Goal: Download file/media

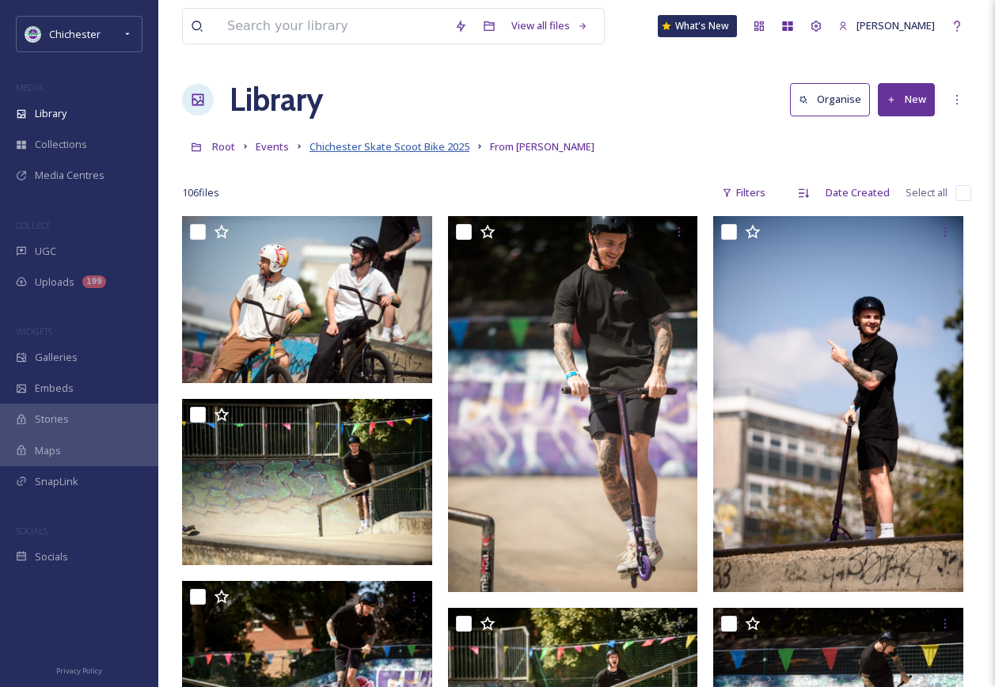
click at [431, 152] on span "Chichester Skate Scoot Bike 2025" at bounding box center [390, 146] width 160 height 14
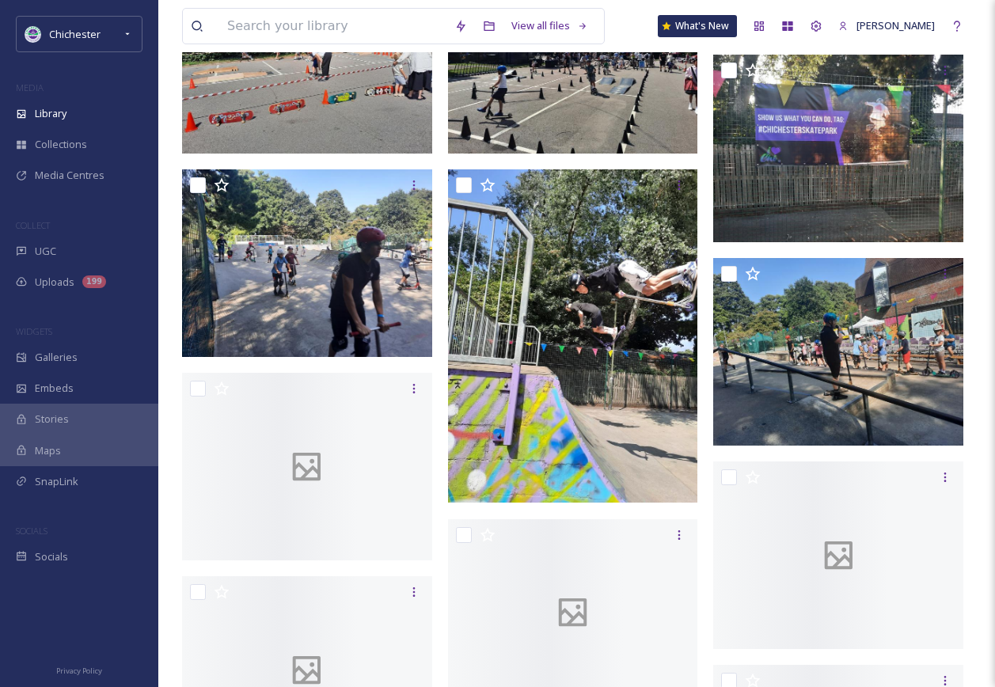
scroll to position [1029, 0]
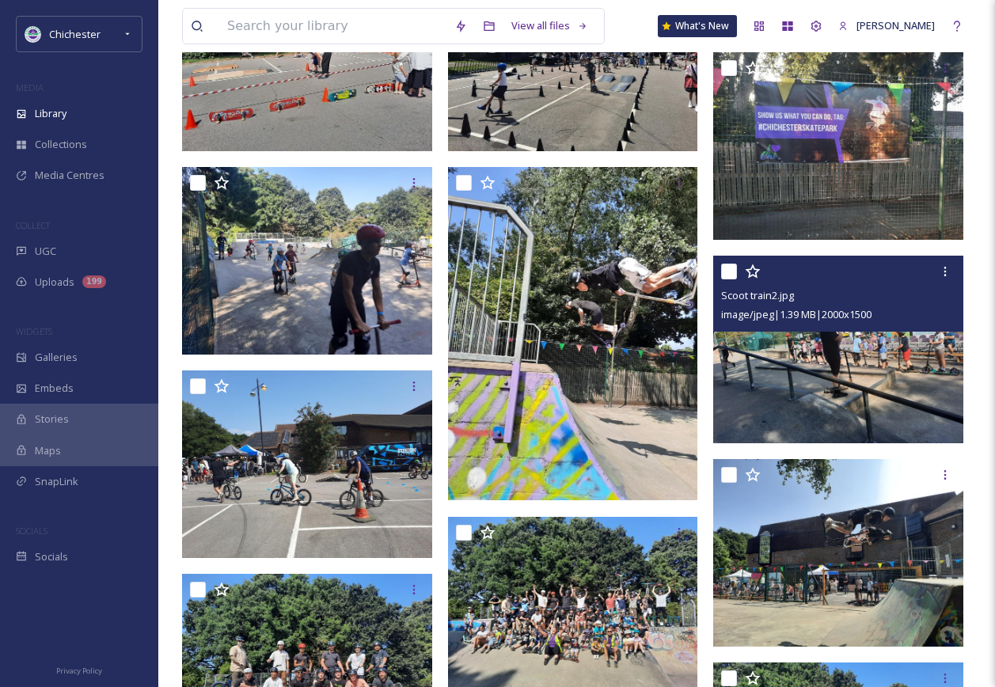
click at [770, 382] on img at bounding box center [838, 350] width 250 height 188
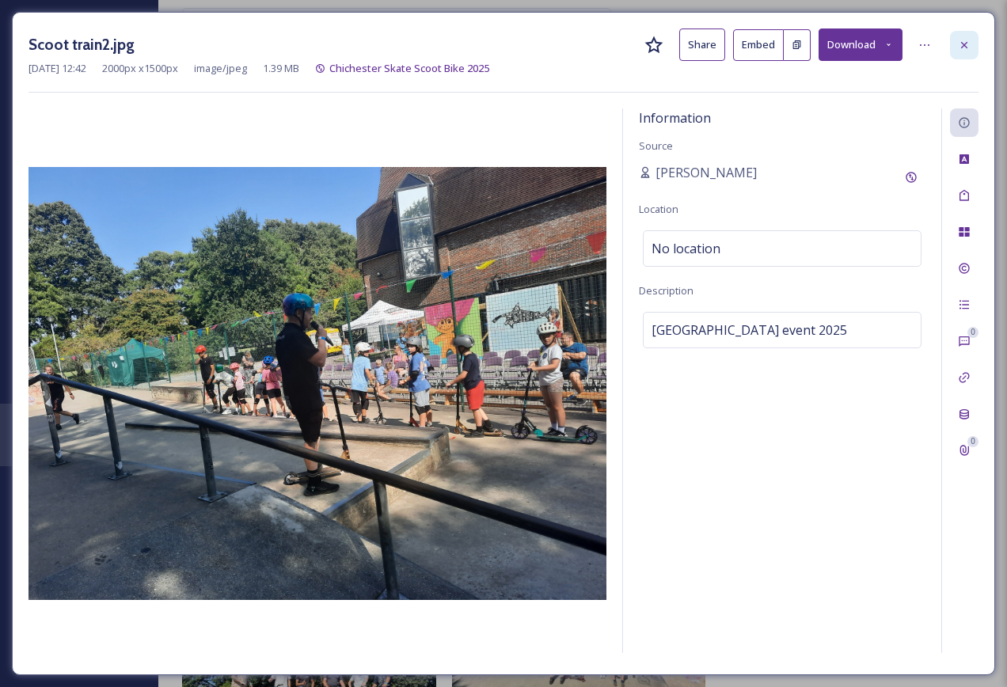
click at [968, 45] on icon at bounding box center [964, 45] width 13 height 13
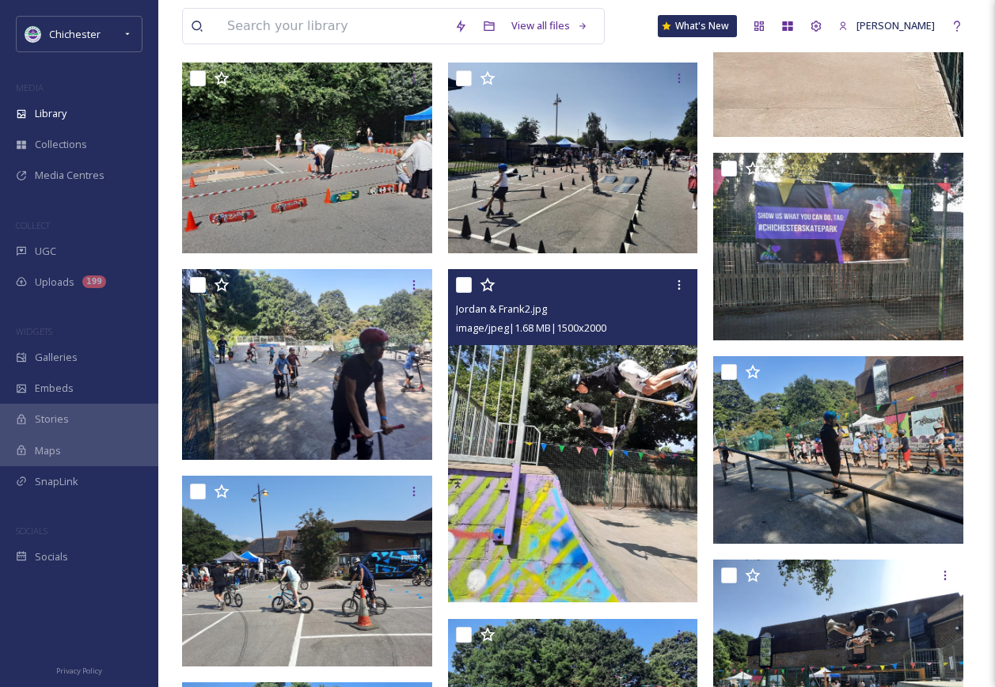
scroll to position [998, 0]
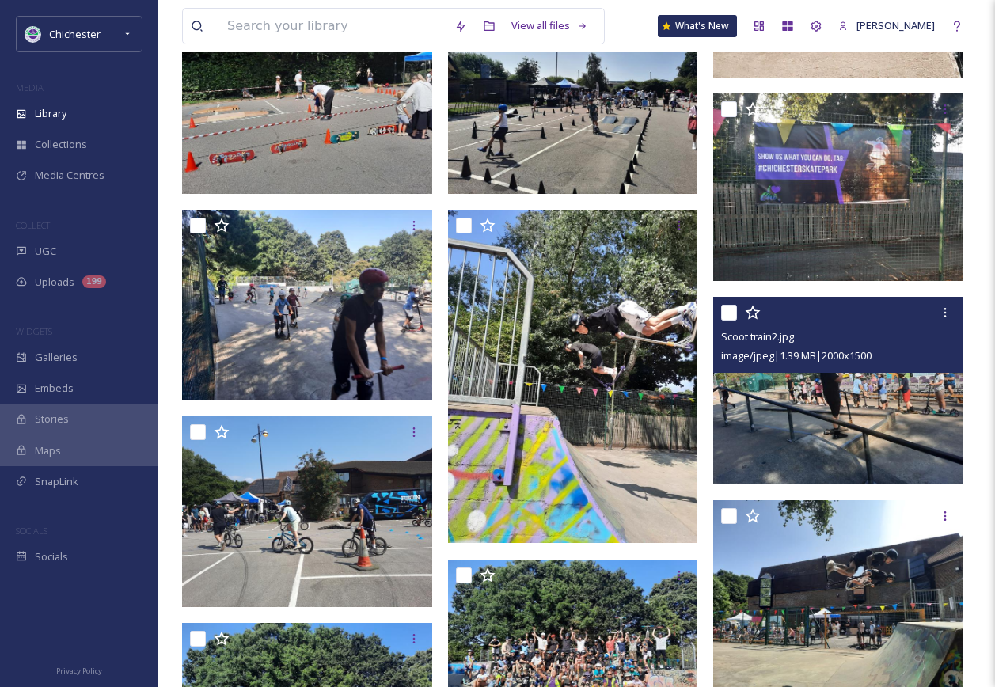
click at [807, 425] on img at bounding box center [838, 391] width 250 height 188
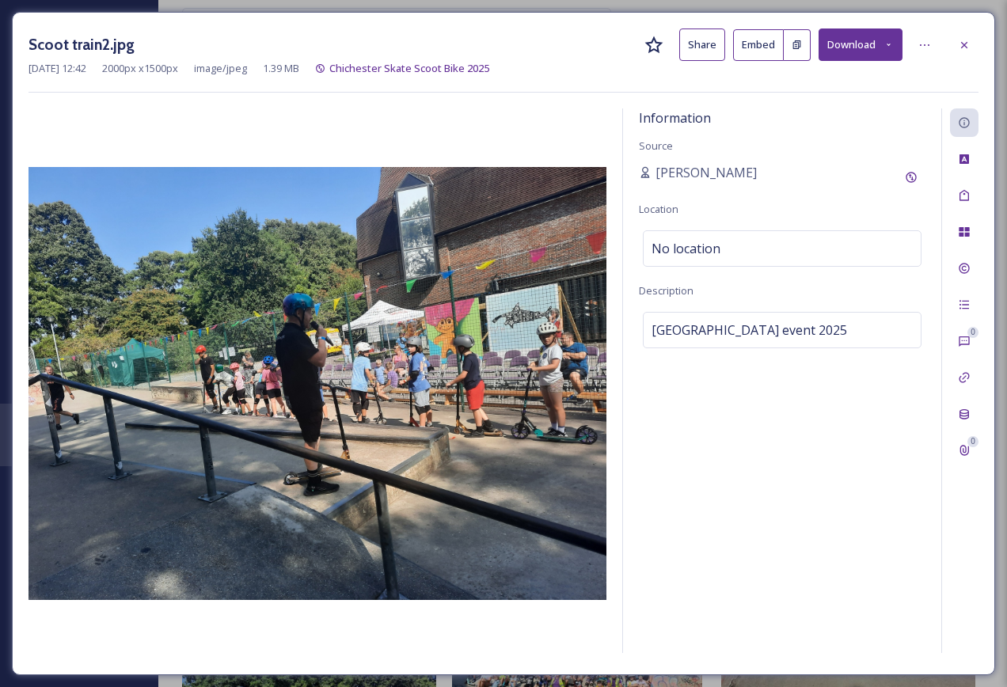
click at [888, 48] on icon at bounding box center [889, 45] width 10 height 10
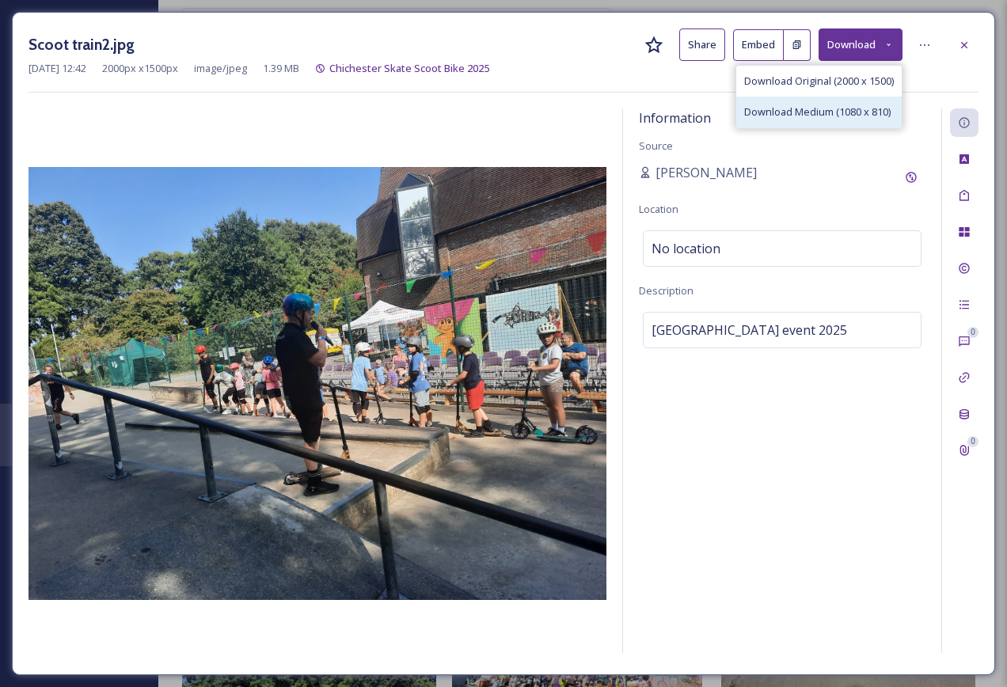
click at [854, 116] on span "Download Medium (1080 x 810)" at bounding box center [817, 112] width 146 height 15
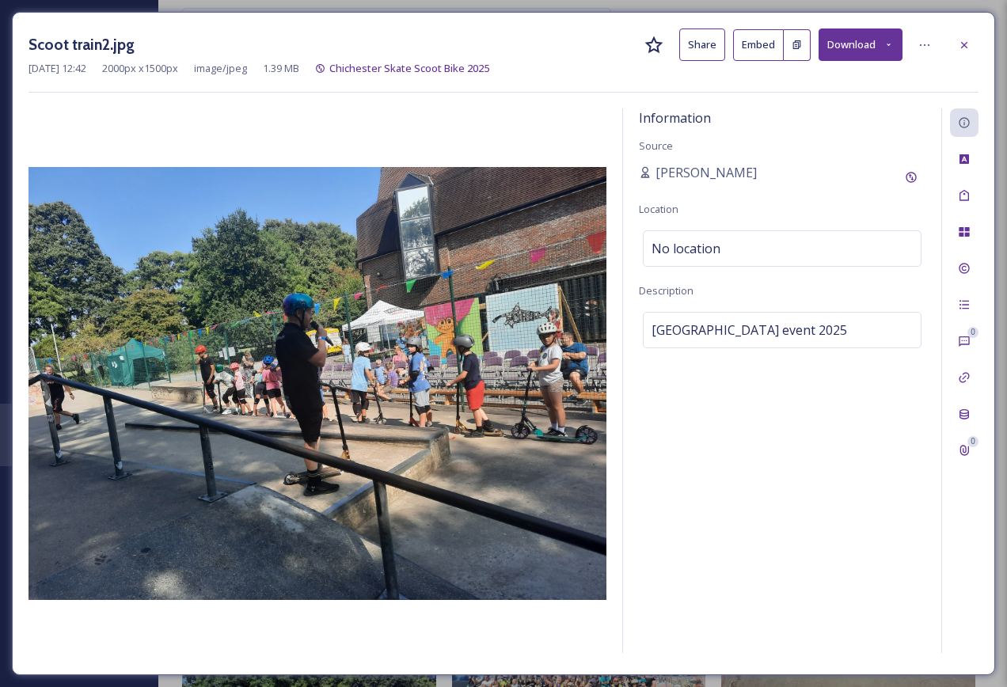
click at [945, 40] on div "Scoot train2.jpg Share Embed Download" at bounding box center [504, 45] width 950 height 32
click at [954, 48] on div at bounding box center [964, 45] width 29 height 29
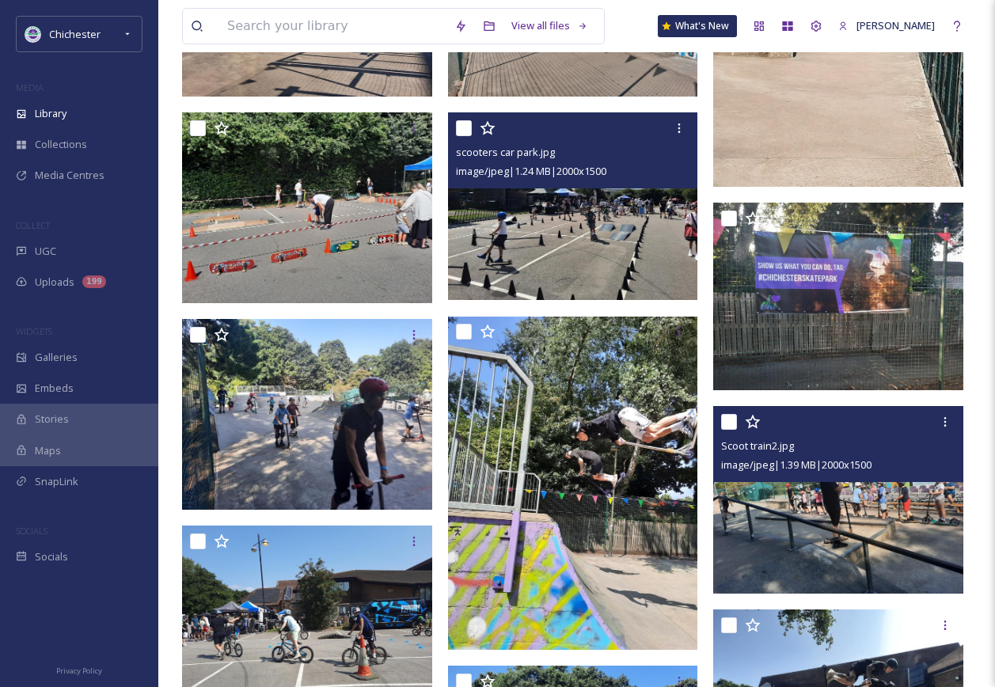
scroll to position [682, 0]
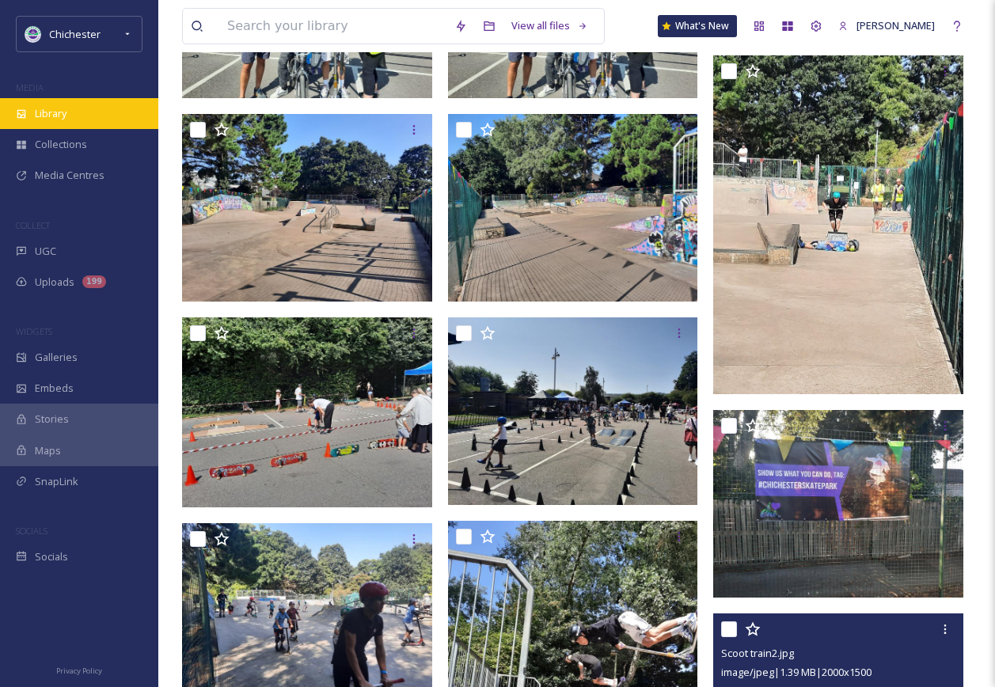
click at [105, 120] on div "Library" at bounding box center [79, 113] width 158 height 31
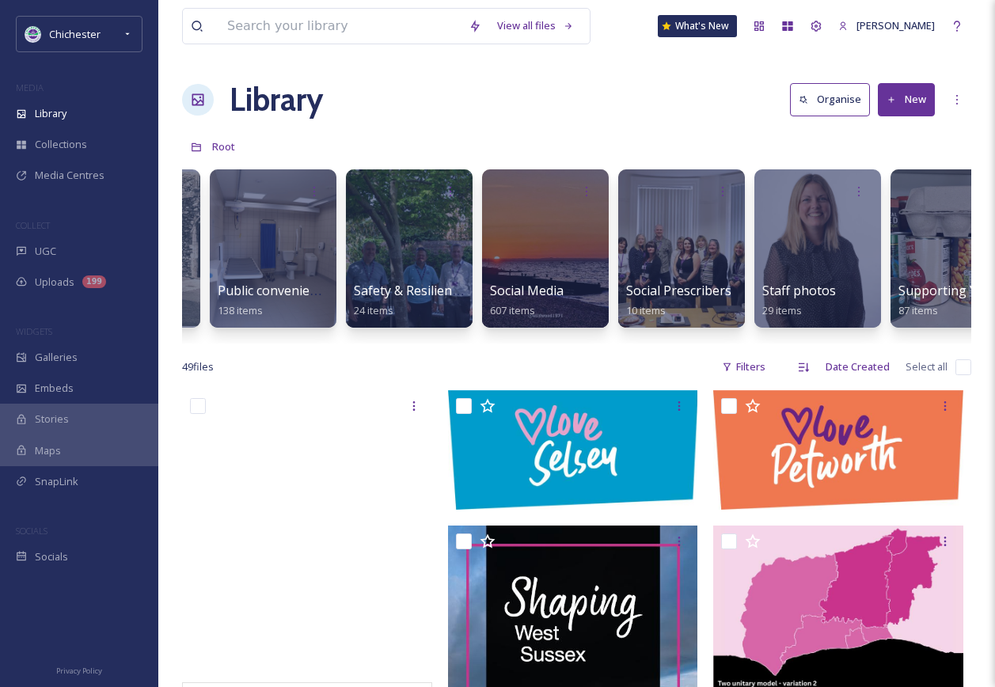
scroll to position [0, 5536]
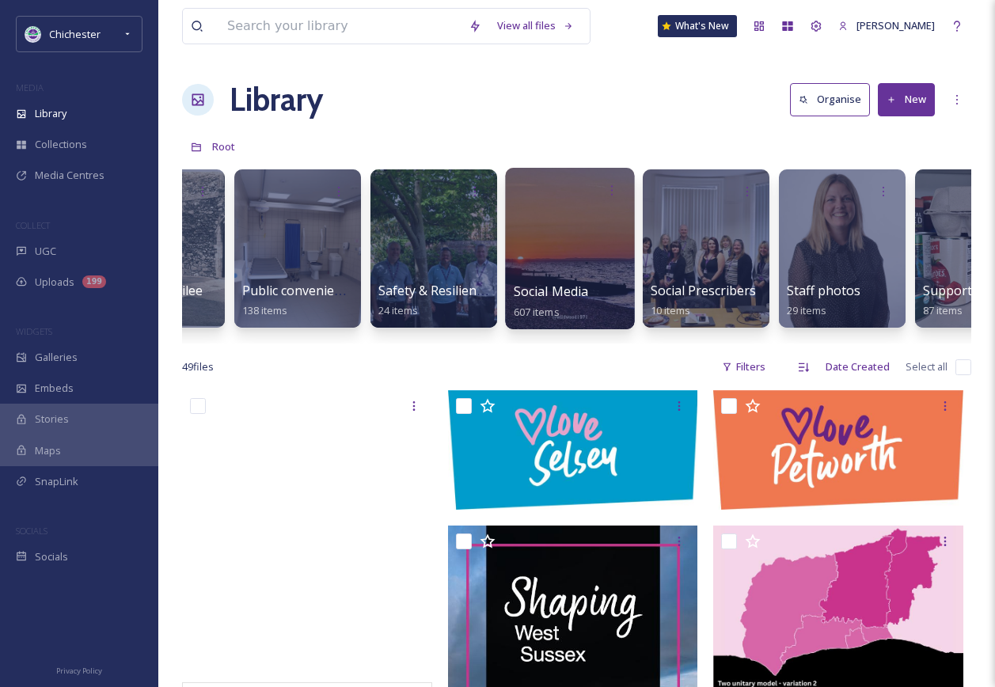
click at [580, 236] on div at bounding box center [569, 249] width 129 height 162
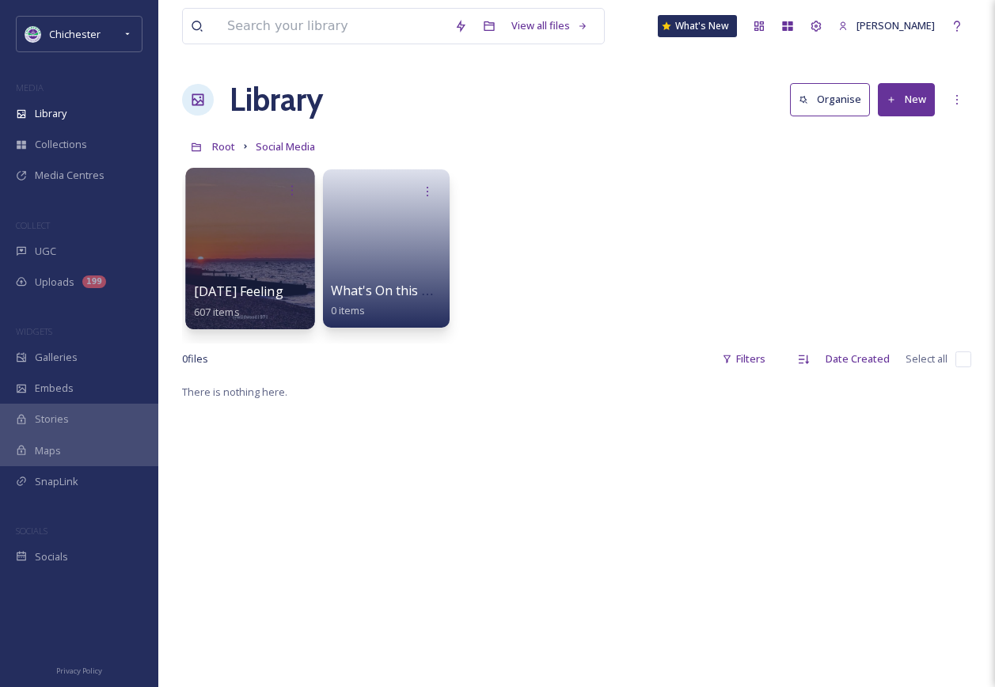
click at [258, 247] on div at bounding box center [249, 249] width 129 height 162
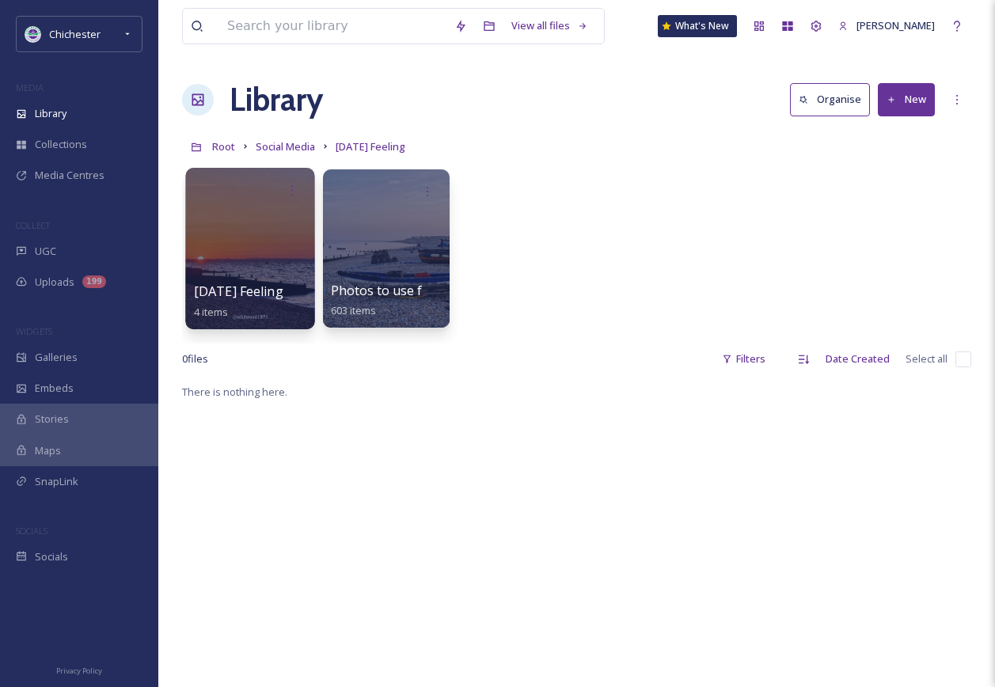
click at [249, 226] on div at bounding box center [249, 249] width 129 height 162
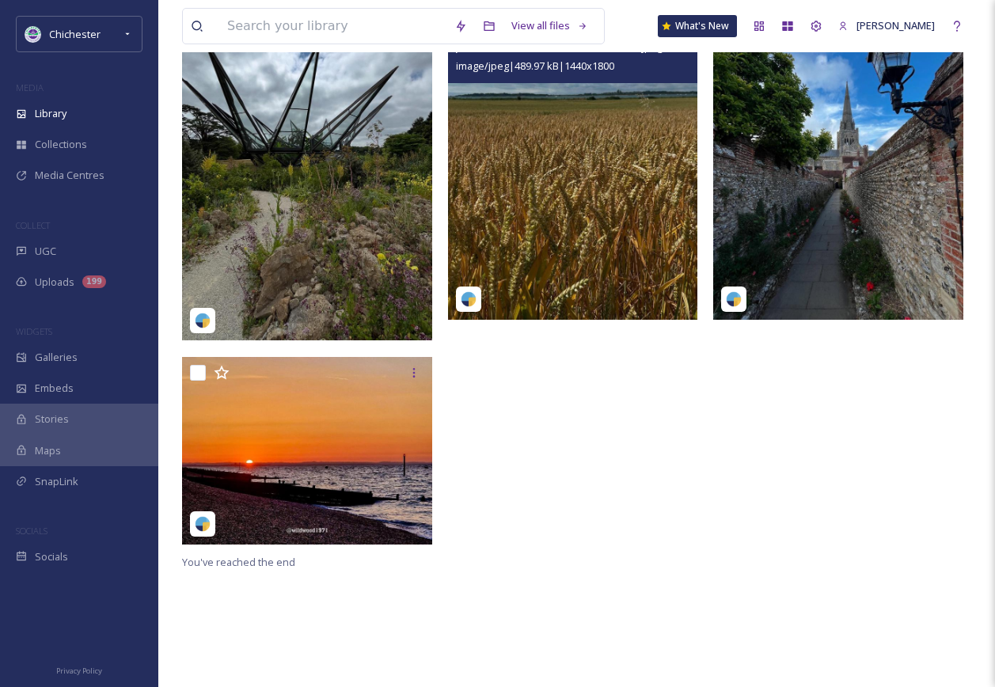
scroll to position [216, 0]
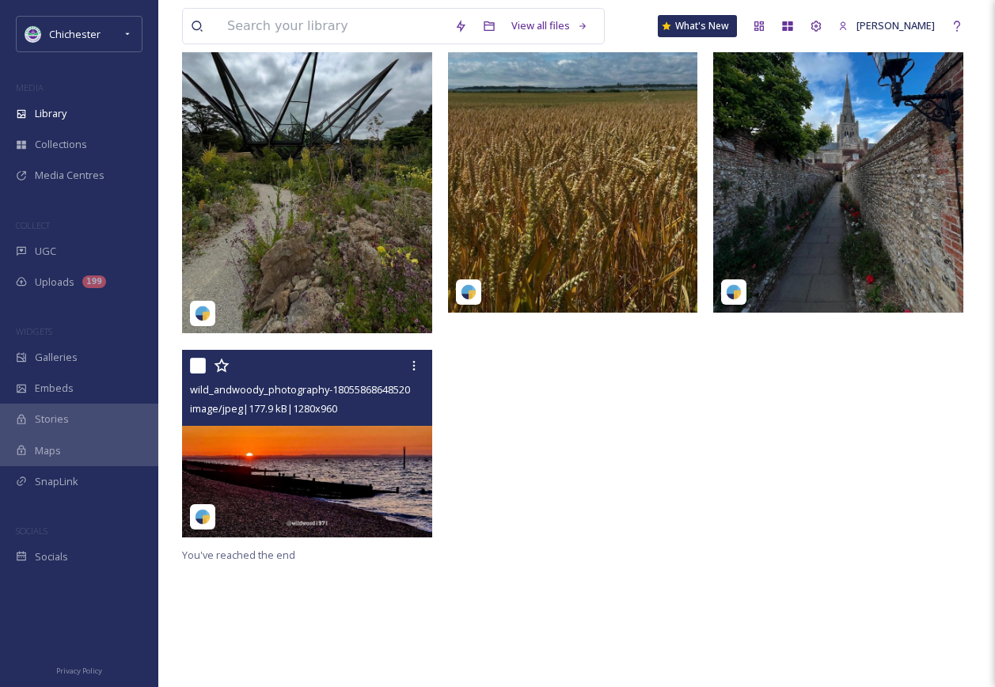
click at [372, 482] on img at bounding box center [307, 444] width 250 height 188
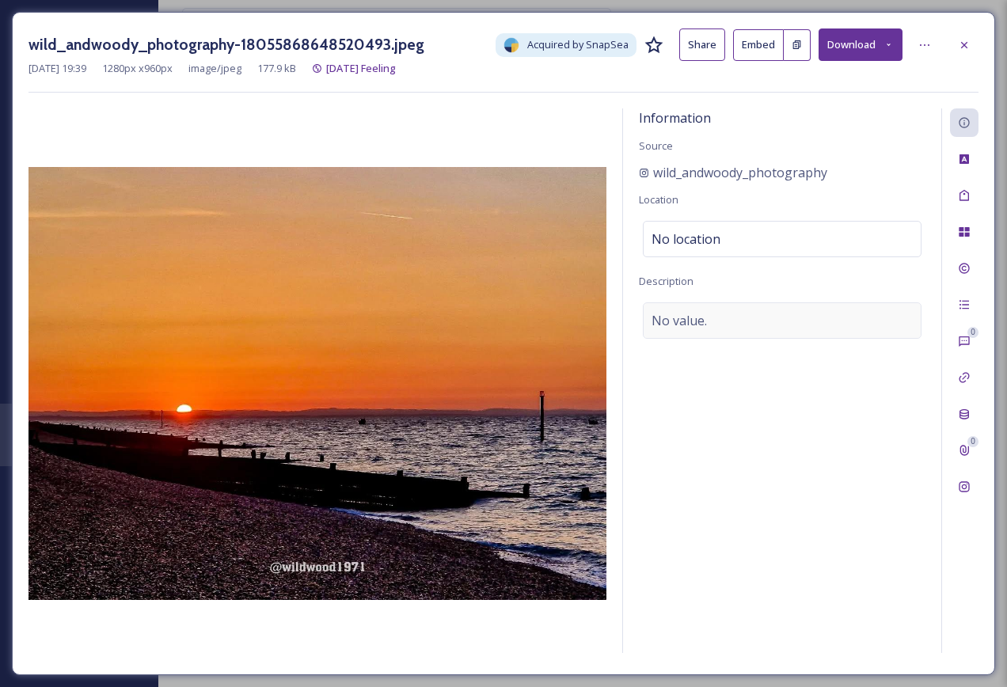
click at [739, 321] on div "No value." at bounding box center [782, 320] width 279 height 36
click at [732, 337] on textarea at bounding box center [782, 367] width 287 height 131
click at [750, 353] on textarea at bounding box center [782, 367] width 287 height 131
type textarea "s"
type textarea "Sunrise at [GEOGRAPHIC_DATA]"
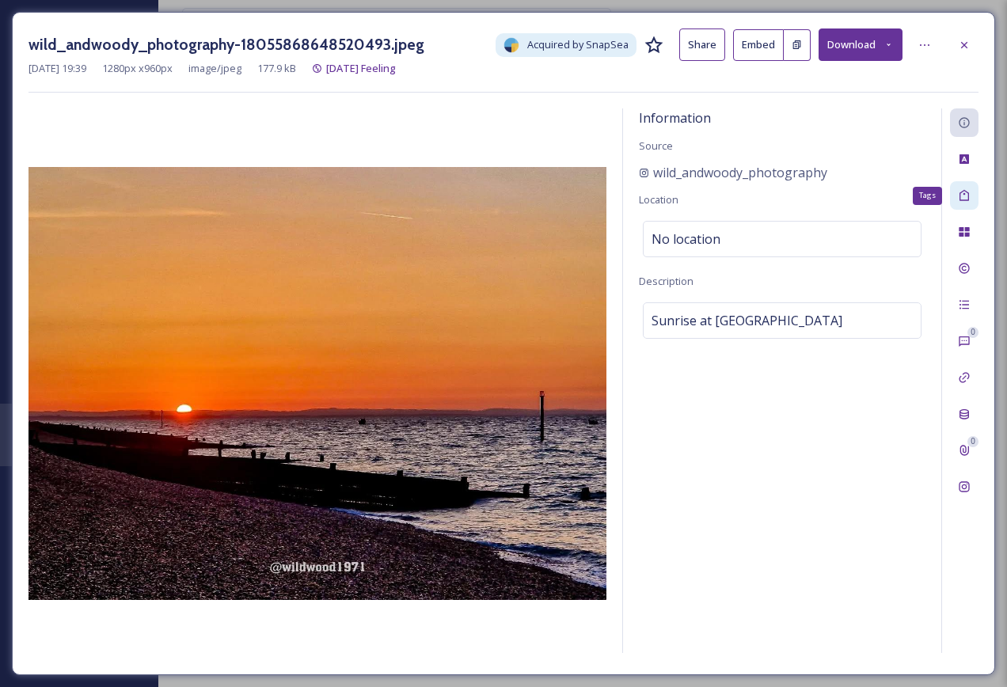
click at [973, 191] on div "Tags" at bounding box center [964, 195] width 29 height 29
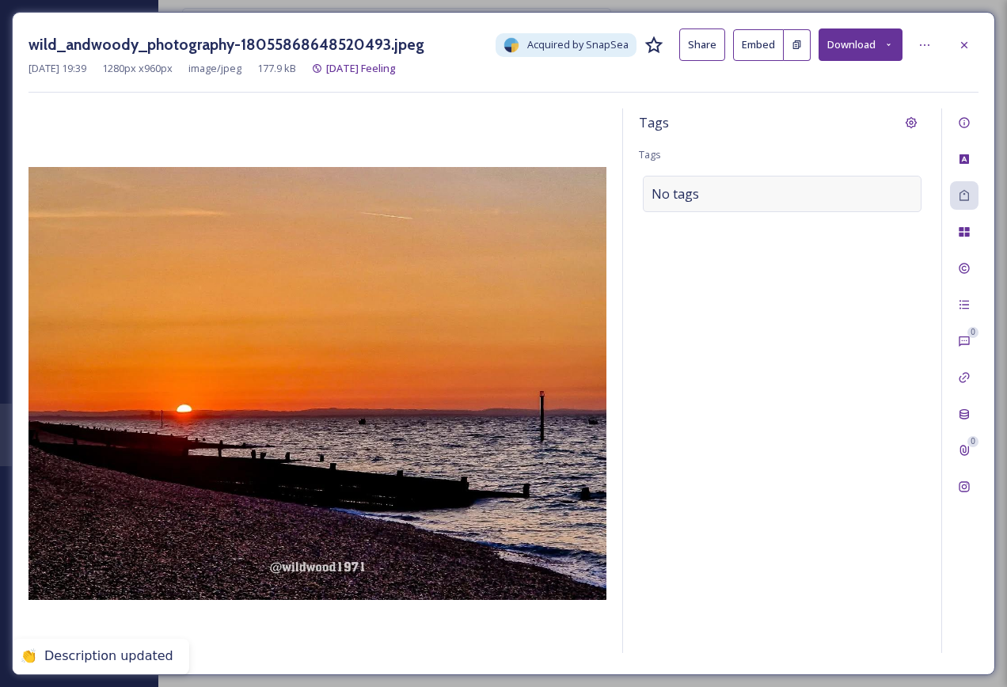
click at [761, 187] on div "No tags" at bounding box center [782, 194] width 279 height 36
click at [721, 202] on input at bounding box center [731, 193] width 158 height 19
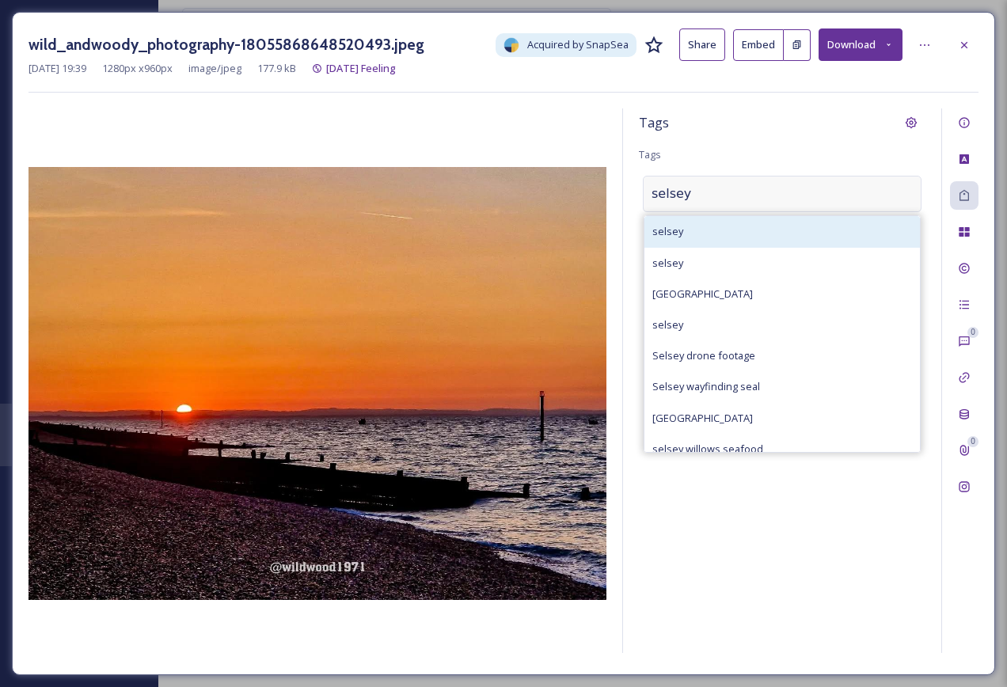
type input "selsey"
click at [734, 219] on div "selsey" at bounding box center [782, 231] width 276 height 31
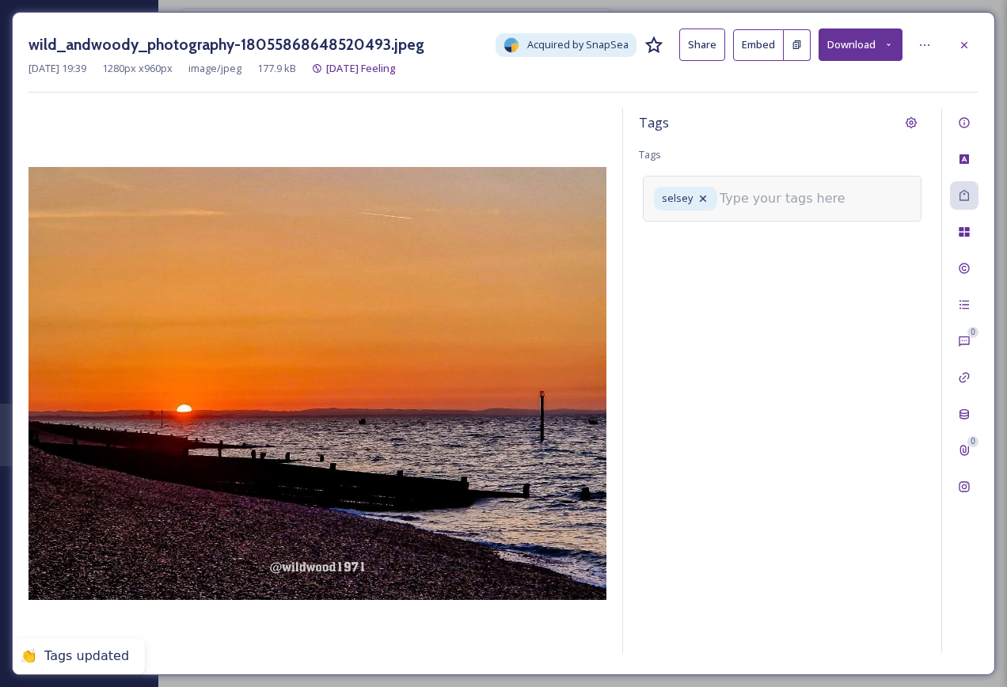
click at [781, 201] on input at bounding box center [799, 198] width 158 height 19
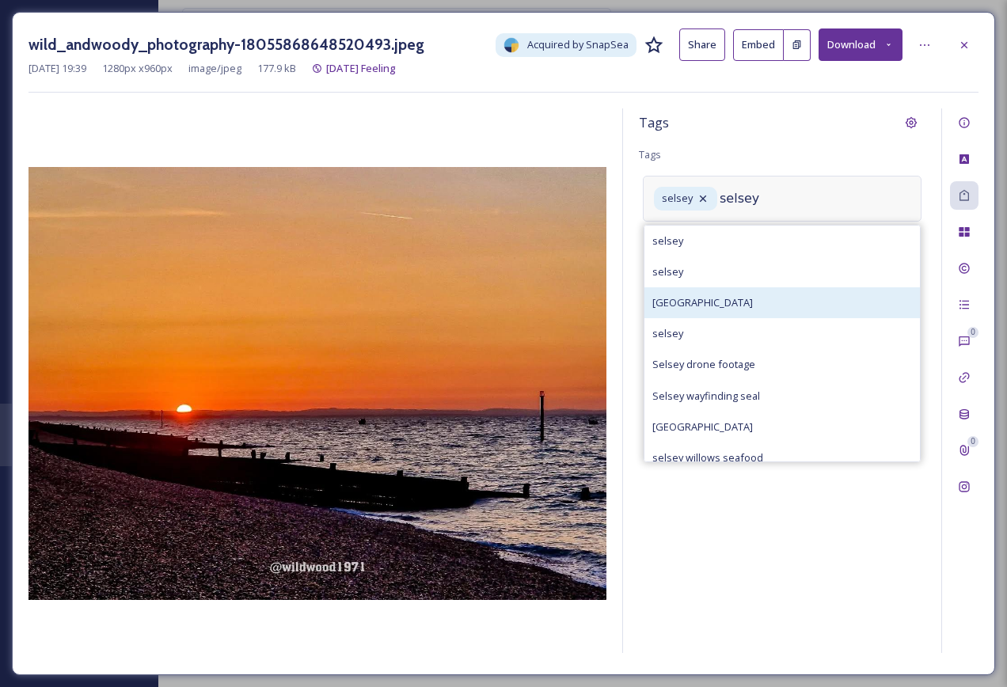
type input "selsey"
click at [770, 292] on div "[GEOGRAPHIC_DATA]" at bounding box center [782, 302] width 276 height 31
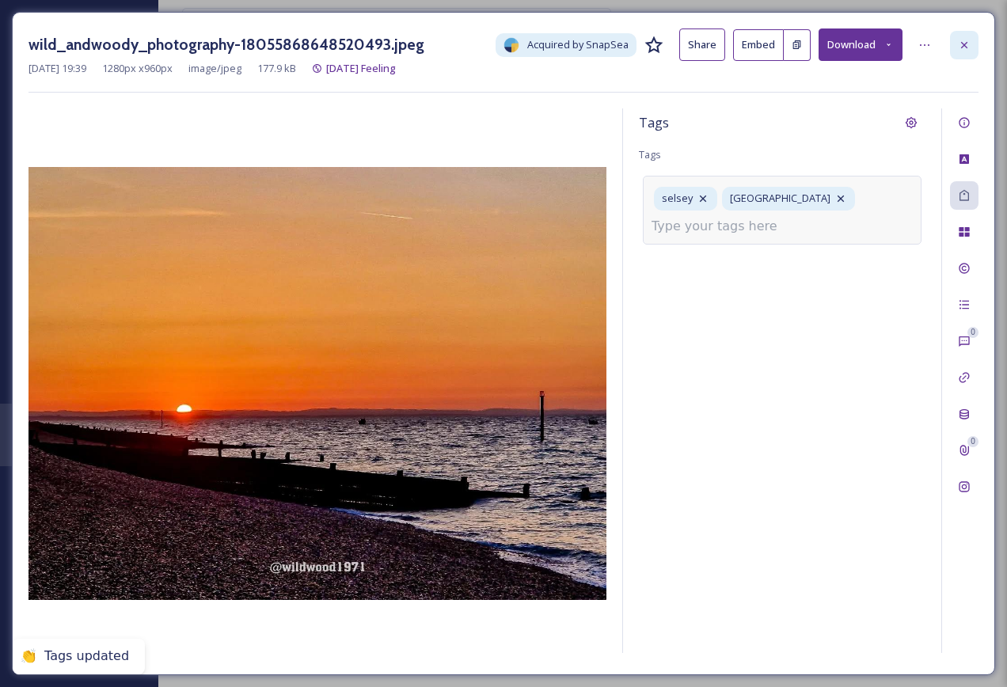
click at [967, 50] on icon at bounding box center [964, 45] width 13 height 13
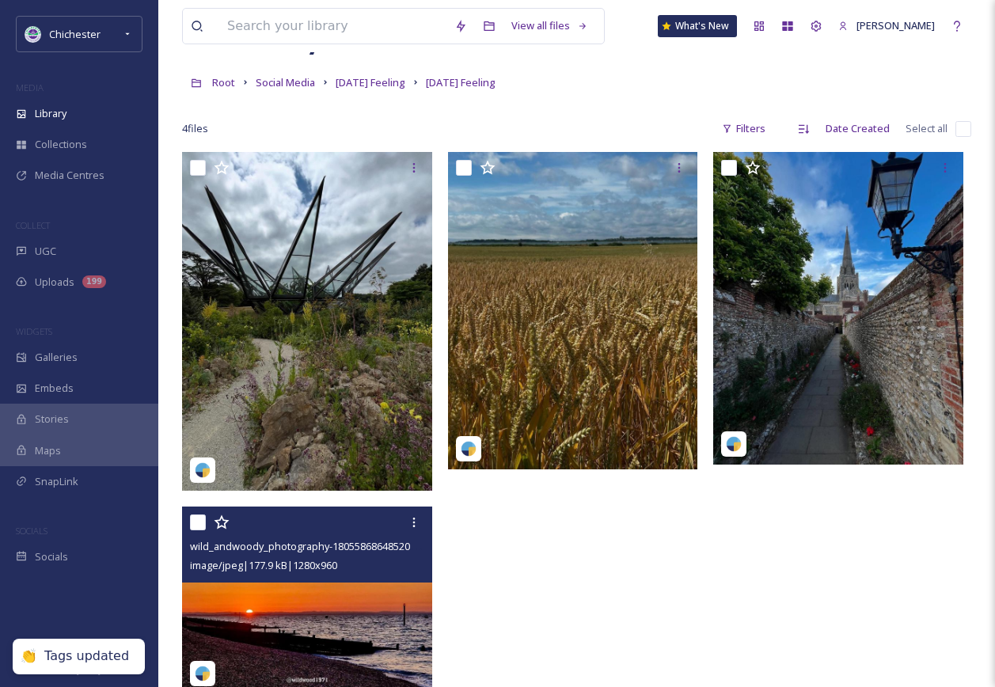
scroll to position [58, 0]
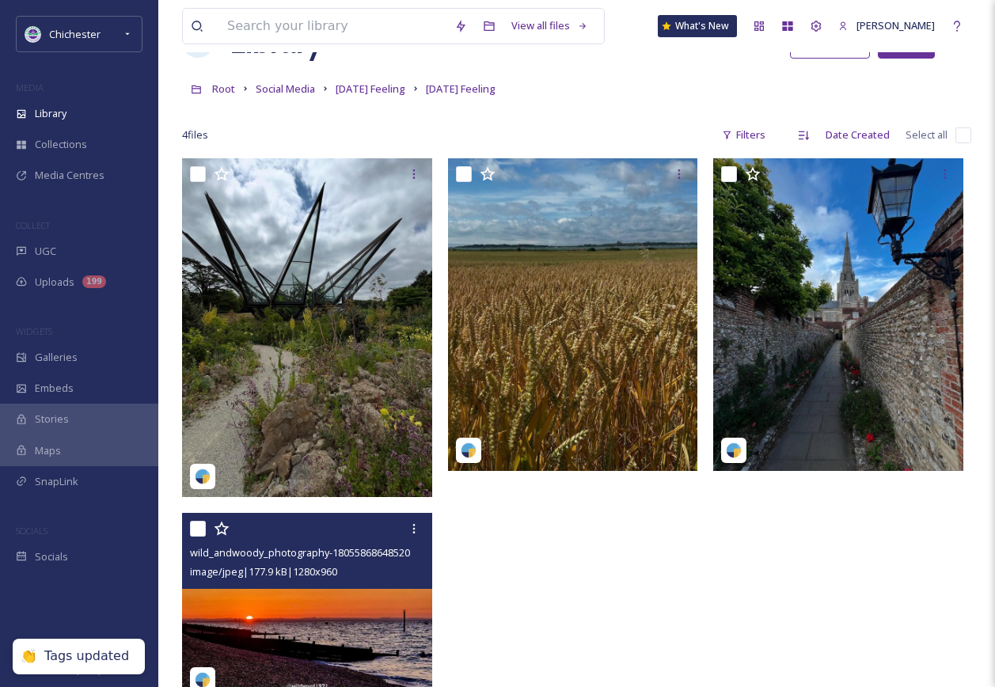
click at [344, 627] on img at bounding box center [307, 607] width 250 height 188
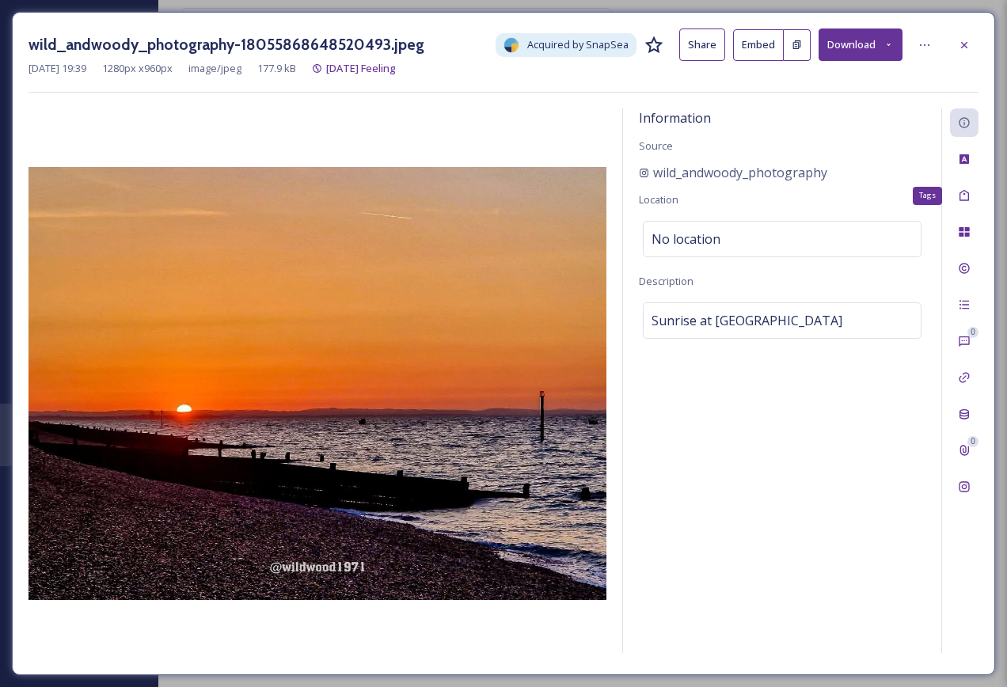
drag, startPoint x: 975, startPoint y: 199, endPoint x: 960, endPoint y: 213, distance: 21.3
click at [975, 197] on div "Tags" at bounding box center [964, 195] width 29 height 29
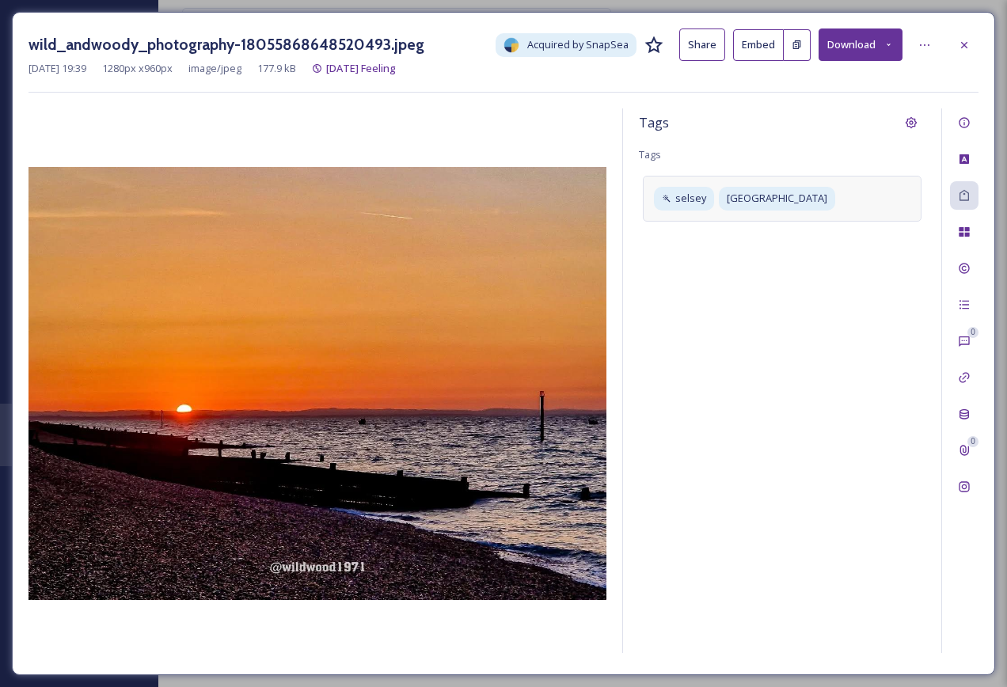
click at [846, 204] on div "[GEOGRAPHIC_DATA]" at bounding box center [782, 198] width 279 height 45
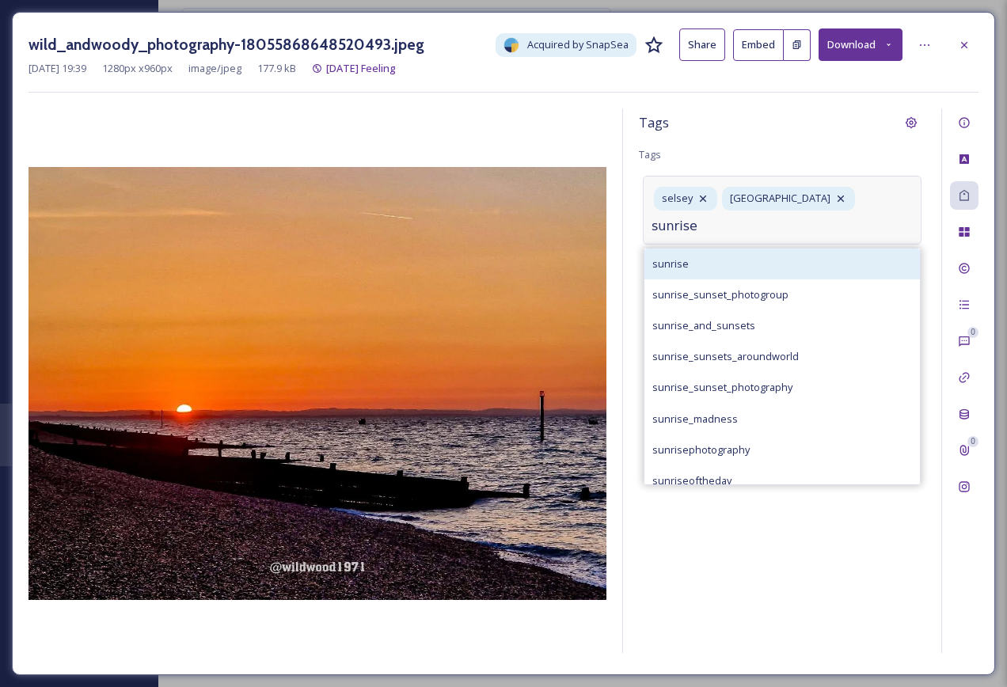
type input "sunrise"
click at [785, 250] on div "sunrise" at bounding box center [782, 264] width 276 height 31
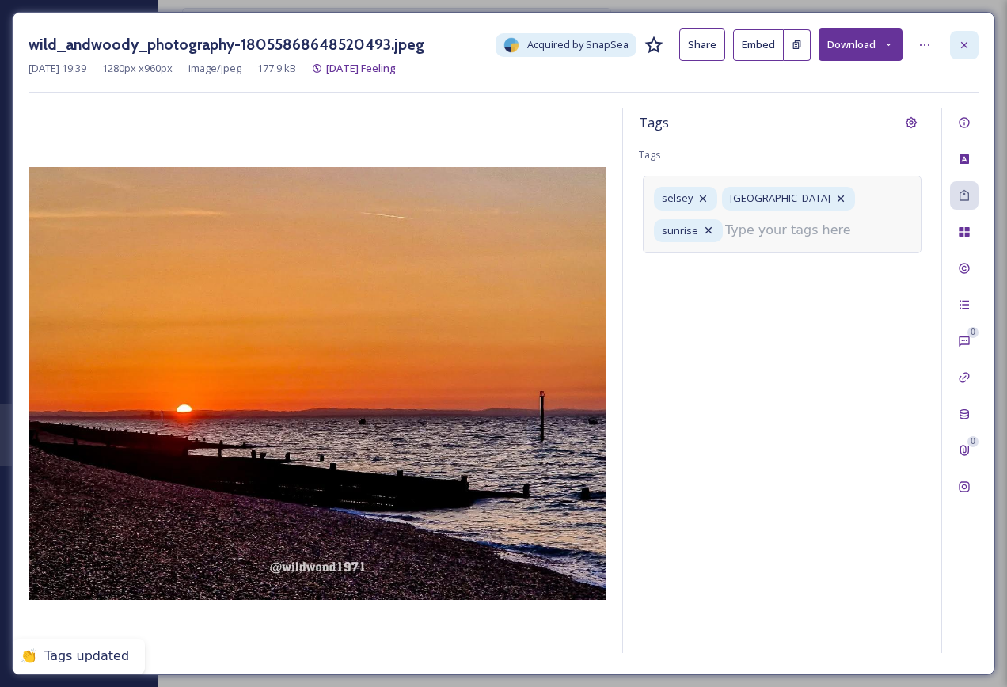
click at [964, 48] on icon at bounding box center [964, 45] width 13 height 13
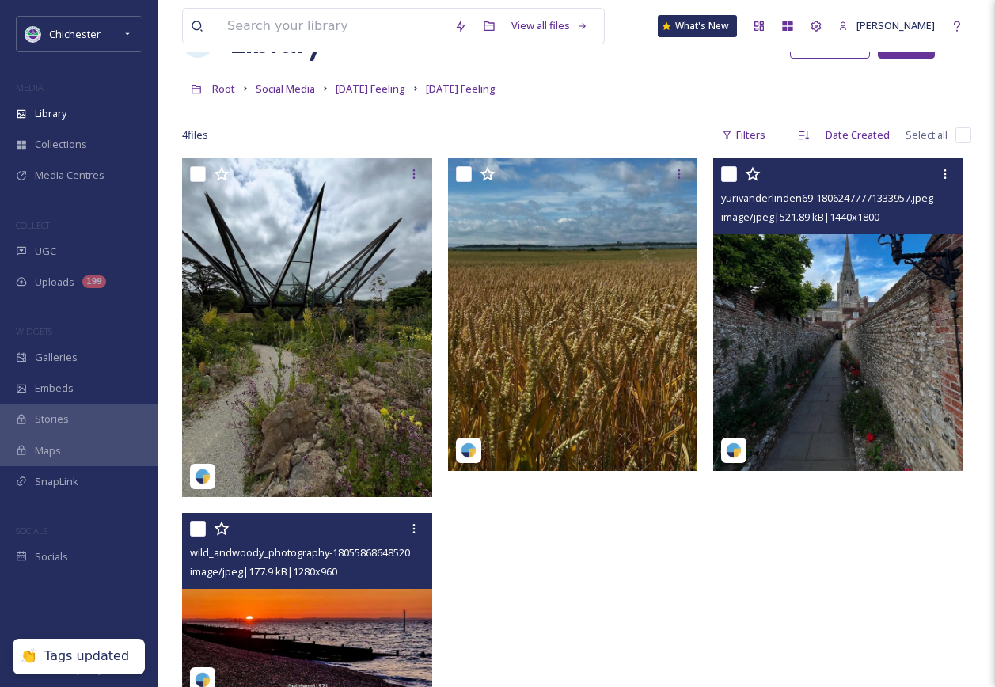
click at [811, 371] on img at bounding box center [838, 314] width 250 height 313
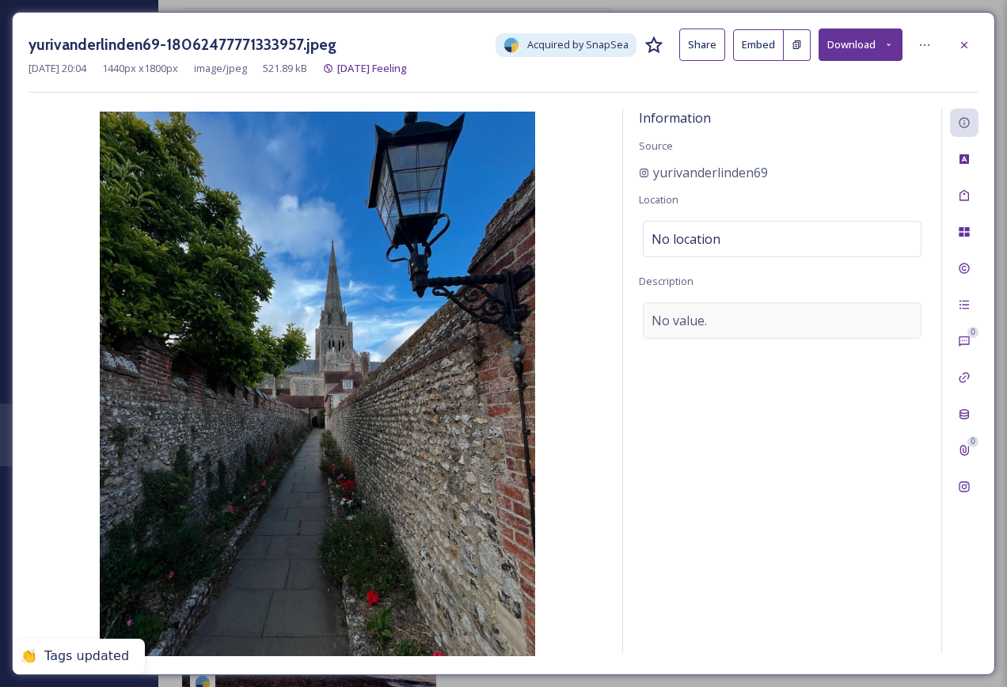
click at [798, 312] on div "No value." at bounding box center [782, 320] width 279 height 36
click at [715, 350] on textarea at bounding box center [782, 367] width 287 height 131
type textarea "[GEOGRAPHIC_DATA]"
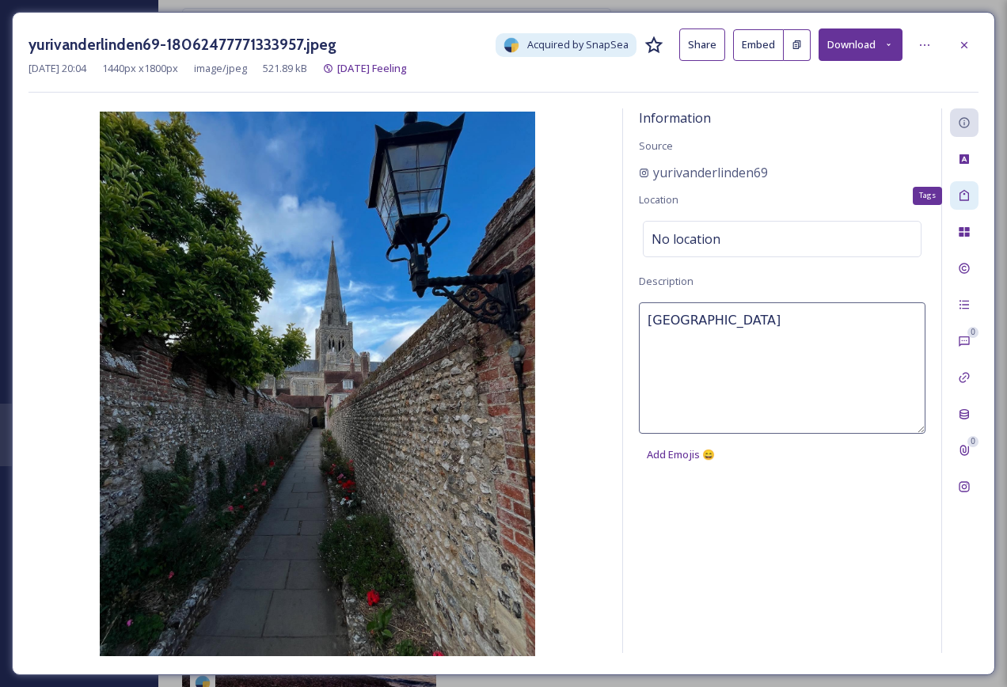
click at [971, 193] on div "Tags" at bounding box center [964, 195] width 29 height 29
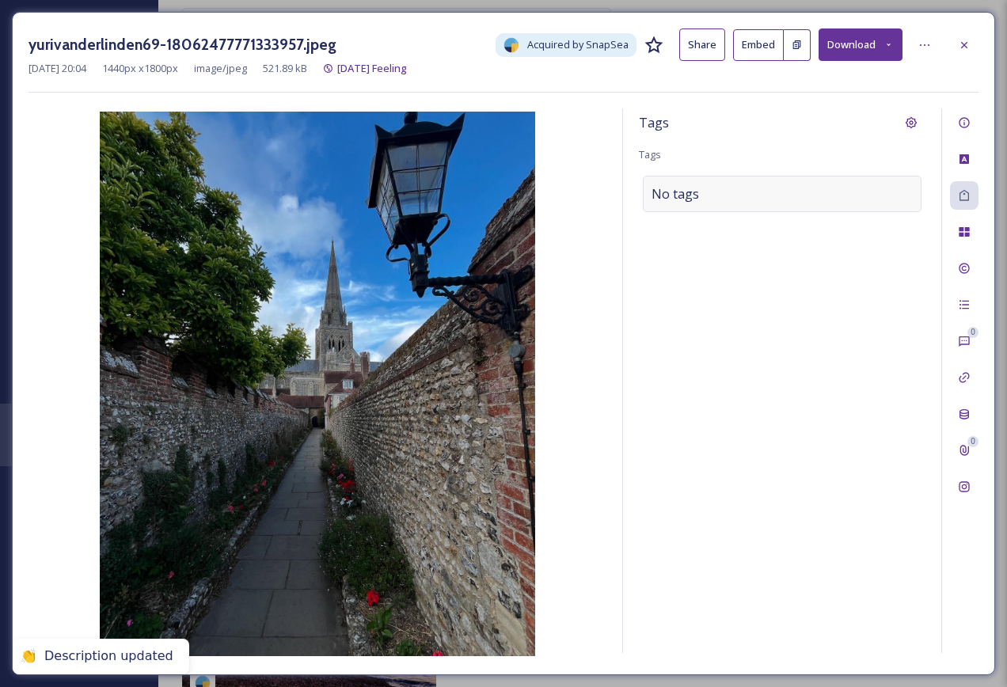
click at [804, 203] on div "No tags" at bounding box center [782, 194] width 279 height 36
click at [804, 203] on div at bounding box center [782, 194] width 279 height 36
click at [768, 185] on input at bounding box center [731, 193] width 158 height 19
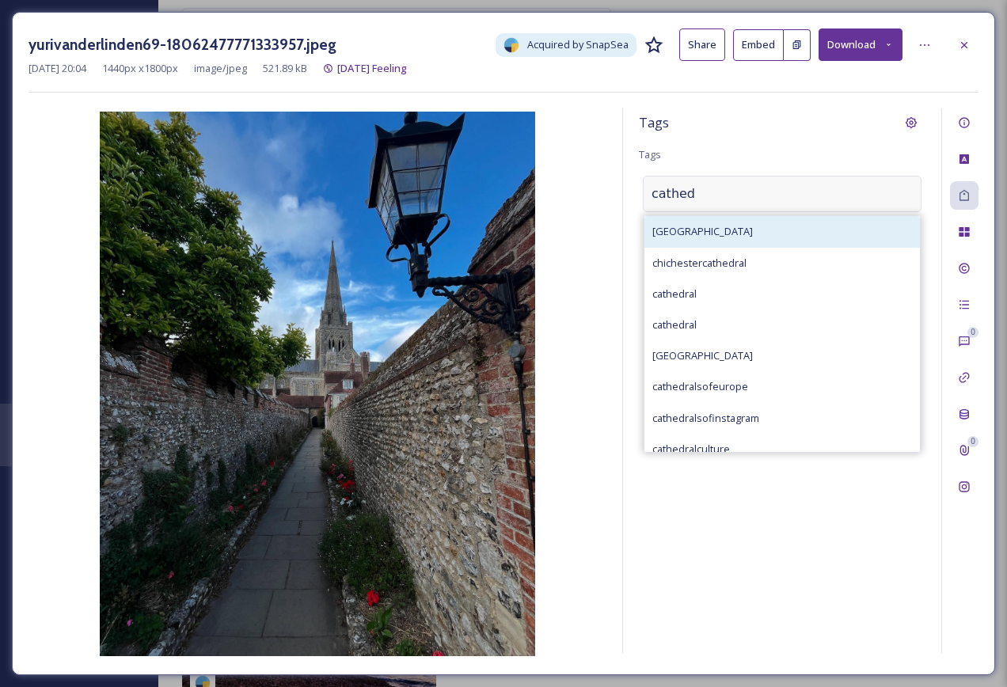
type input "cathed"
click at [772, 231] on div "[GEOGRAPHIC_DATA]" at bounding box center [782, 231] width 276 height 31
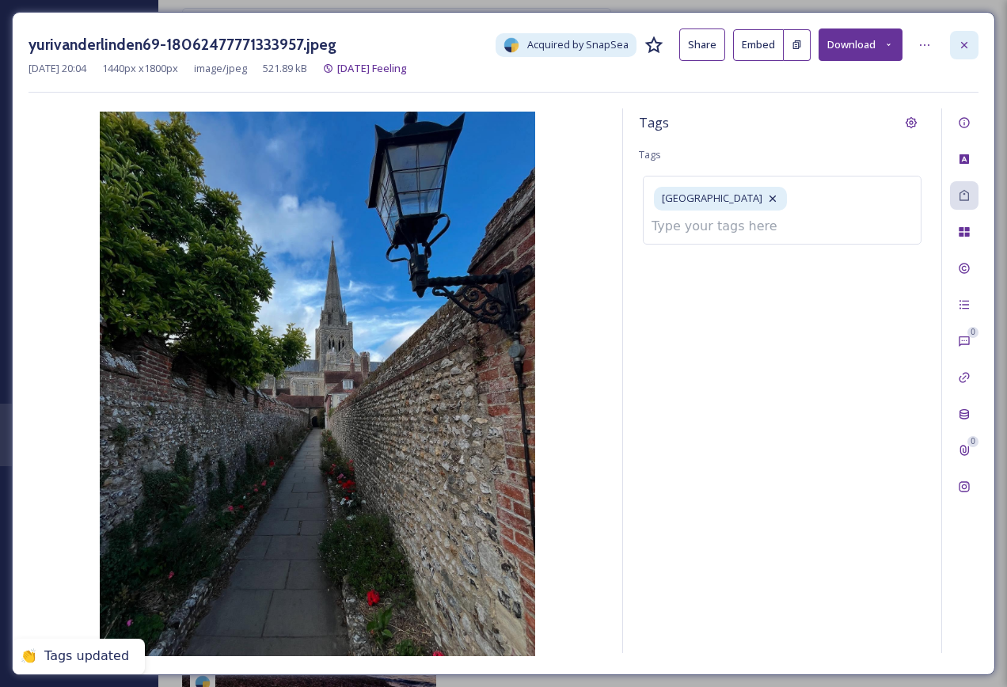
click at [968, 45] on icon at bounding box center [964, 45] width 13 height 13
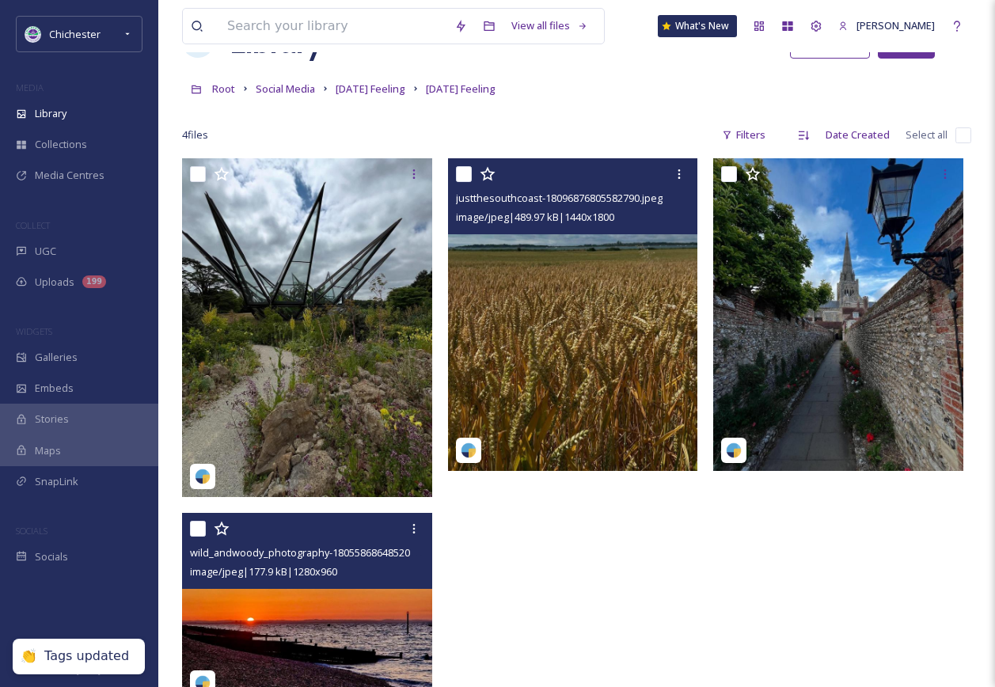
click at [596, 401] on img at bounding box center [573, 314] width 250 height 313
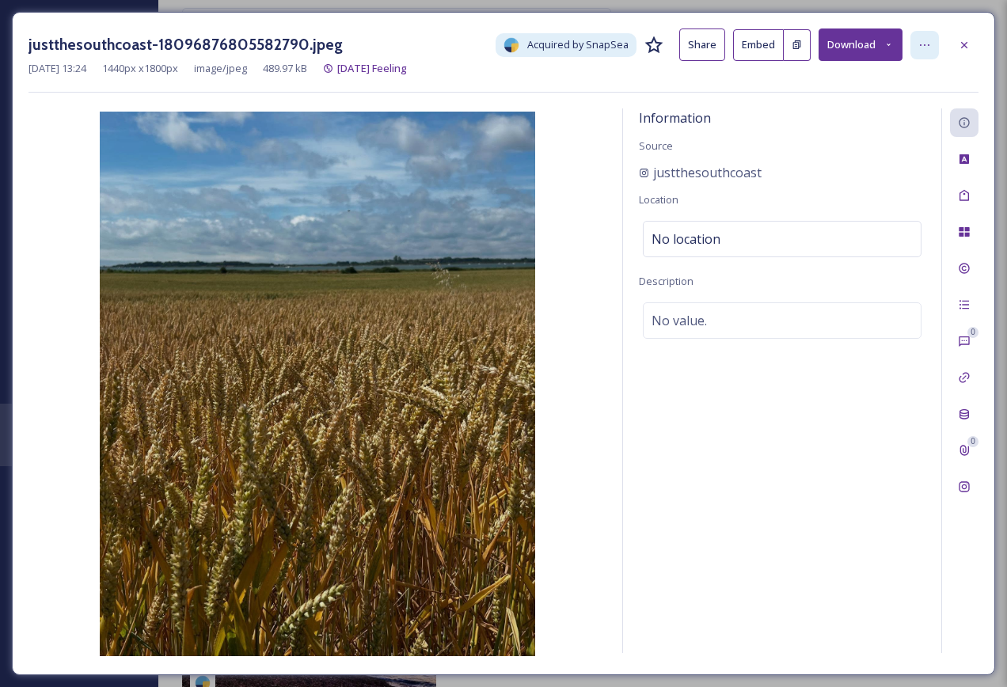
click at [926, 47] on icon at bounding box center [924, 45] width 13 height 13
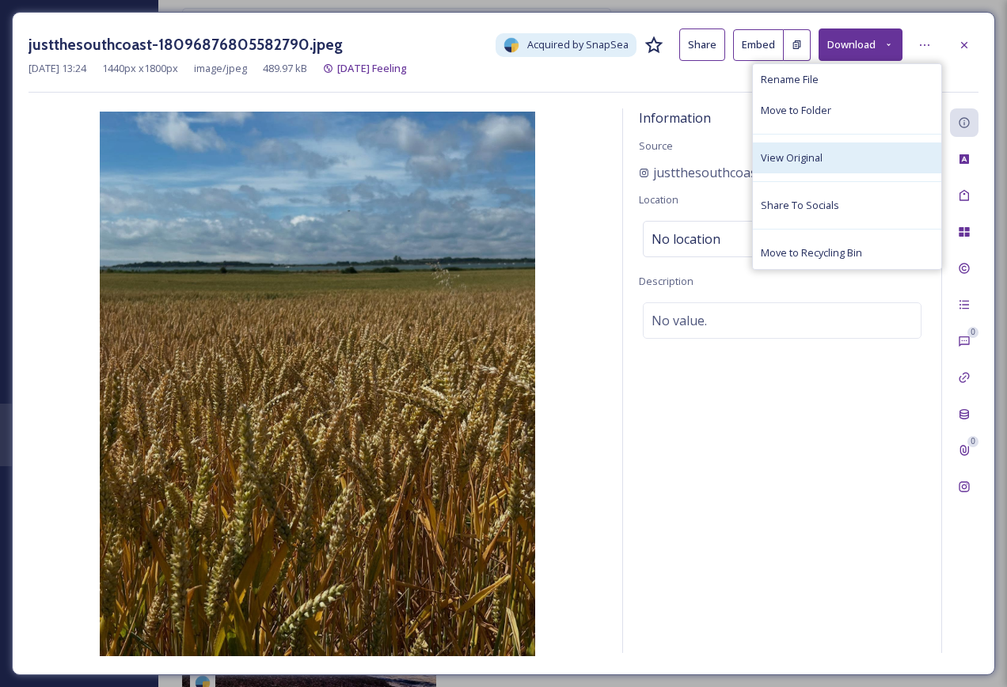
click at [876, 145] on div "View Original" at bounding box center [847, 158] width 188 height 31
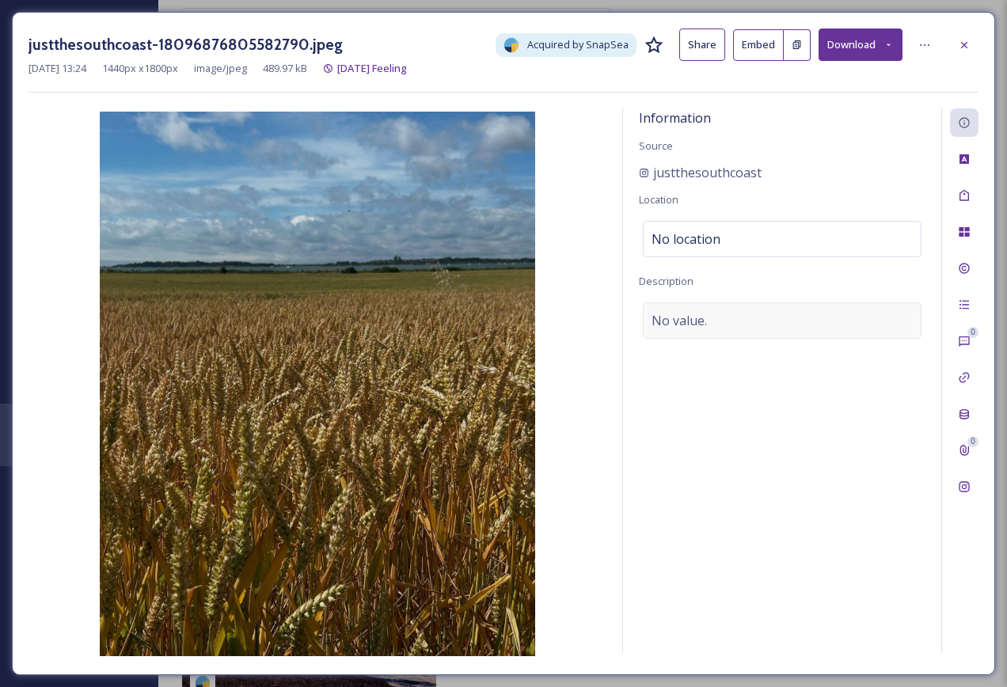
click at [724, 321] on div "No value." at bounding box center [782, 320] width 279 height 36
click at [724, 321] on textarea at bounding box center [782, 367] width 287 height 131
drag, startPoint x: 813, startPoint y: 329, endPoint x: 819, endPoint y: 356, distance: 28.3
click at [812, 329] on textarea "A field near [GEOGRAPHIC_DATA]" at bounding box center [782, 367] width 287 height 131
drag, startPoint x: 660, startPoint y: 318, endPoint x: 680, endPoint y: 335, distance: 26.5
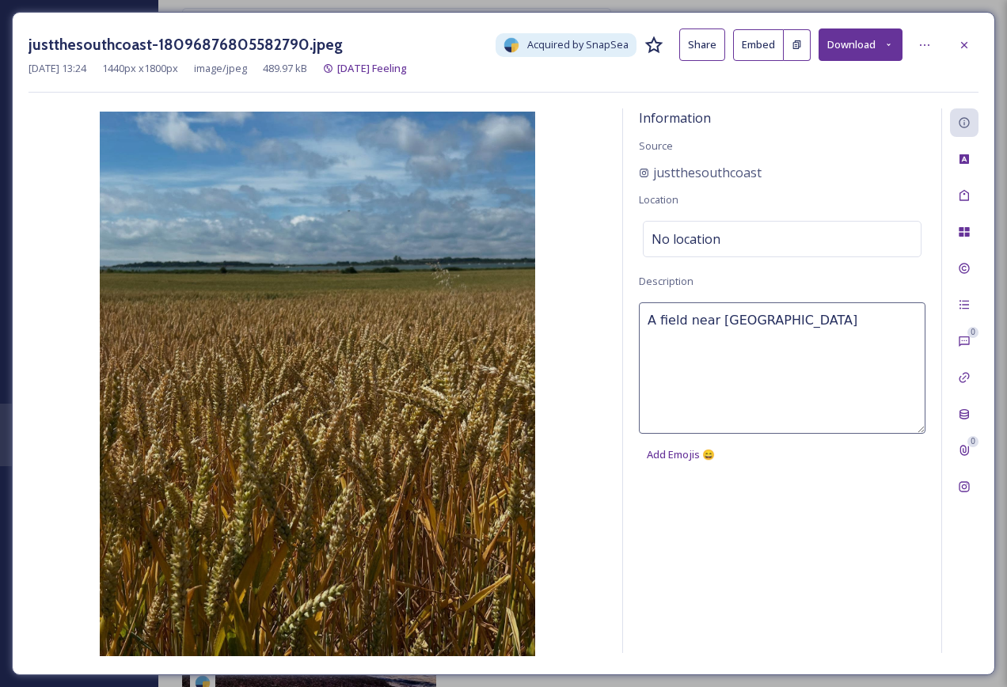
click at [660, 318] on textarea "A field near [GEOGRAPHIC_DATA]" at bounding box center [782, 367] width 287 height 131
type textarea "A wheat field near [GEOGRAPHIC_DATA]"
click at [968, 191] on icon at bounding box center [964, 195] width 13 height 13
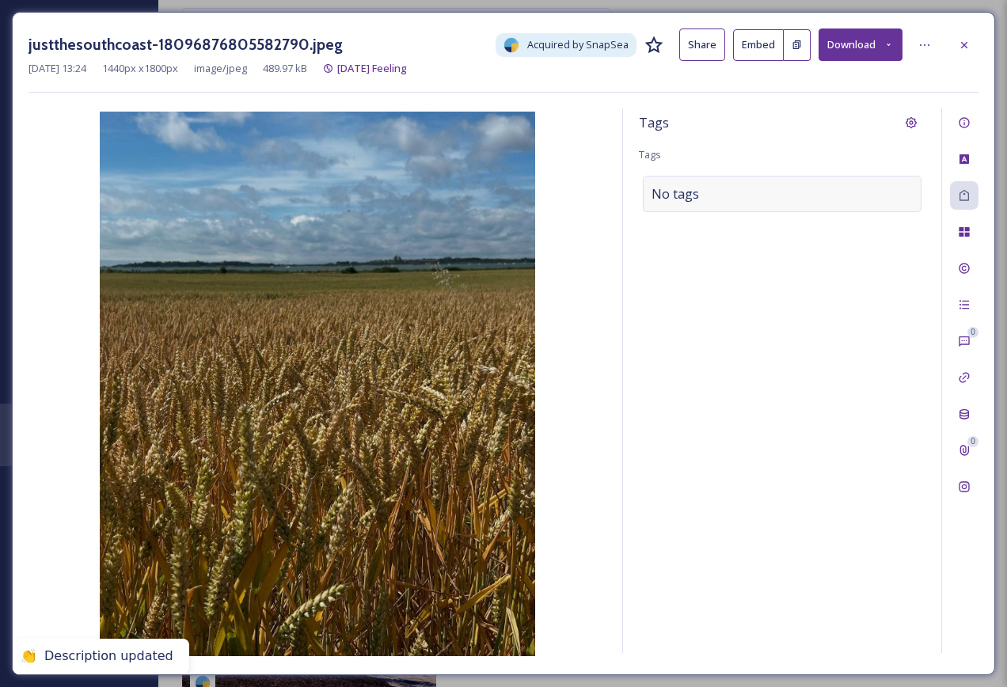
click at [789, 204] on div "No tags" at bounding box center [782, 194] width 279 height 36
click at [721, 203] on input at bounding box center [731, 193] width 158 height 19
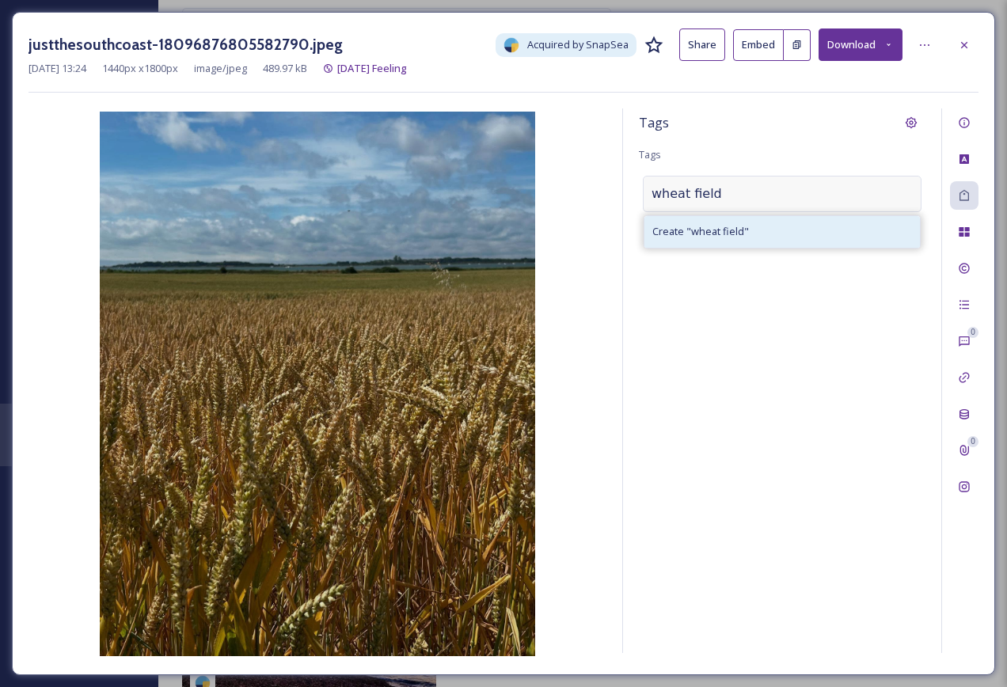
type input "wheat field"
click at [723, 220] on div "Create " wheat field "" at bounding box center [782, 231] width 276 height 31
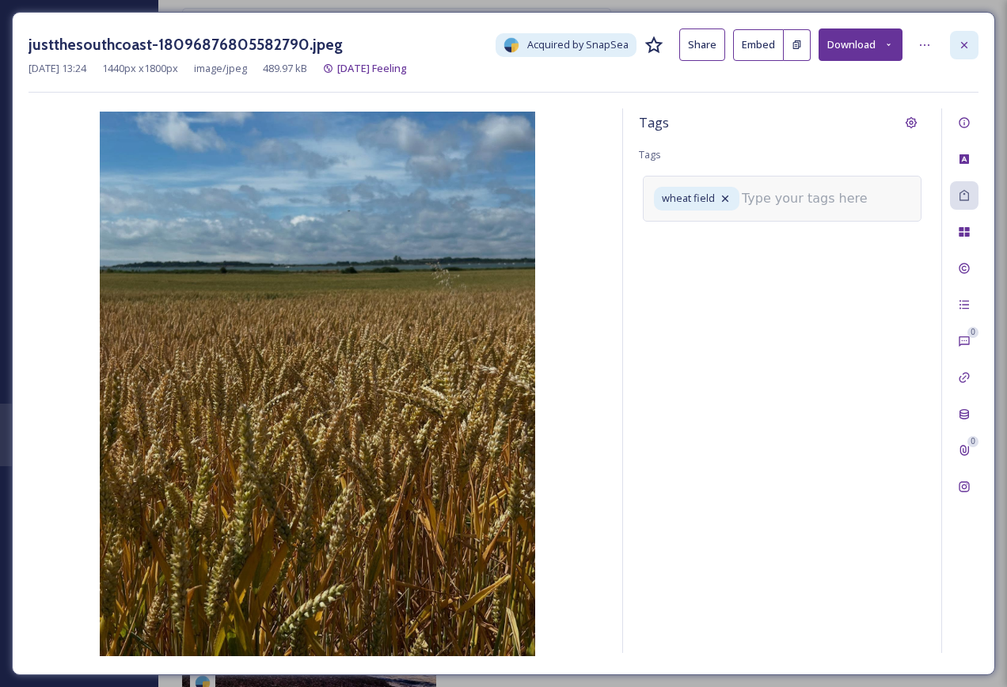
click at [960, 43] on icon at bounding box center [964, 45] width 13 height 13
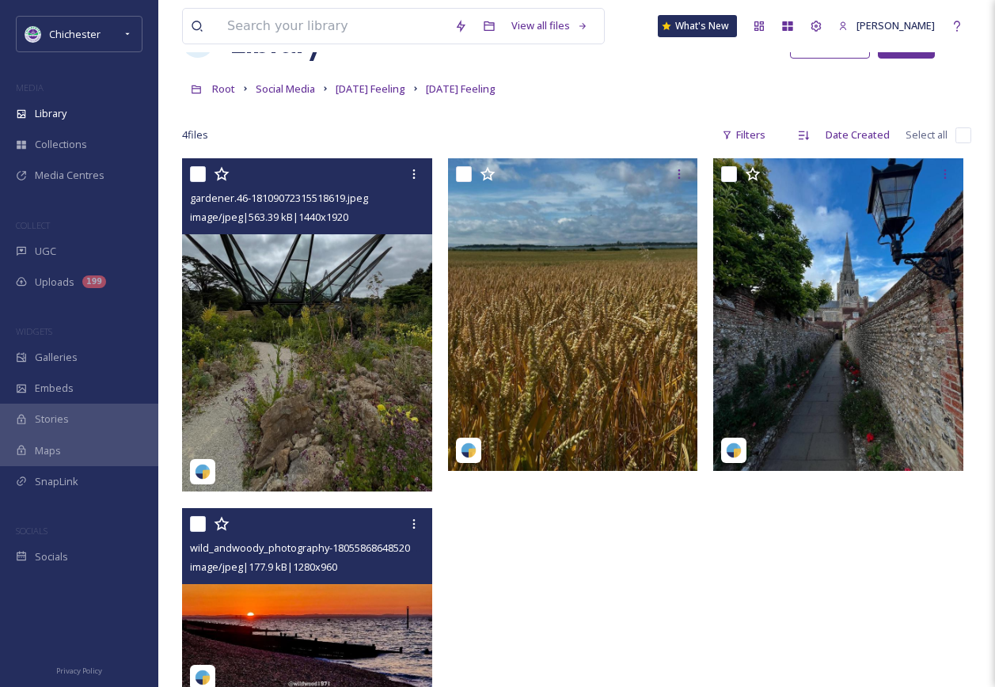
click at [316, 395] on img at bounding box center [307, 324] width 250 height 333
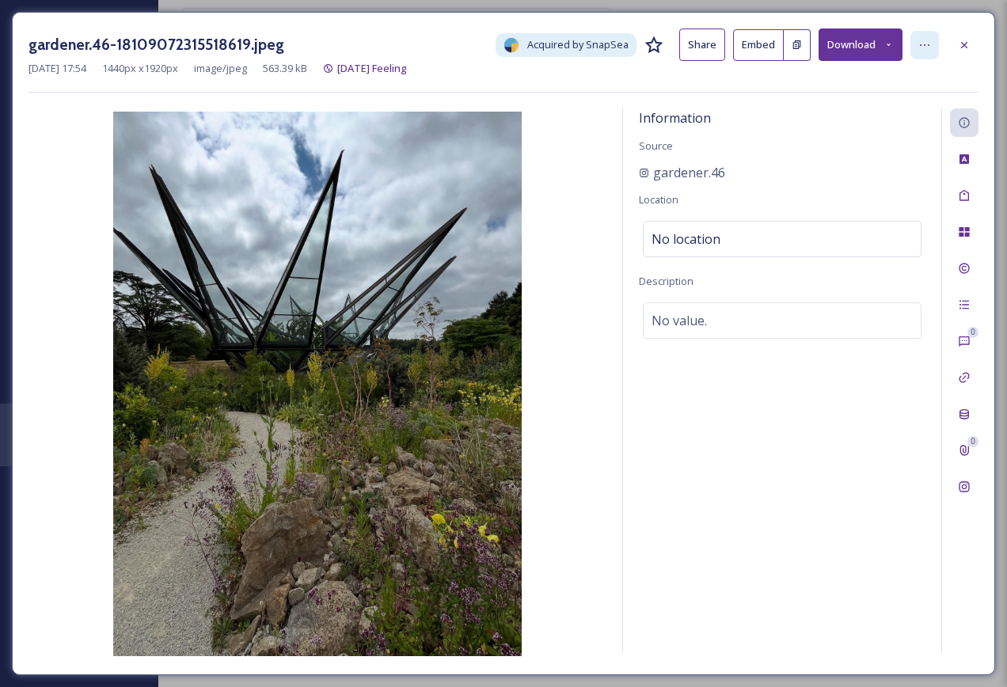
click at [927, 54] on div at bounding box center [924, 45] width 29 height 29
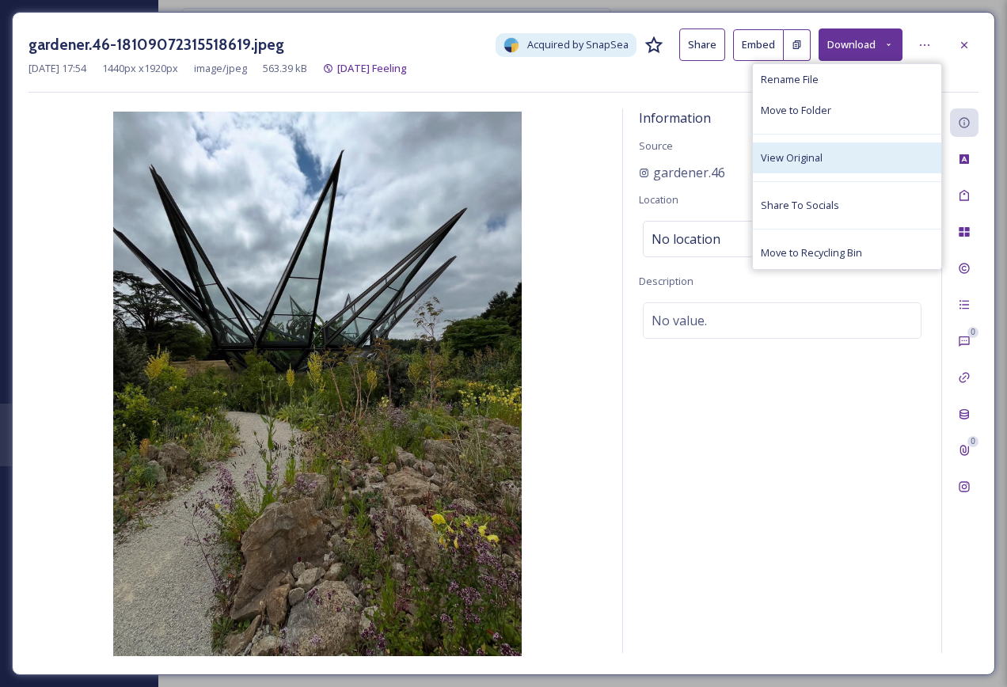
click at [857, 150] on div "View Original" at bounding box center [847, 158] width 188 height 31
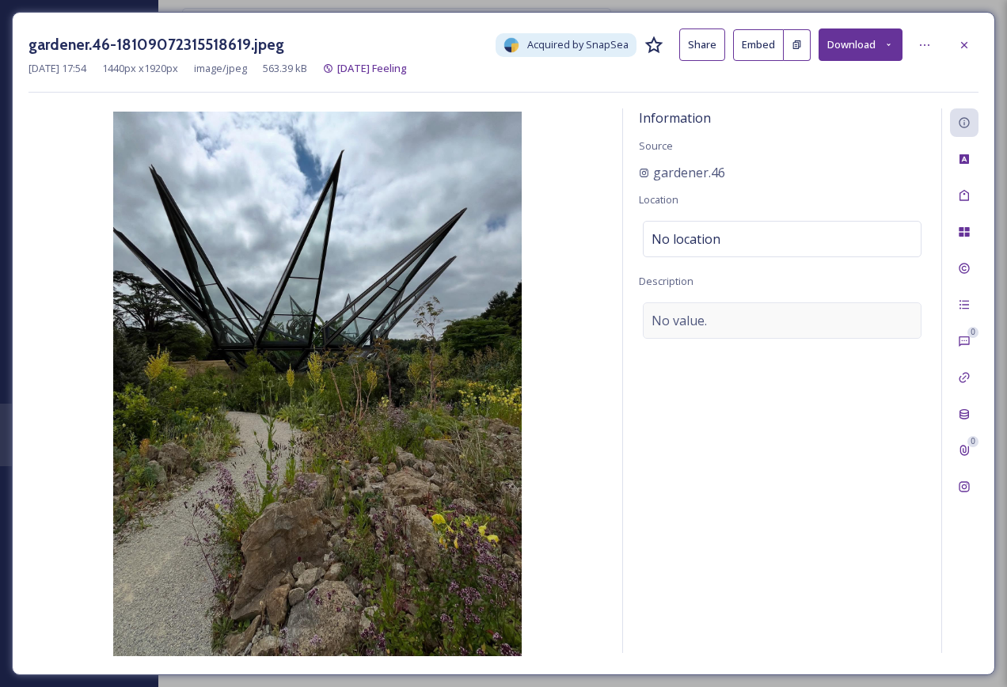
click at [743, 314] on div "No value." at bounding box center [782, 320] width 279 height 36
click at [704, 336] on textarea at bounding box center [782, 367] width 287 height 131
type textarea "[GEOGRAPHIC_DATA]"
click at [964, 188] on div at bounding box center [964, 195] width 29 height 29
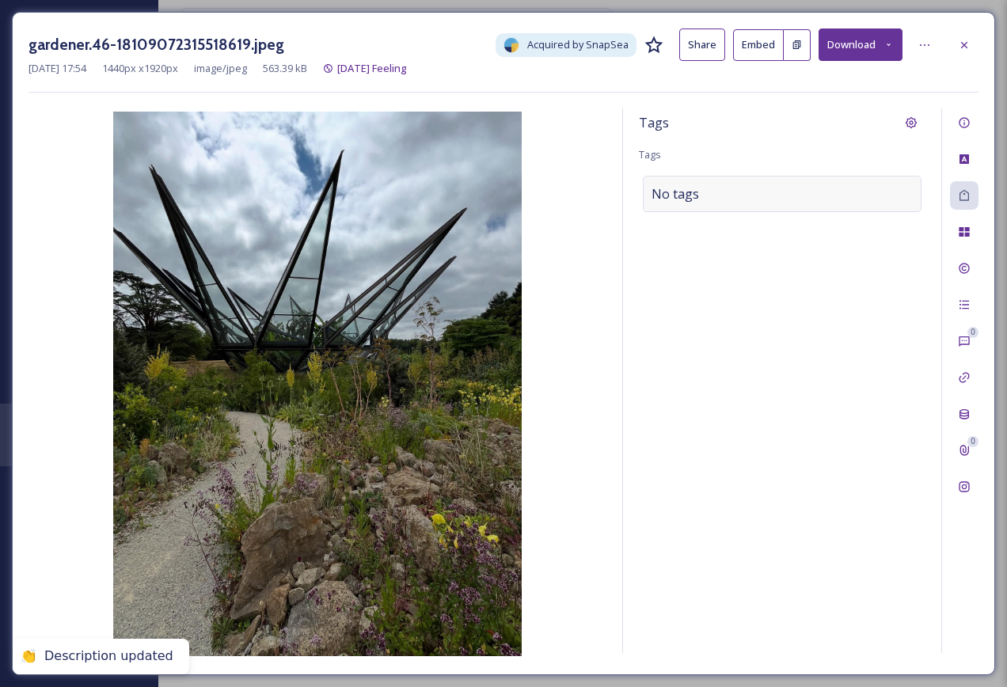
click at [772, 198] on div "No tags" at bounding box center [782, 194] width 279 height 36
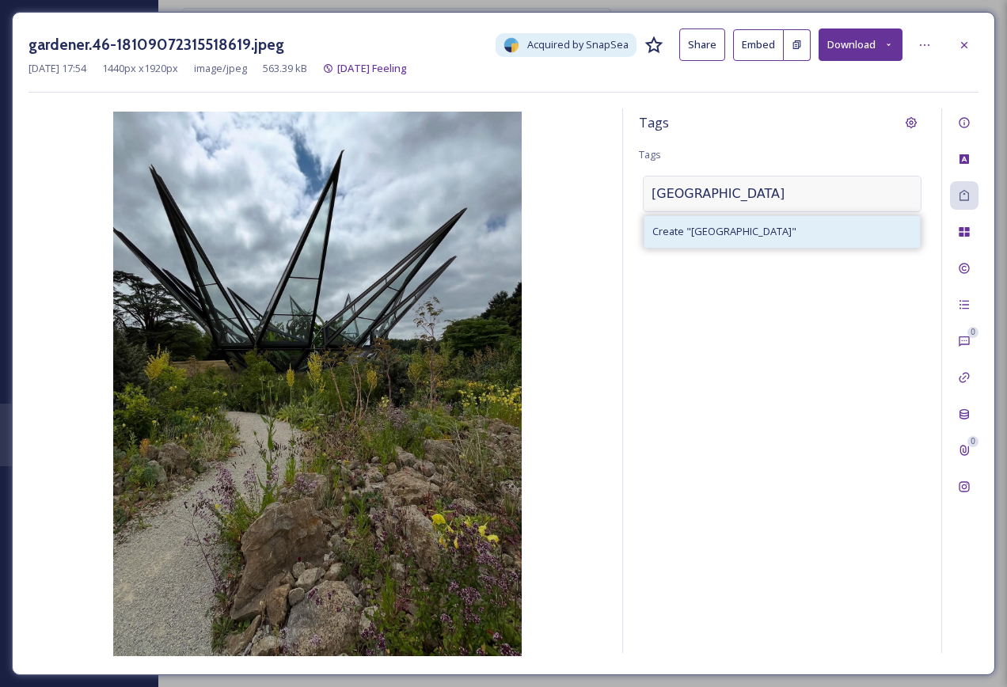
type input "[GEOGRAPHIC_DATA]"
click at [756, 232] on span "Create " [GEOGRAPHIC_DATA] "" at bounding box center [724, 231] width 144 height 15
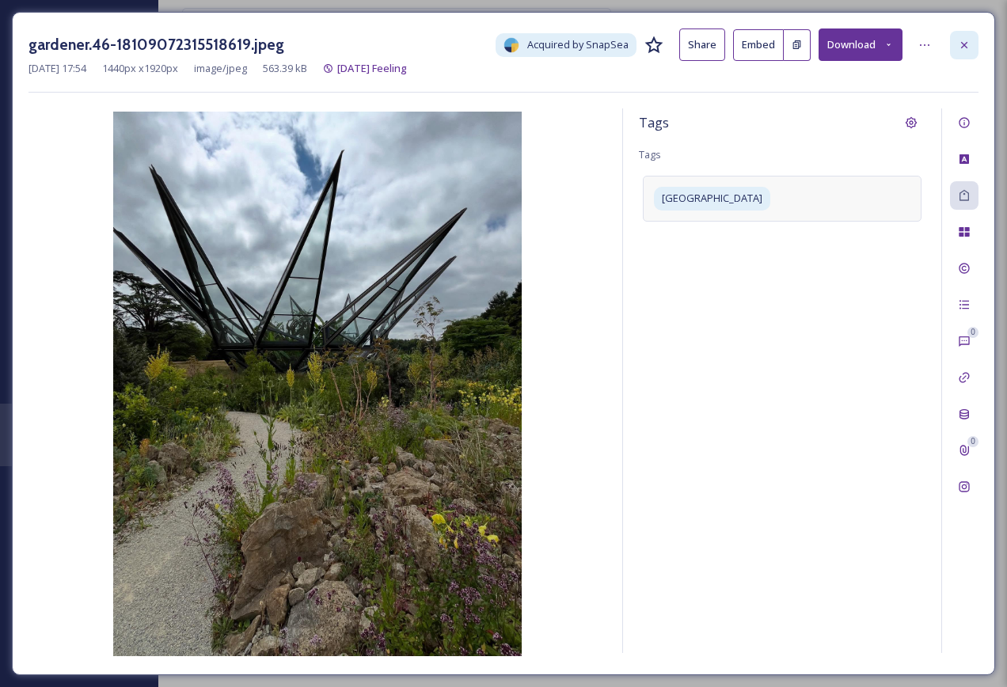
click at [960, 50] on icon at bounding box center [964, 45] width 13 height 13
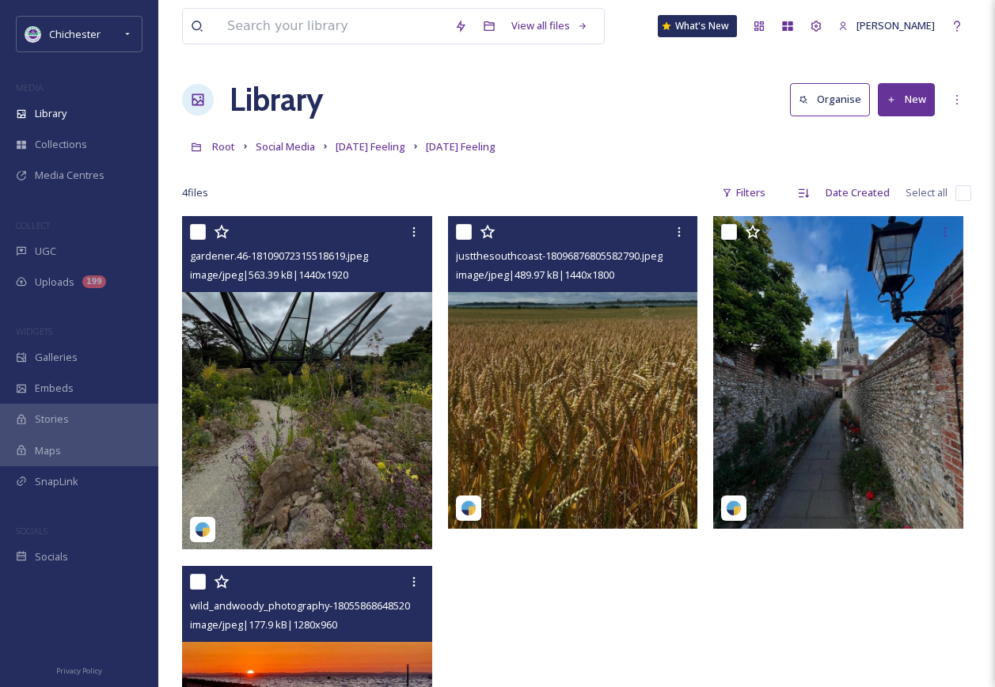
click at [607, 507] on img at bounding box center [573, 372] width 250 height 313
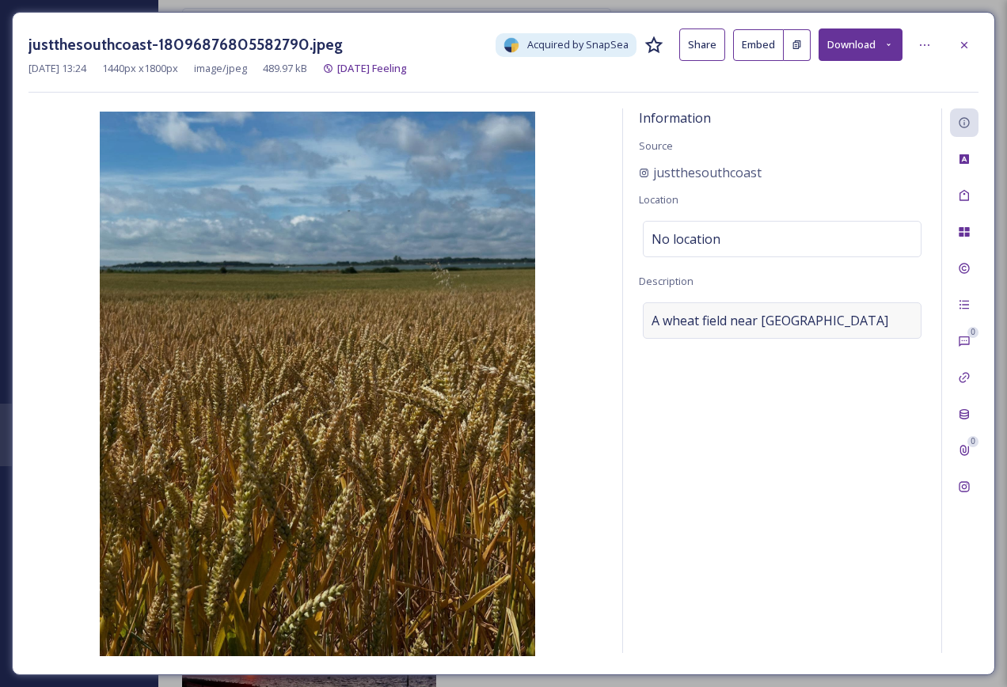
click at [794, 332] on div "A wheat field near [GEOGRAPHIC_DATA]" at bounding box center [782, 320] width 279 height 36
click at [852, 329] on textarea "A wheat field near [GEOGRAPHIC_DATA]" at bounding box center [782, 367] width 287 height 131
drag, startPoint x: 872, startPoint y: 325, endPoint x: 633, endPoint y: 314, distance: 239.4
click at [633, 314] on div "Information Source justthesouthcoast Location No location Description A wheat f…" at bounding box center [782, 380] width 318 height 545
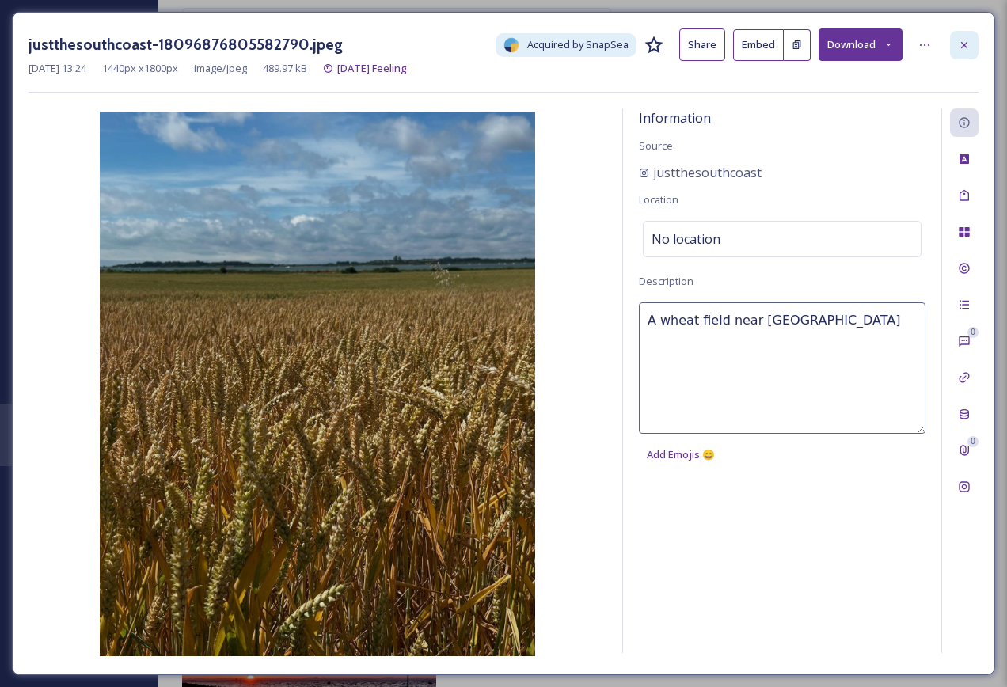
click at [961, 46] on icon at bounding box center [964, 45] width 13 height 13
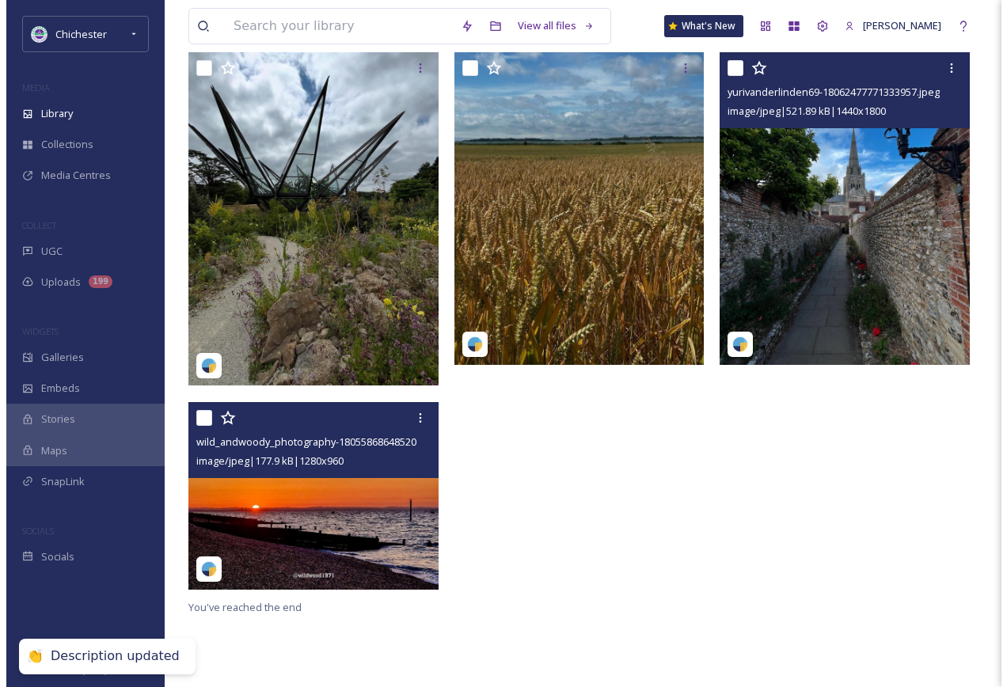
scroll to position [58, 0]
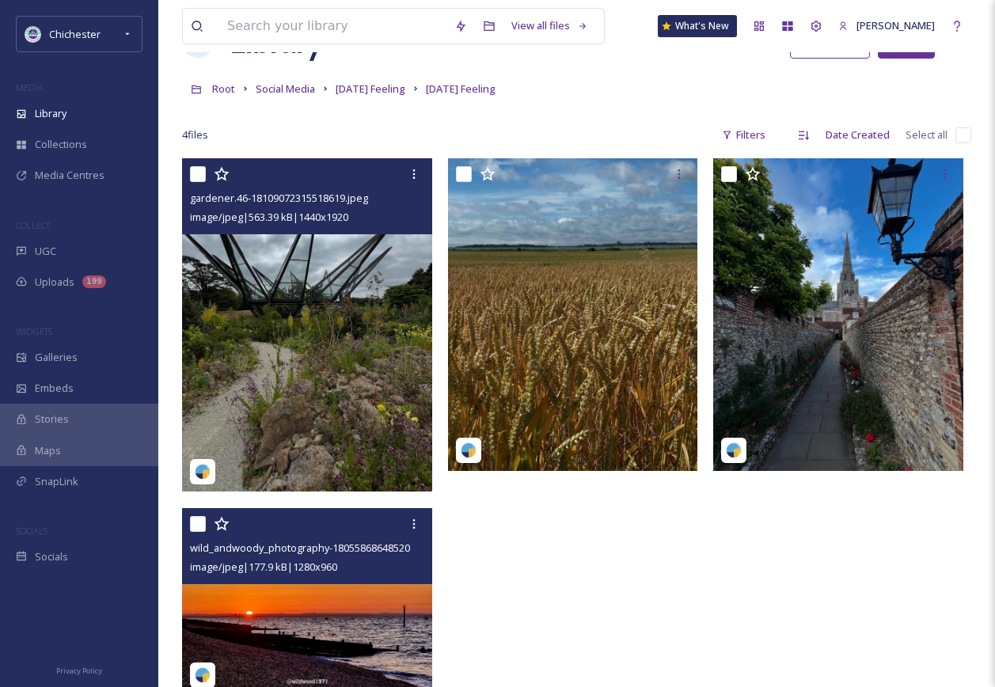
click at [393, 335] on img at bounding box center [307, 324] width 250 height 333
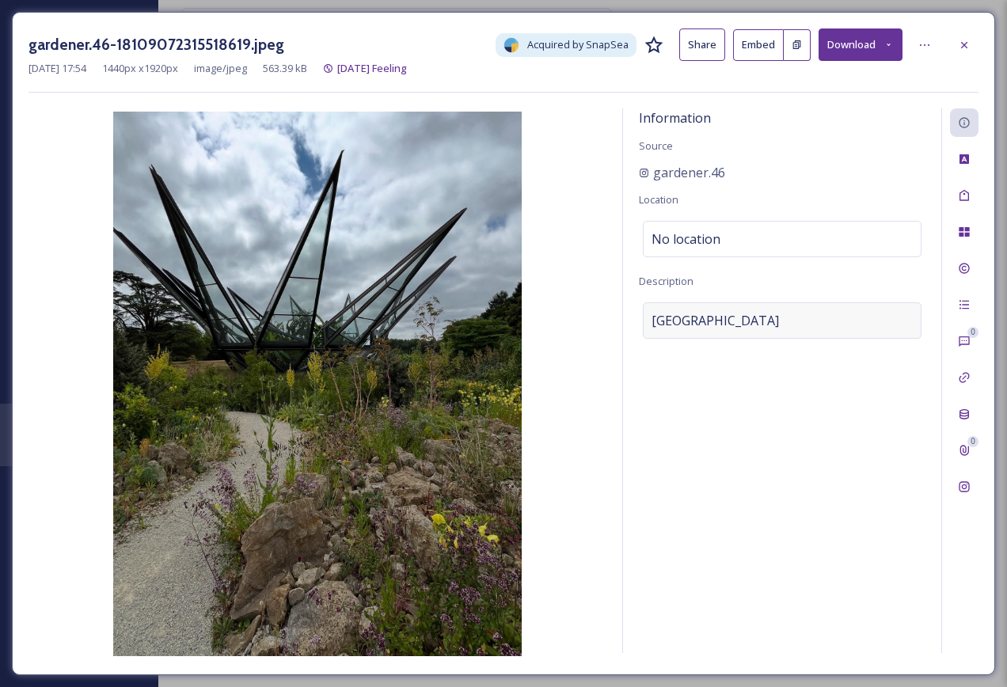
click at [804, 327] on div "[GEOGRAPHIC_DATA]" at bounding box center [782, 320] width 279 height 36
drag, startPoint x: 807, startPoint y: 331, endPoint x: 508, endPoint y: 331, distance: 299.3
click at [508, 331] on div "Information Source gardener.46 Location No location Description [GEOGRAPHIC_DAT…" at bounding box center [504, 383] width 950 height 550
click at [773, 329] on span "[GEOGRAPHIC_DATA]" at bounding box center [715, 320] width 127 height 19
click at [753, 382] on textarea "[GEOGRAPHIC_DATA]" at bounding box center [782, 367] width 287 height 131
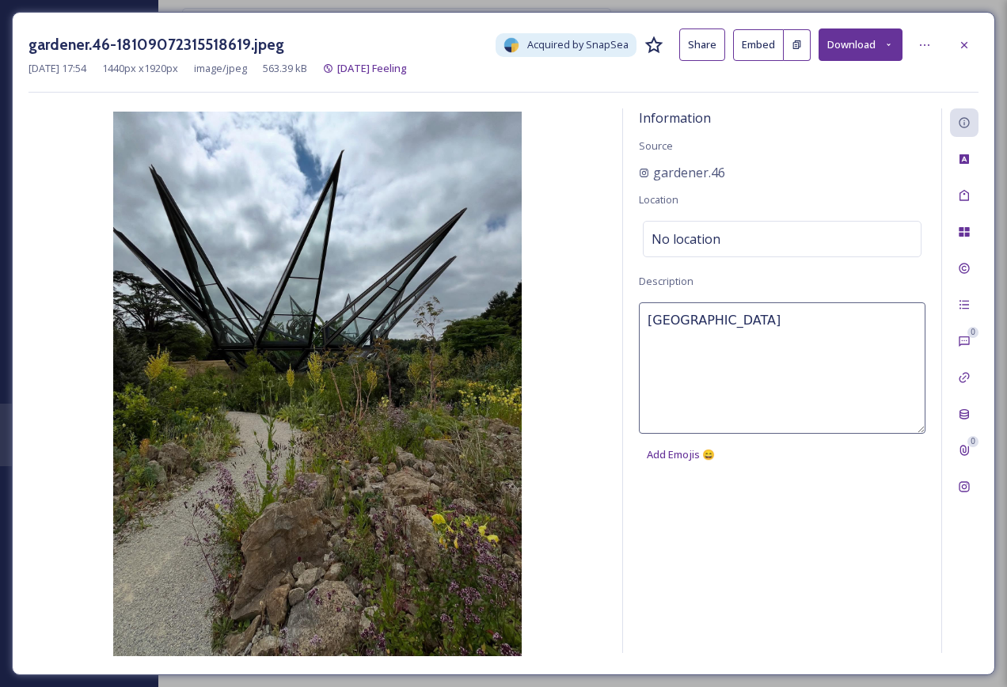
drag, startPoint x: 794, startPoint y: 330, endPoint x: 577, endPoint y: 322, distance: 217.1
click at [577, 322] on div "Information Source gardener.46 Location No location Description [GEOGRAPHIC_DAT…" at bounding box center [504, 383] width 950 height 550
click at [971, 38] on div at bounding box center [964, 45] width 29 height 29
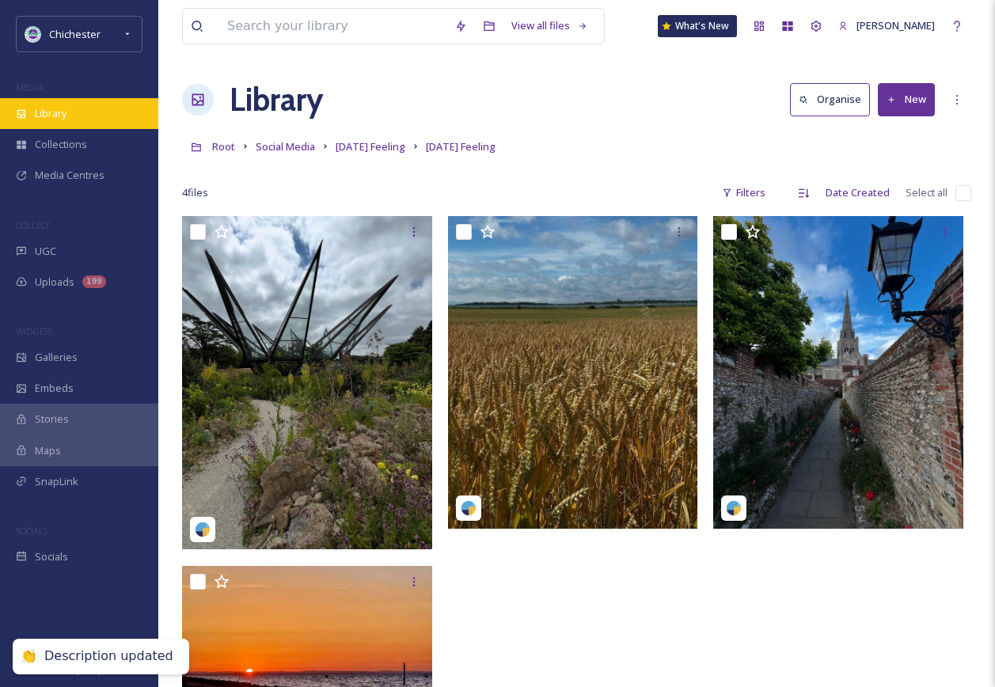
click at [57, 123] on div "Library" at bounding box center [79, 113] width 158 height 31
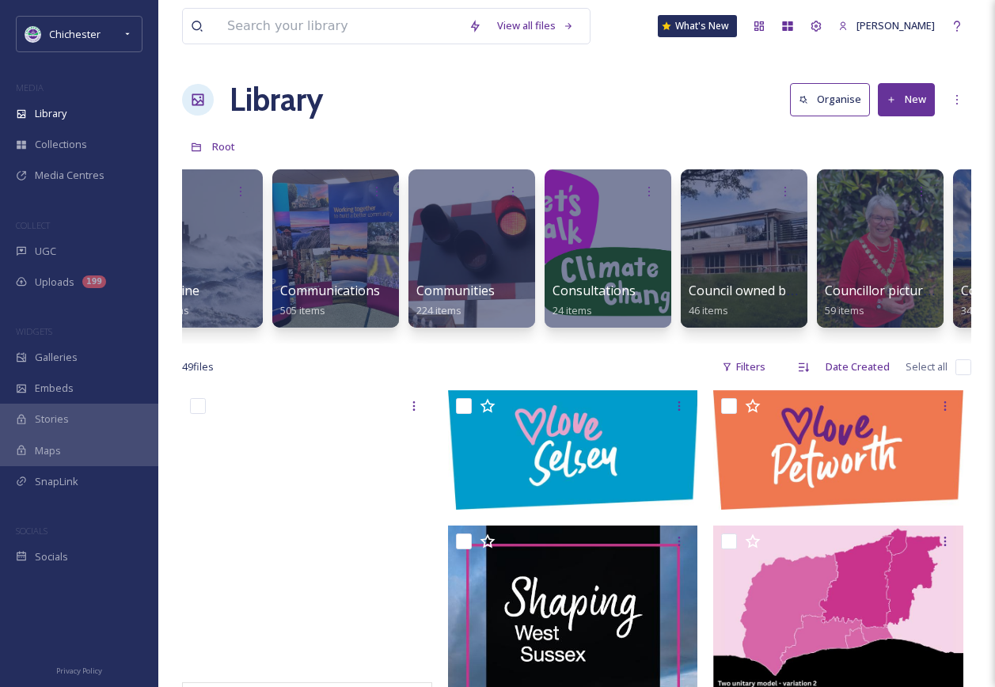
scroll to position [0, 2899]
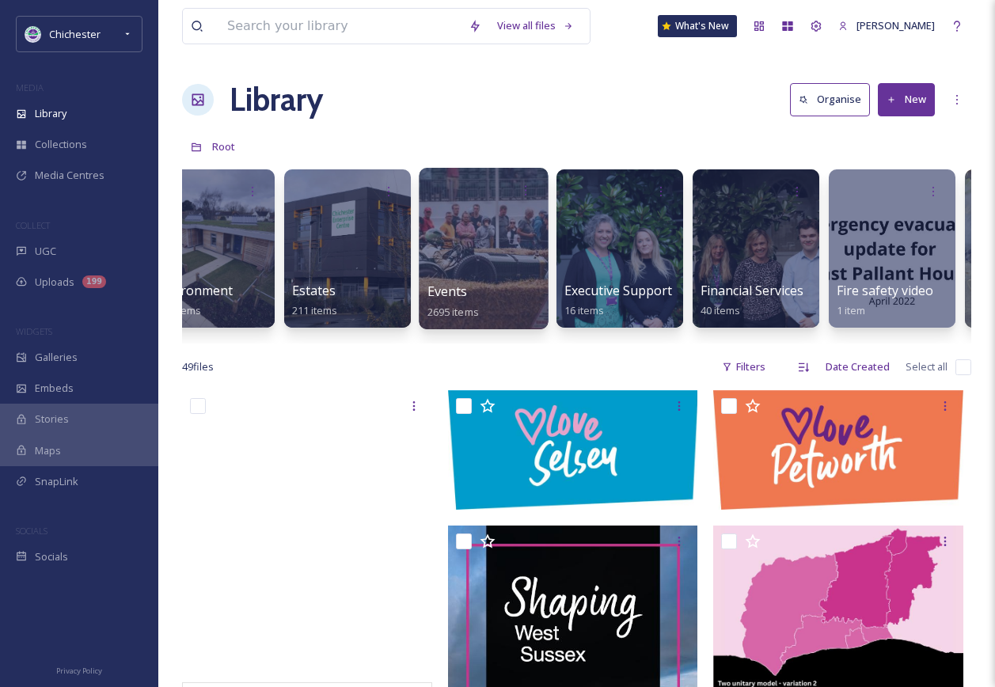
click at [491, 267] on div at bounding box center [483, 249] width 129 height 162
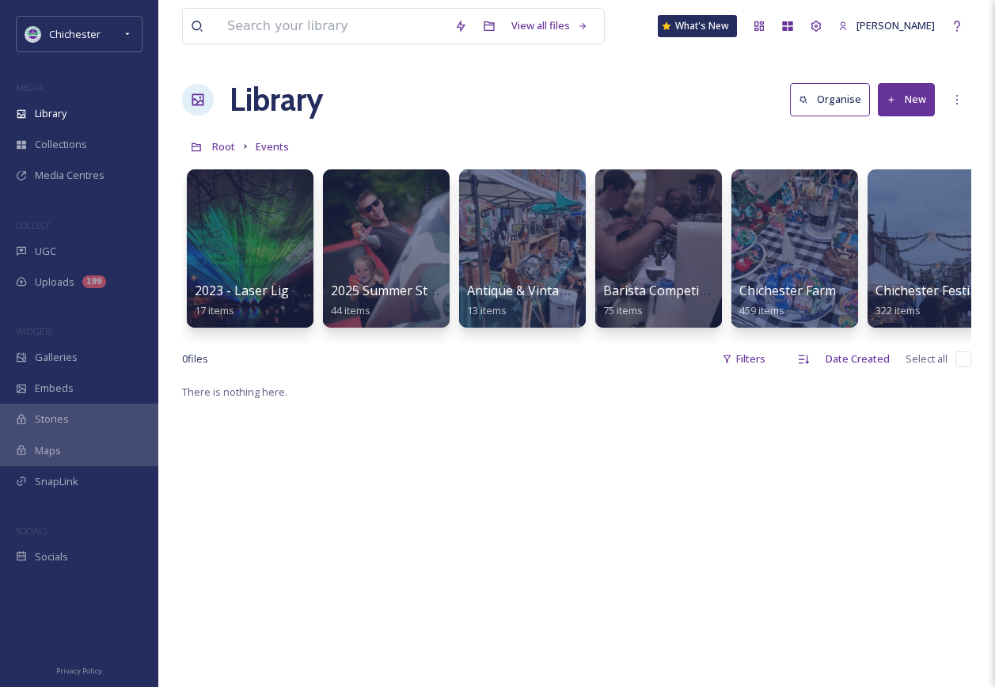
click at [321, 343] on div "2023 - Laser Light Show 17 items 2025 Summer Street Party 44 items Antique & Vi…" at bounding box center [576, 253] width 789 height 182
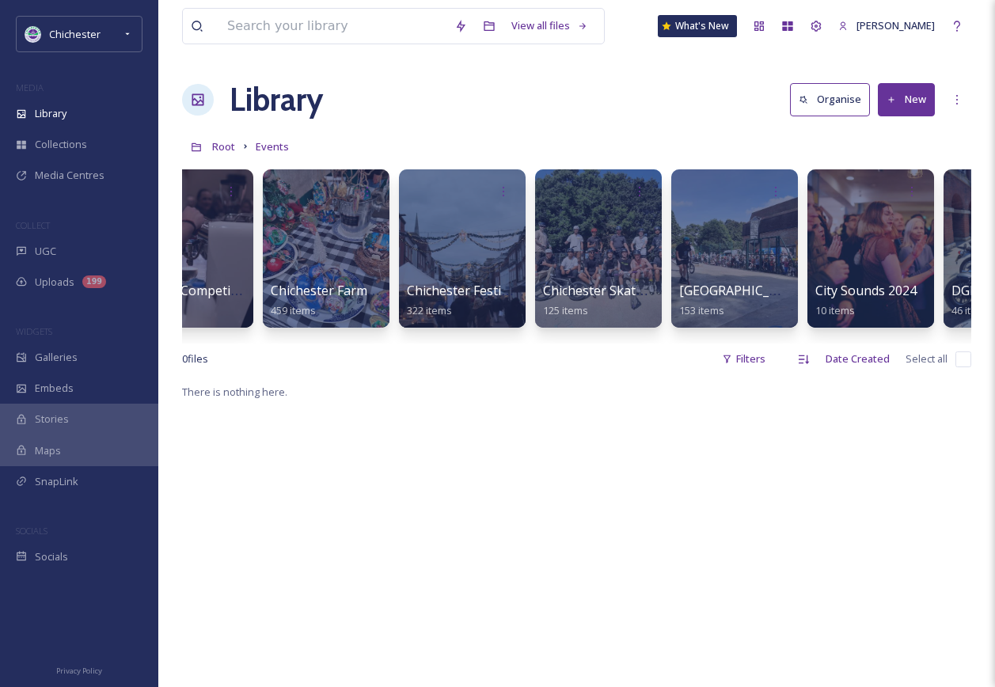
scroll to position [0, 473]
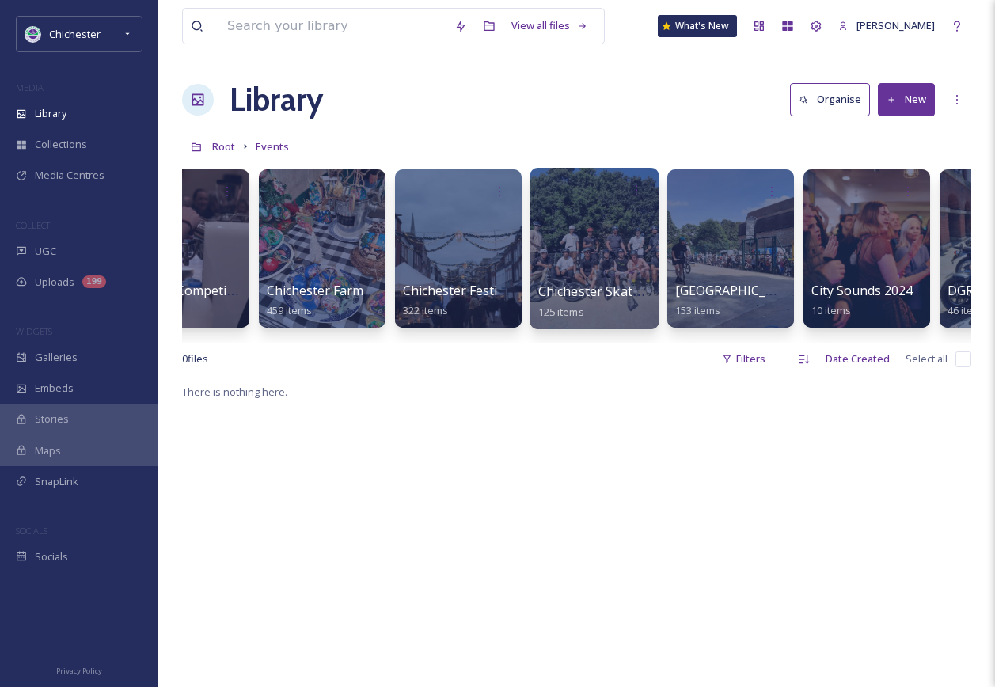
click at [541, 250] on div at bounding box center [594, 249] width 129 height 162
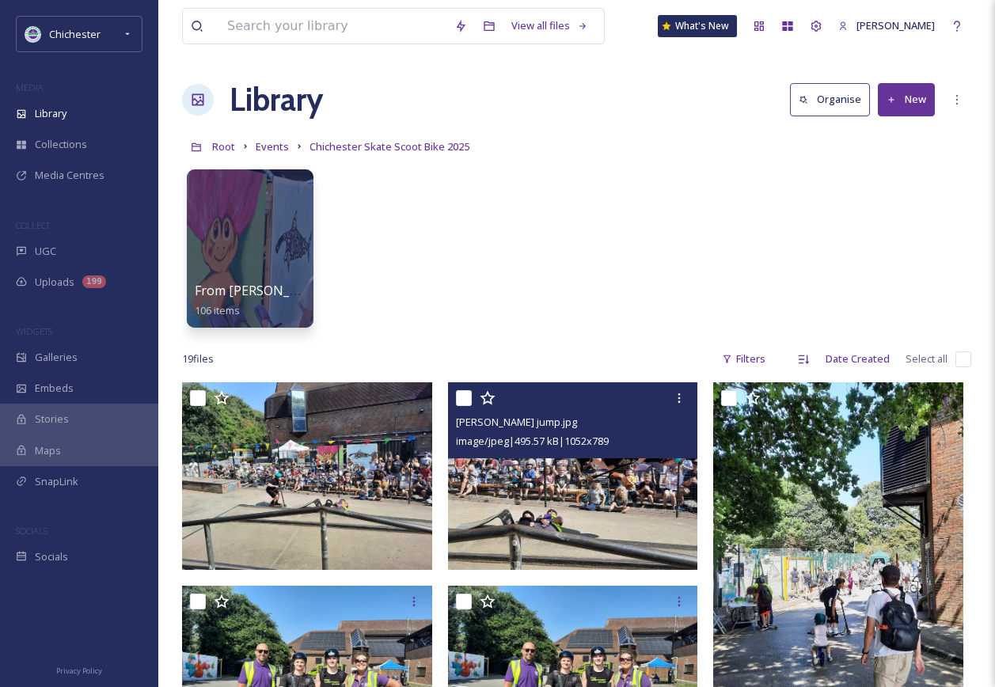
click at [570, 492] on img at bounding box center [573, 476] width 250 height 188
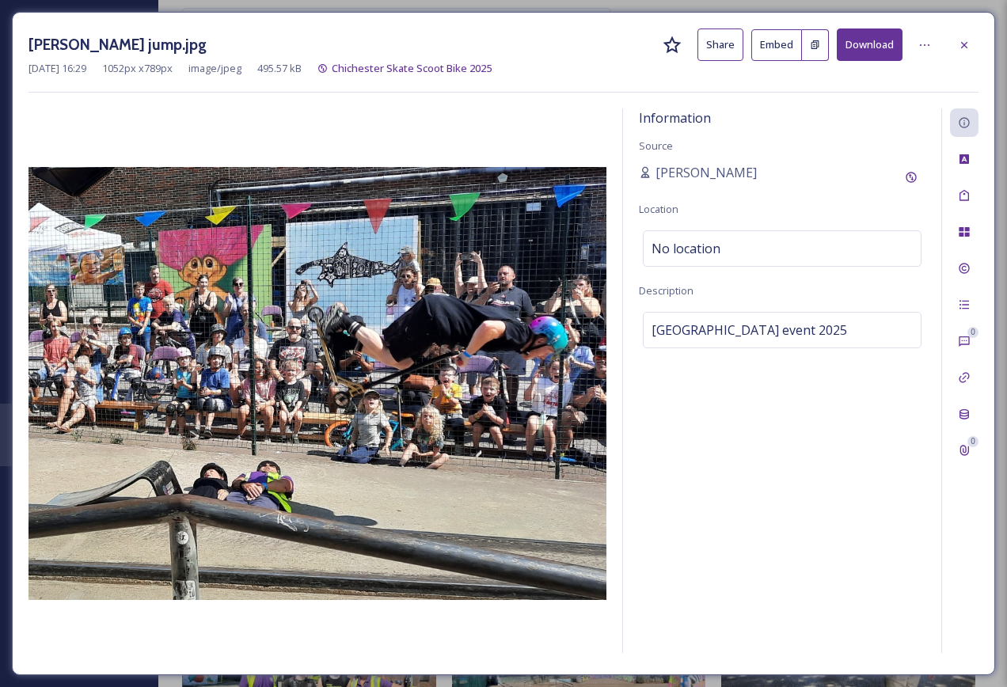
click at [961, 25] on div "[PERSON_NAME] jump.jpg Share Embed Download [DATE] 16:29 1052 px x 789 px image…" at bounding box center [503, 343] width 983 height 663
drag, startPoint x: 962, startPoint y: 26, endPoint x: 957, endPoint y: 45, distance: 19.6
click at [962, 28] on div "[PERSON_NAME] jump.jpg Share Embed Download [DATE] 16:29 1052 px x 789 px image…" at bounding box center [503, 343] width 983 height 663
click at [956, 48] on div at bounding box center [964, 45] width 29 height 29
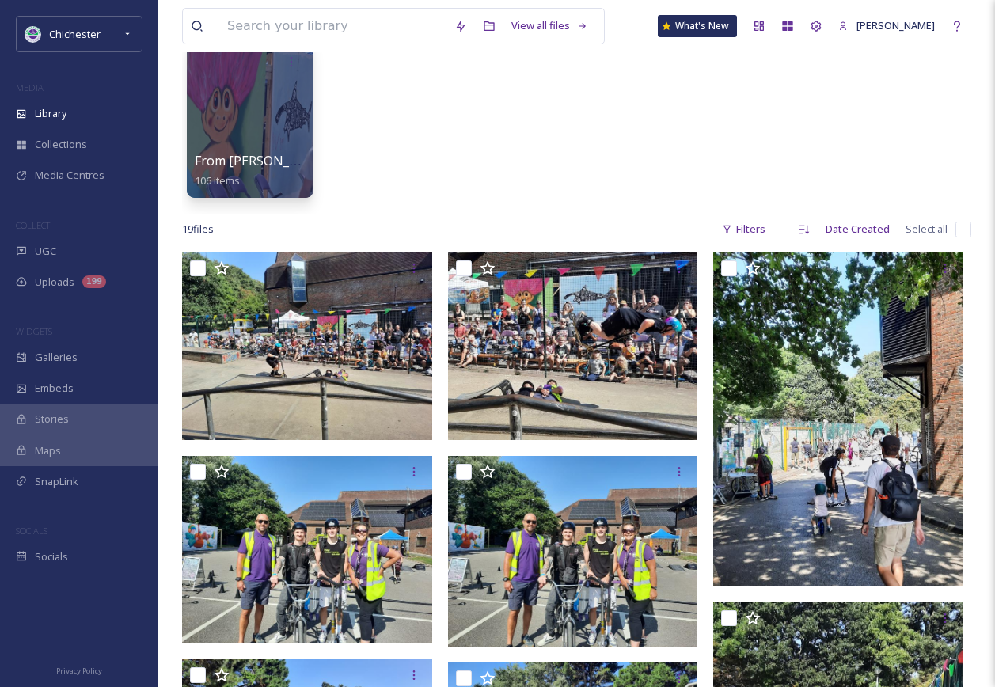
scroll to position [158, 0]
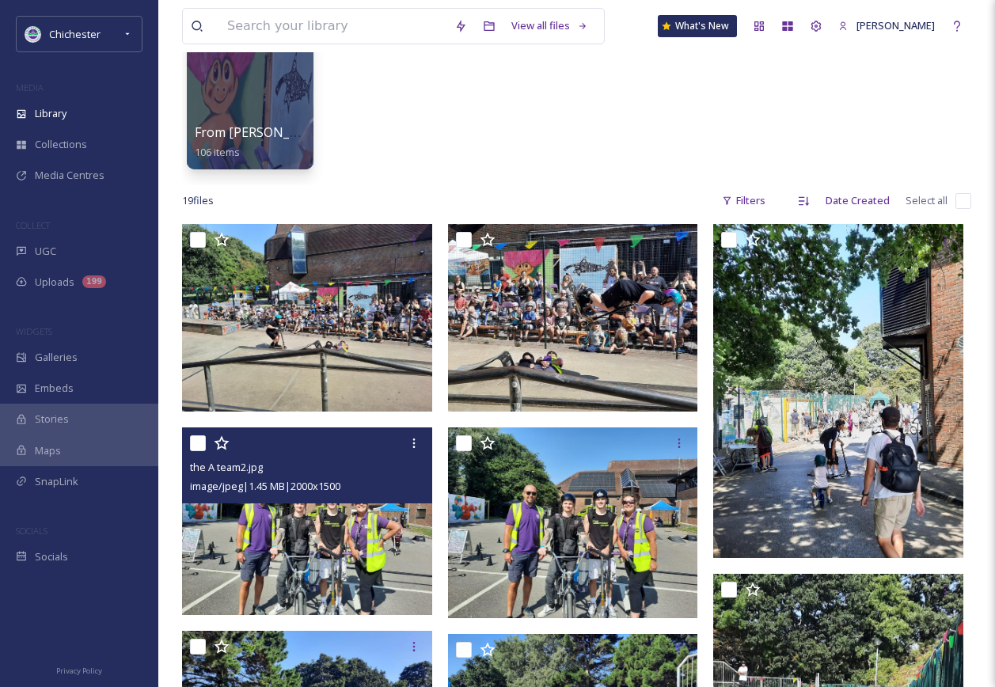
click at [364, 558] on img at bounding box center [307, 522] width 250 height 188
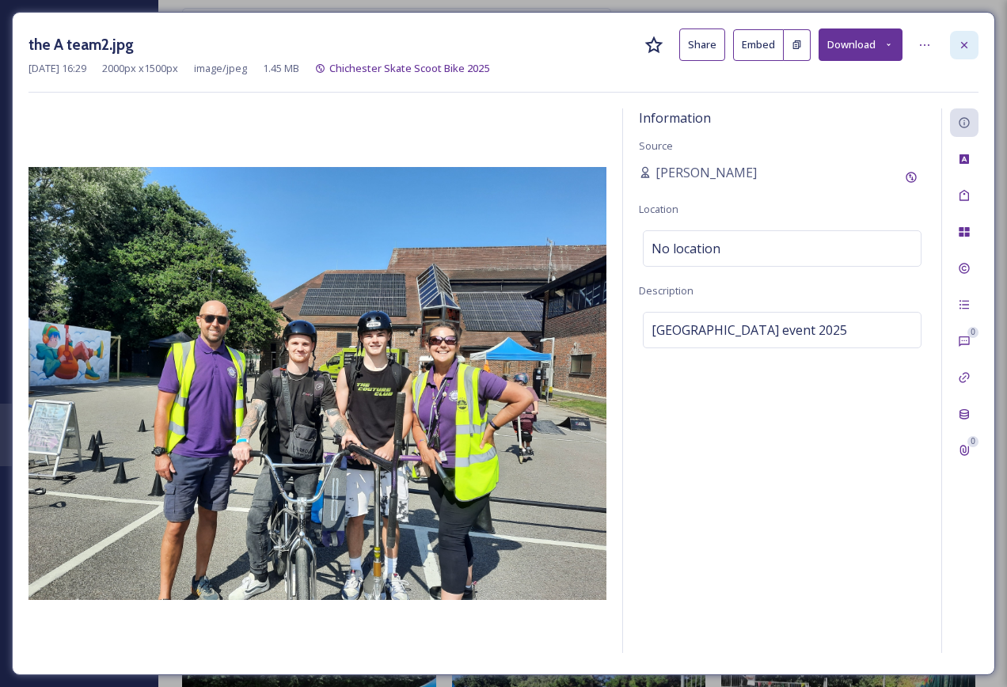
click at [970, 46] on icon at bounding box center [964, 45] width 13 height 13
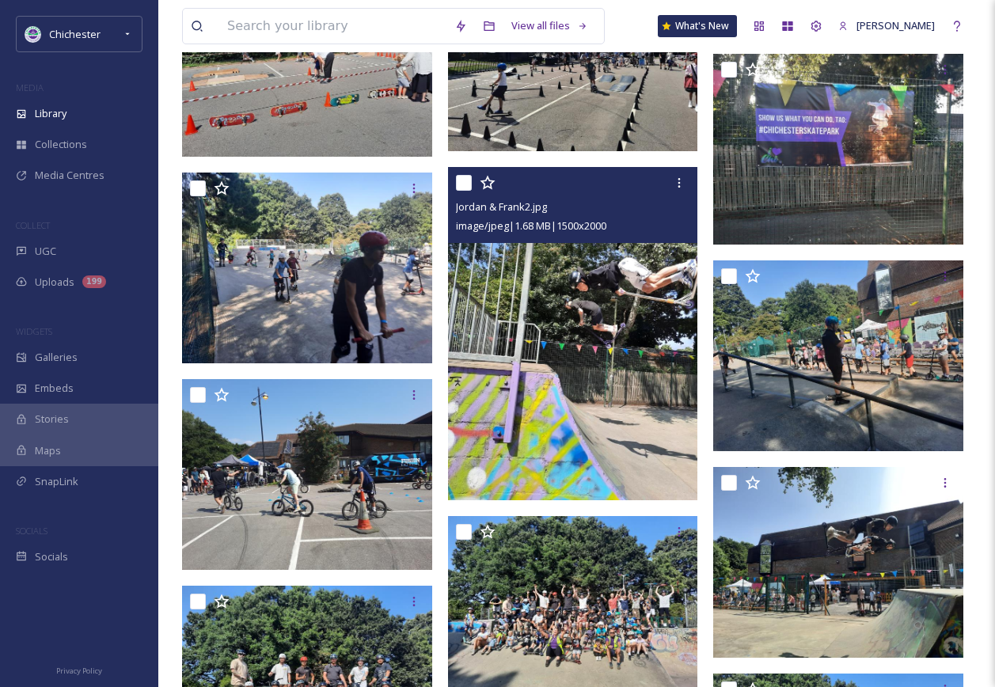
scroll to position [1188, 0]
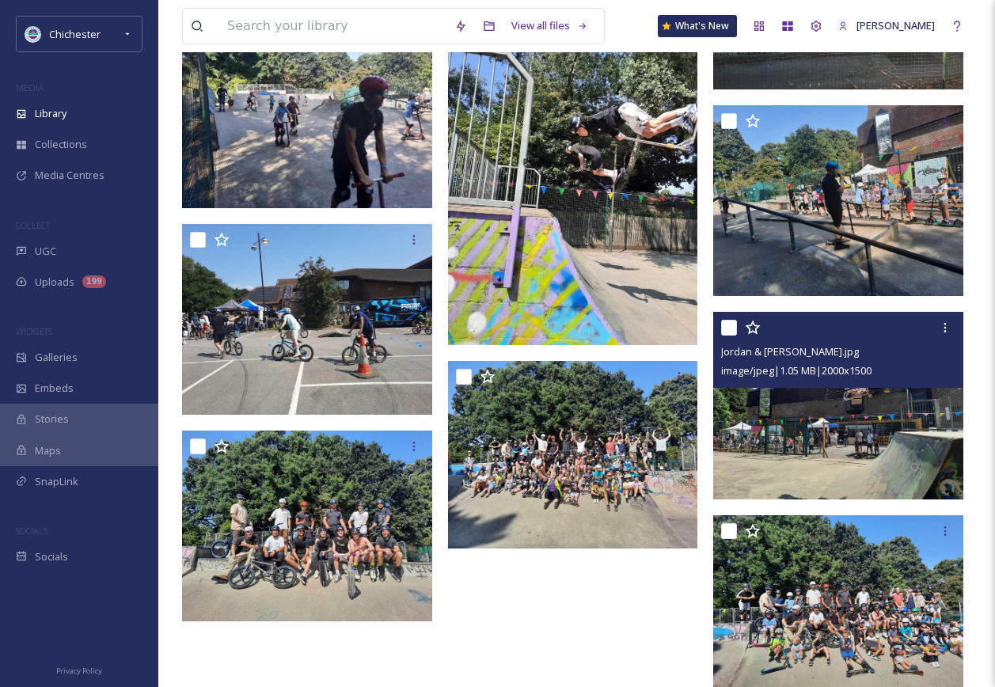
click at [791, 468] on img at bounding box center [838, 406] width 250 height 188
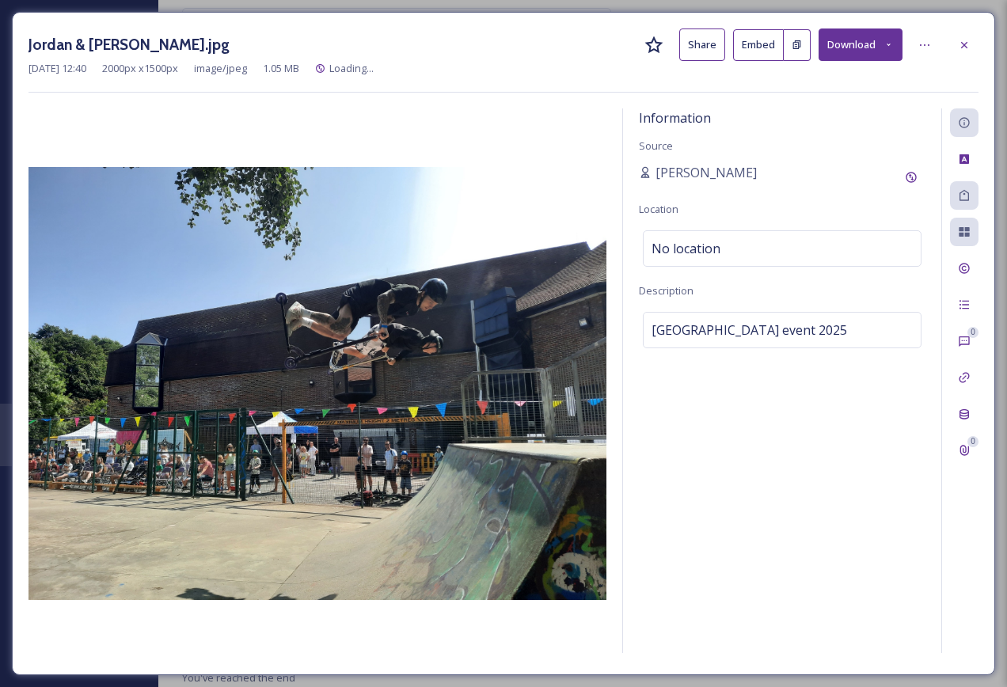
scroll to position [1151, 0]
click at [960, 44] on icon at bounding box center [964, 45] width 13 height 13
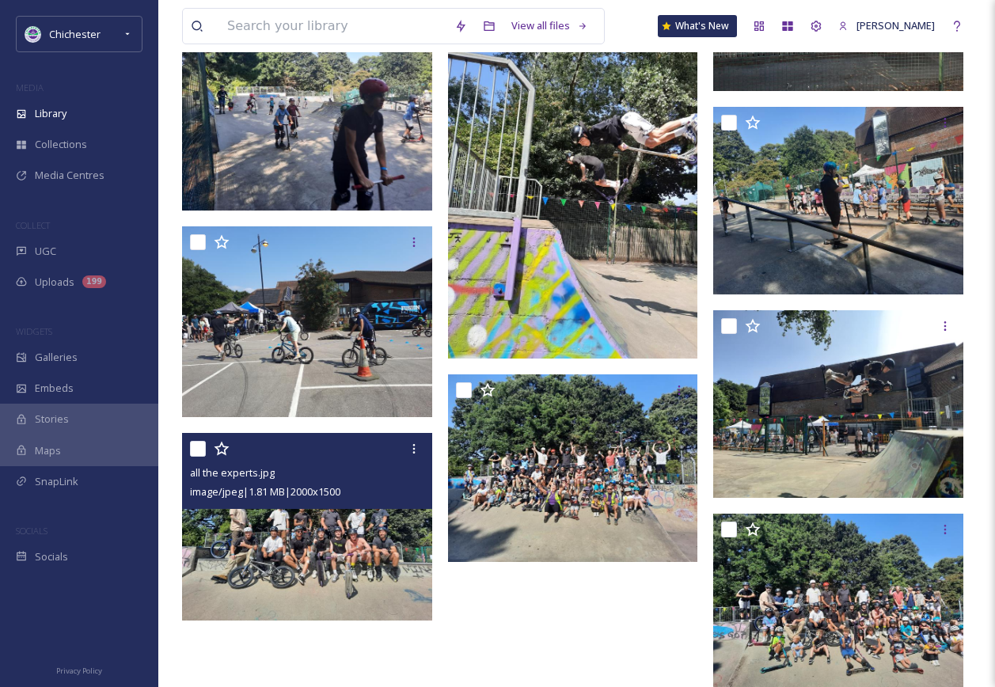
scroll to position [1190, 0]
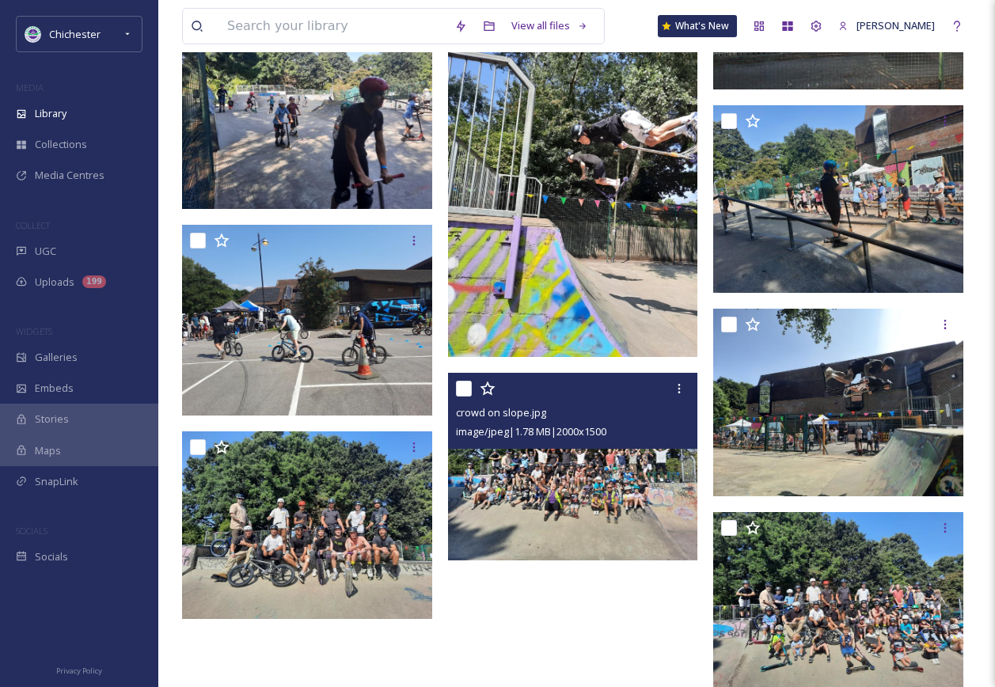
click at [629, 541] on img at bounding box center [573, 467] width 250 height 188
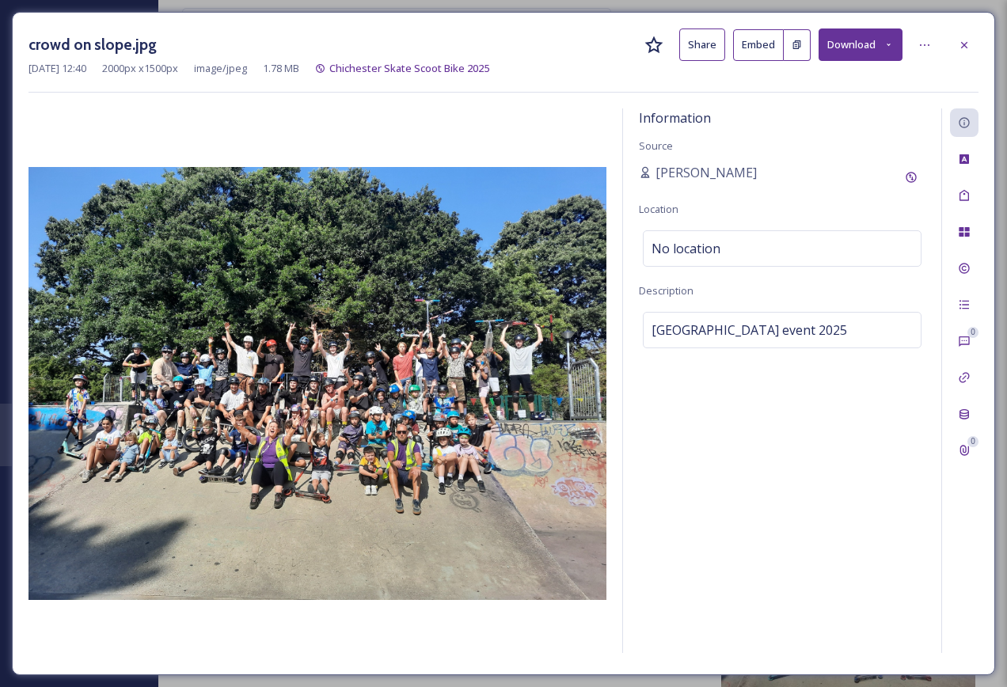
click at [882, 40] on button "Download" at bounding box center [861, 45] width 84 height 32
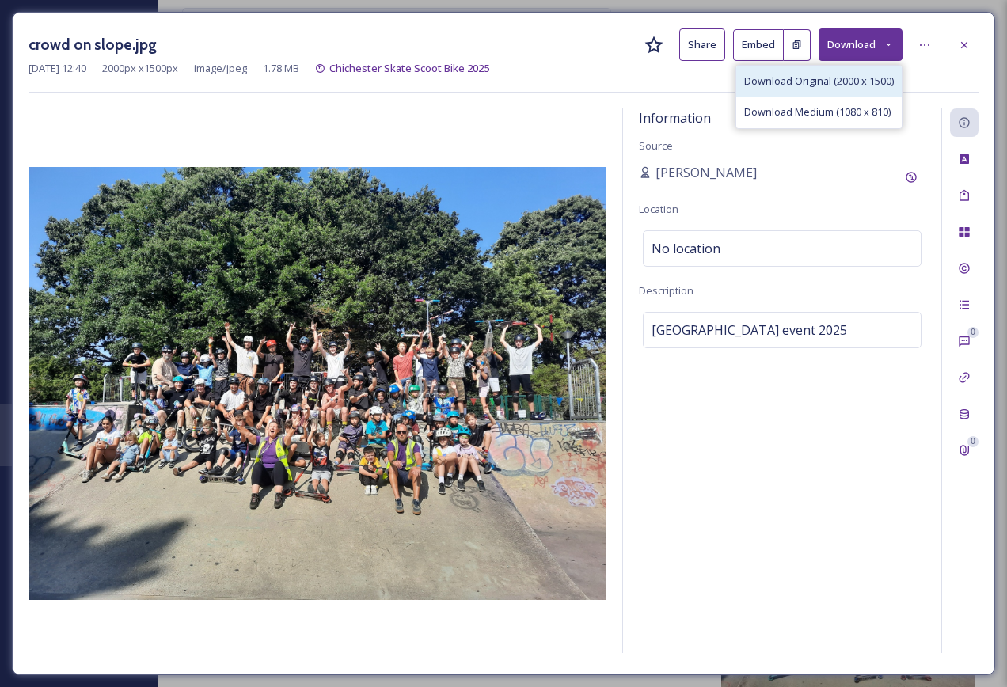
click at [876, 73] on div "Download Original (2000 x 1500)" at bounding box center [818, 81] width 165 height 31
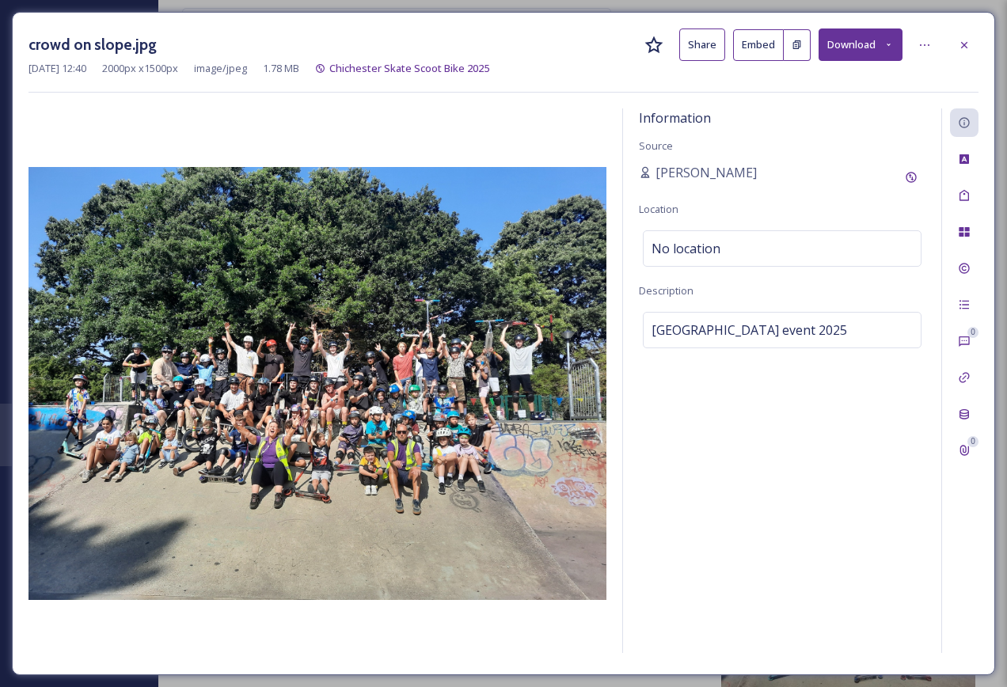
click at [949, 40] on div "crowd on slope.jpg Share Embed Download" at bounding box center [504, 45] width 950 height 32
click at [954, 47] on div at bounding box center [964, 45] width 29 height 29
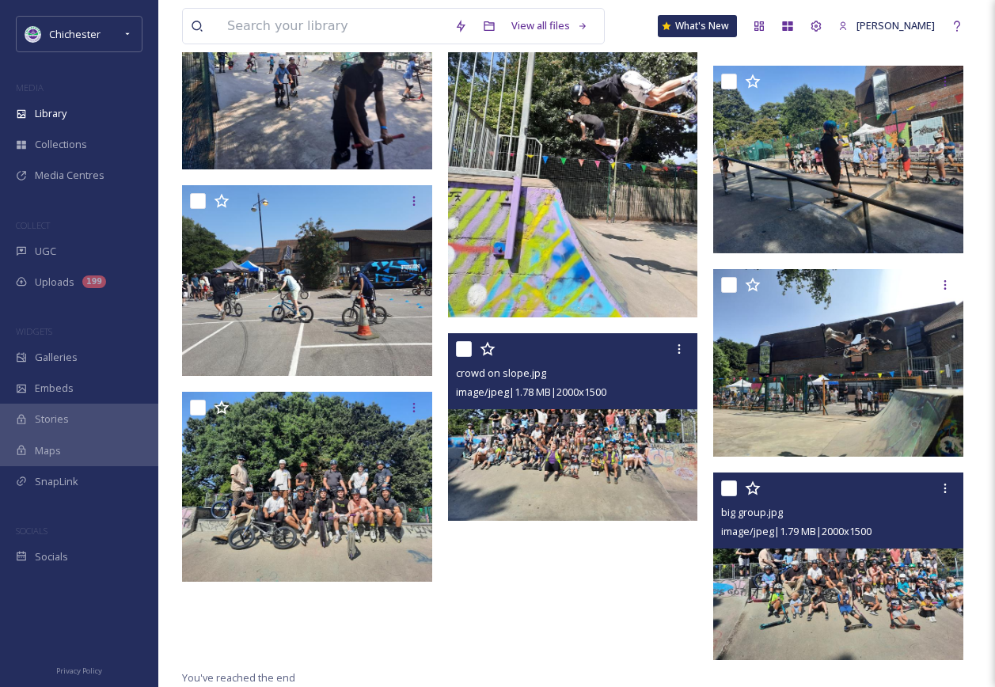
click at [805, 596] on img at bounding box center [838, 567] width 250 height 188
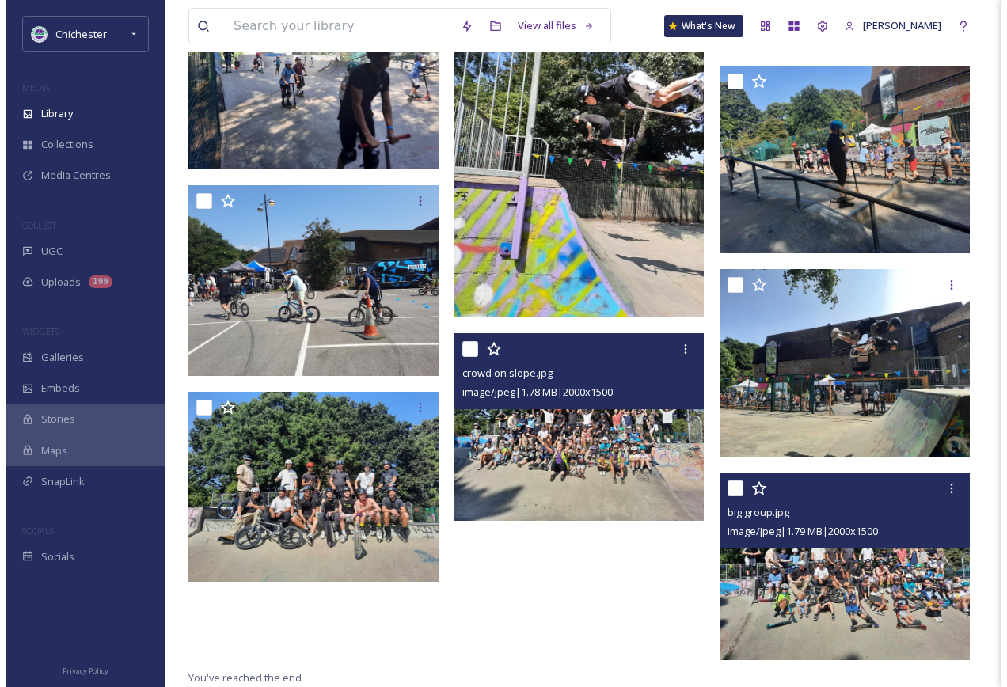
scroll to position [1151, 0]
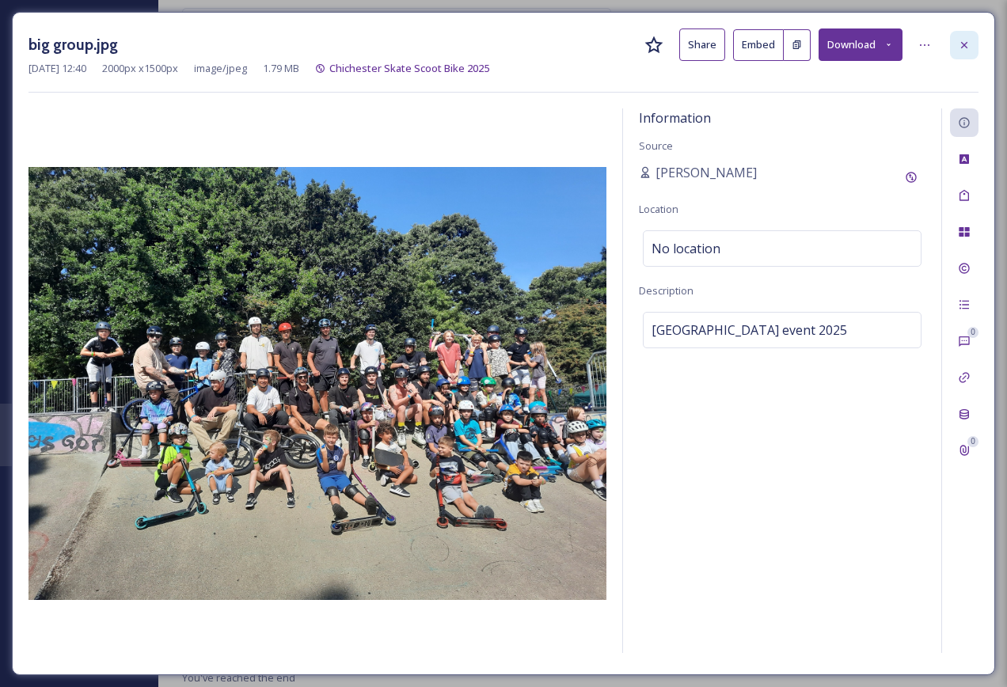
click at [959, 48] on icon at bounding box center [964, 45] width 13 height 13
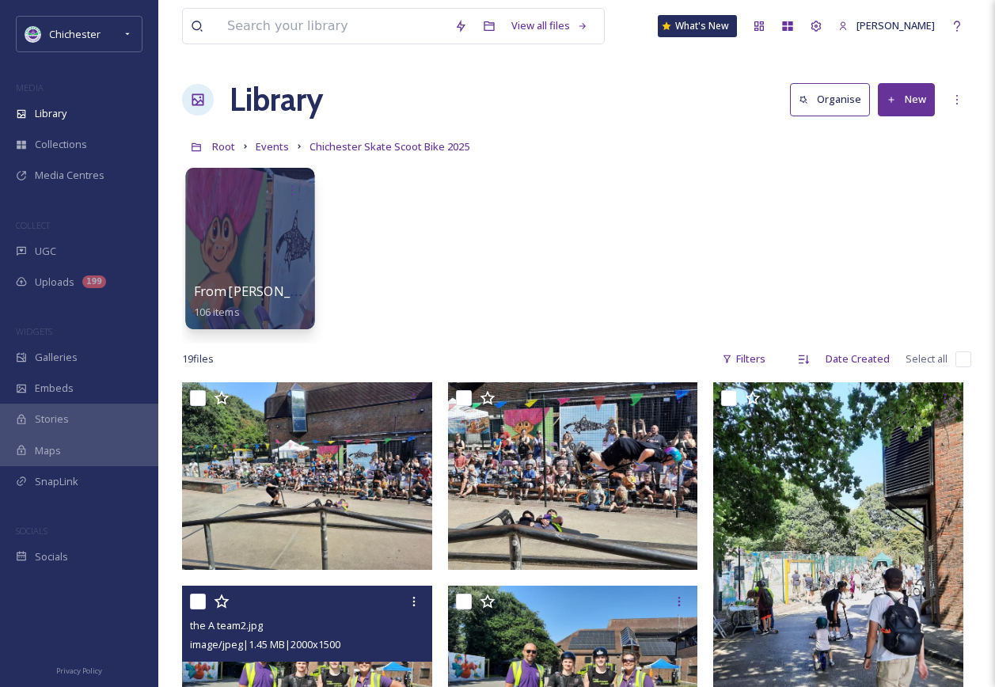
click at [281, 234] on div at bounding box center [249, 249] width 129 height 162
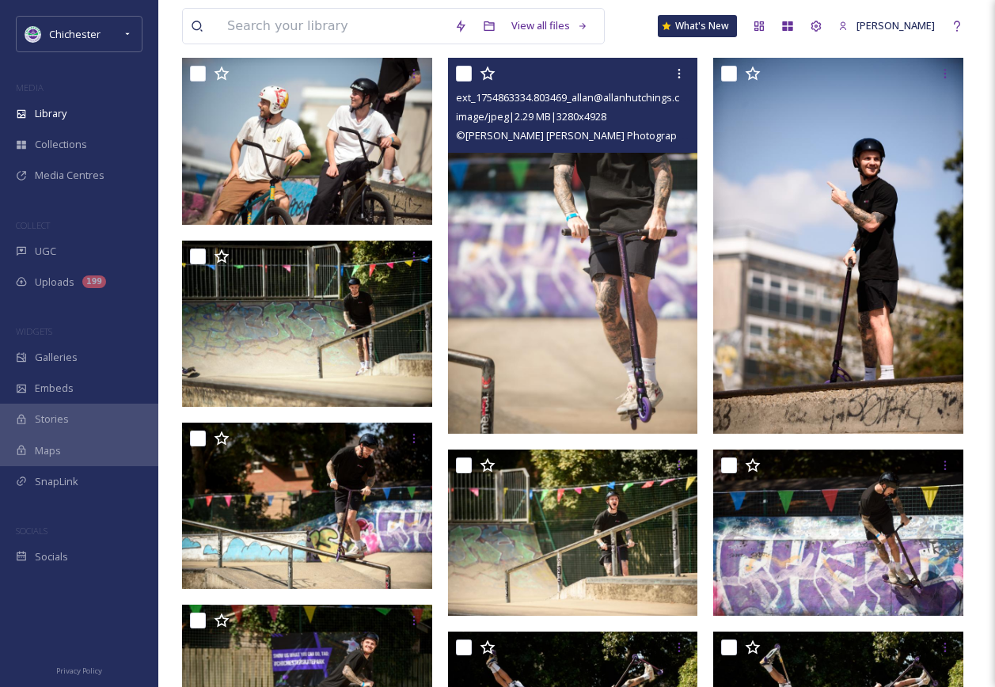
scroll to position [238, 0]
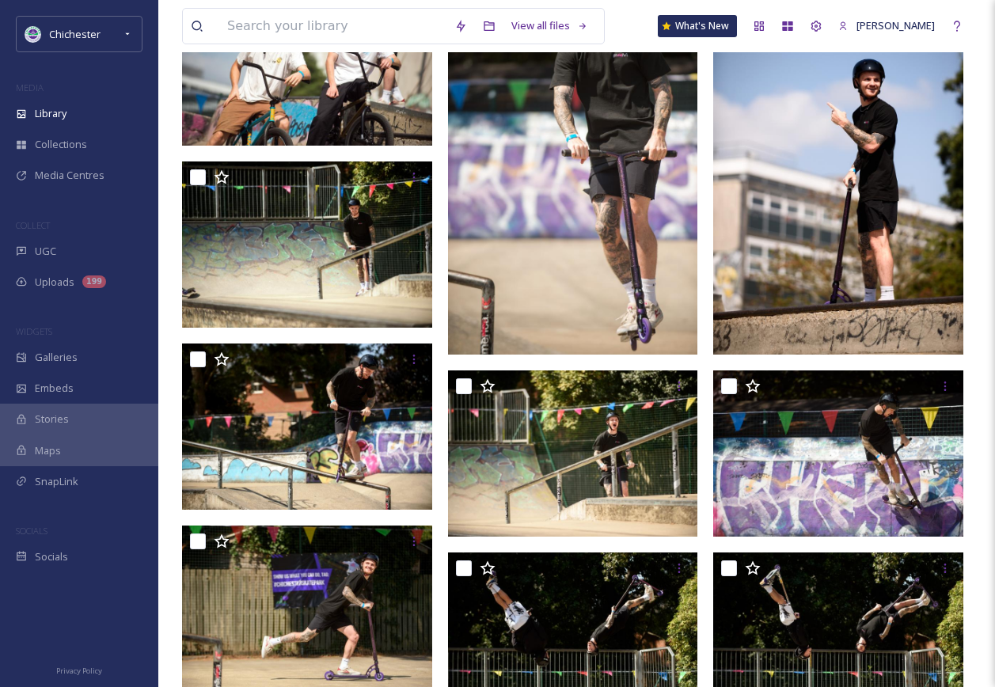
click at [635, 485] on img at bounding box center [573, 454] width 250 height 166
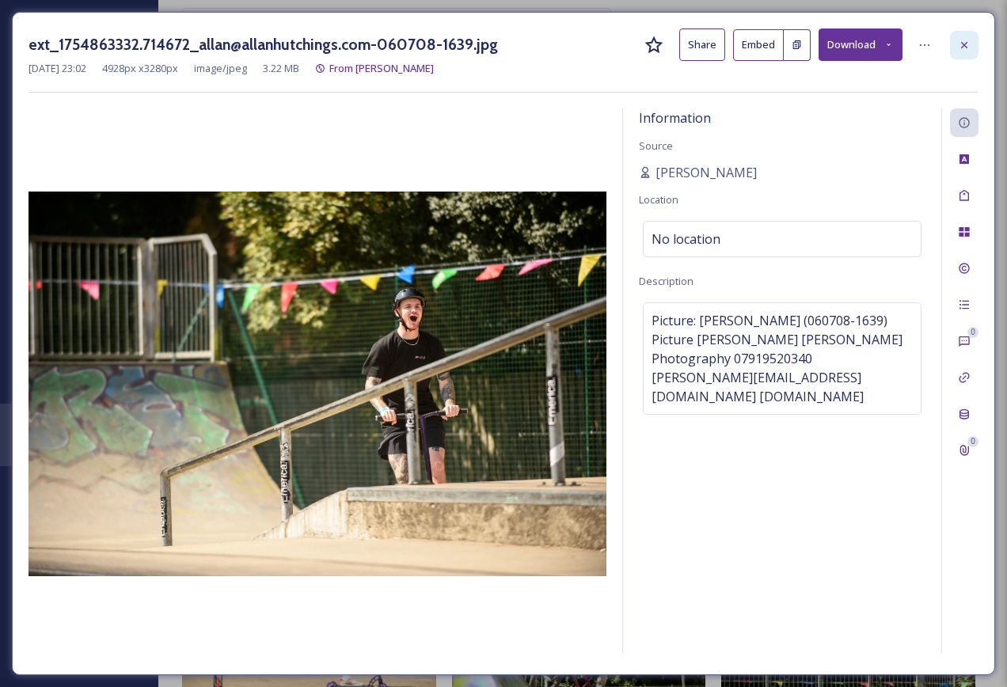
click at [958, 44] on icon at bounding box center [964, 45] width 13 height 13
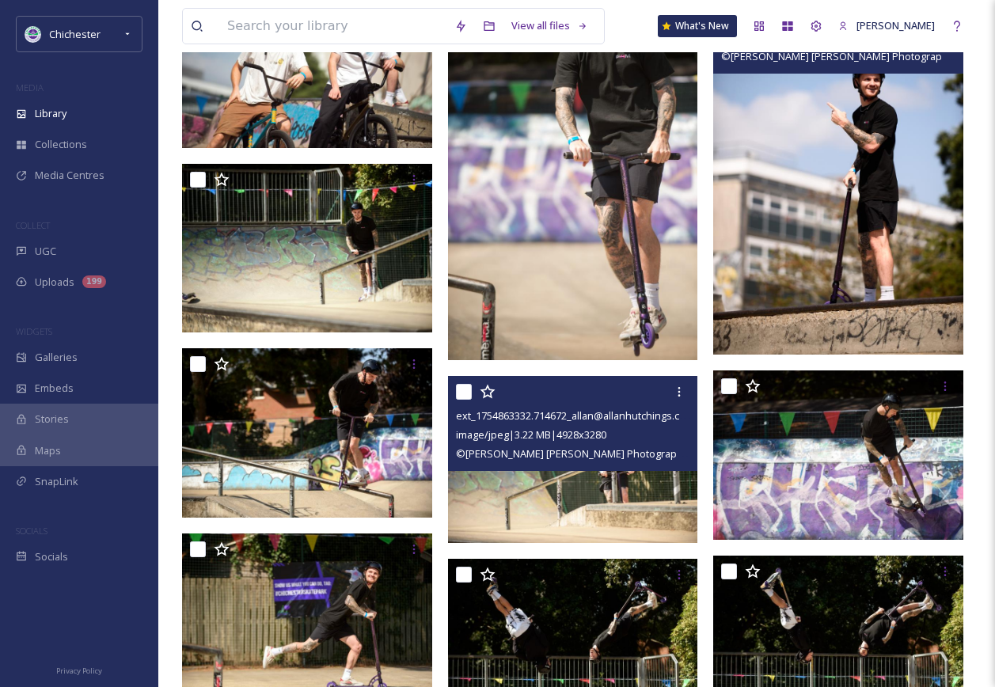
scroll to position [317, 0]
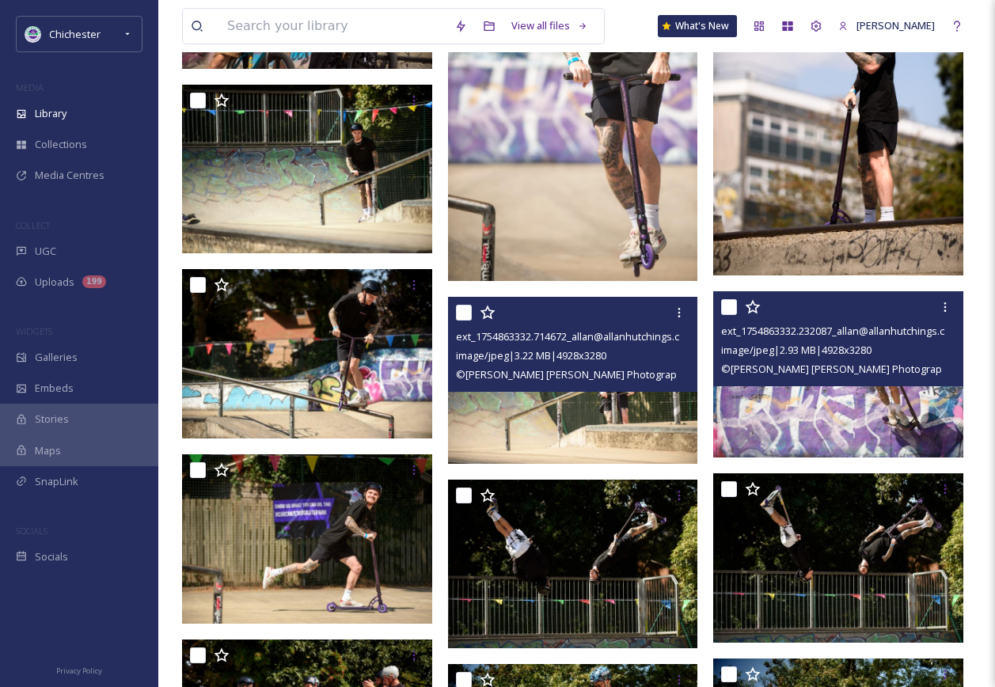
click at [902, 431] on img at bounding box center [838, 374] width 250 height 166
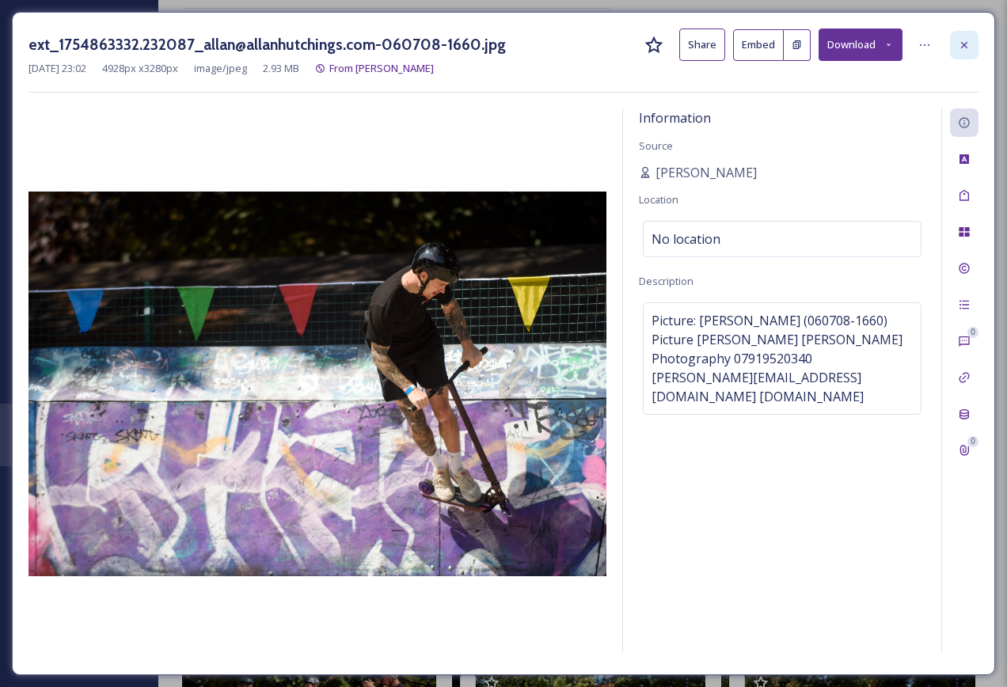
click at [968, 41] on icon at bounding box center [964, 45] width 13 height 13
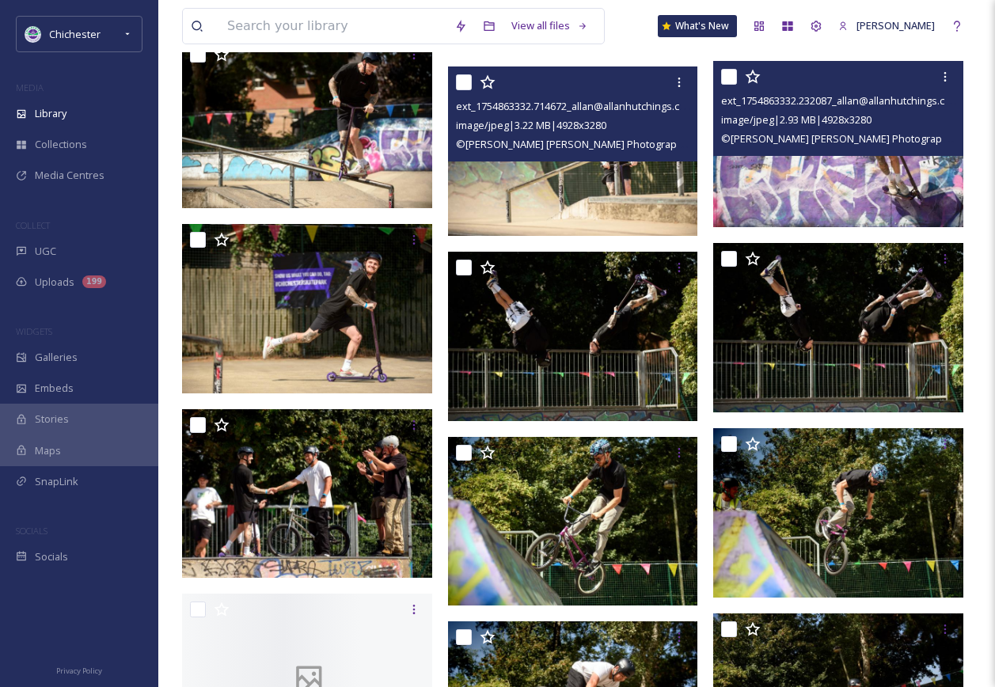
scroll to position [554, 0]
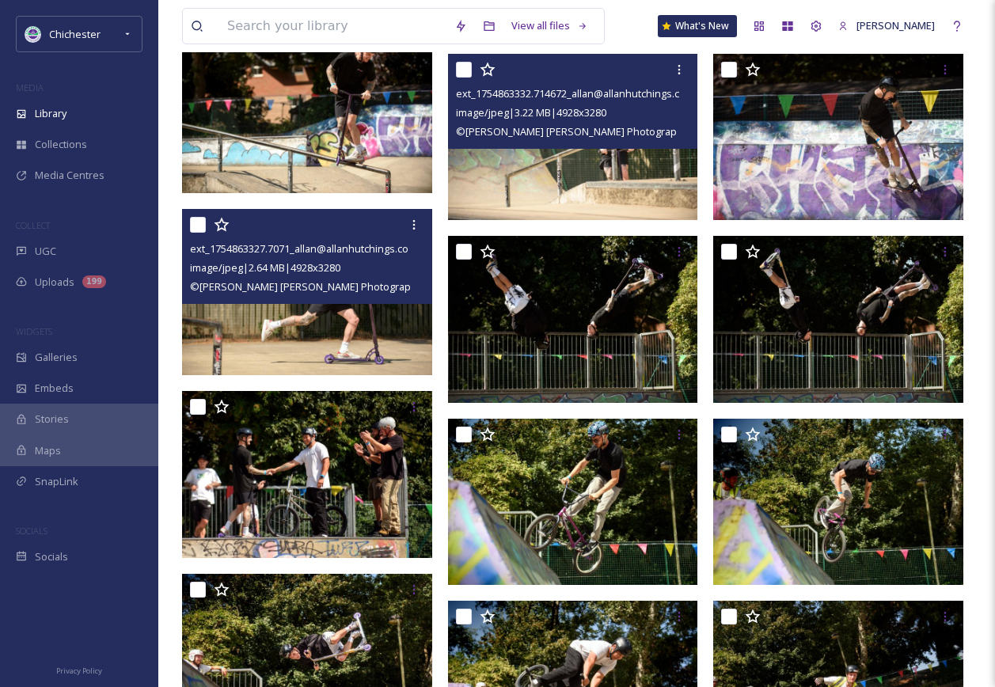
click at [367, 346] on img at bounding box center [307, 292] width 250 height 166
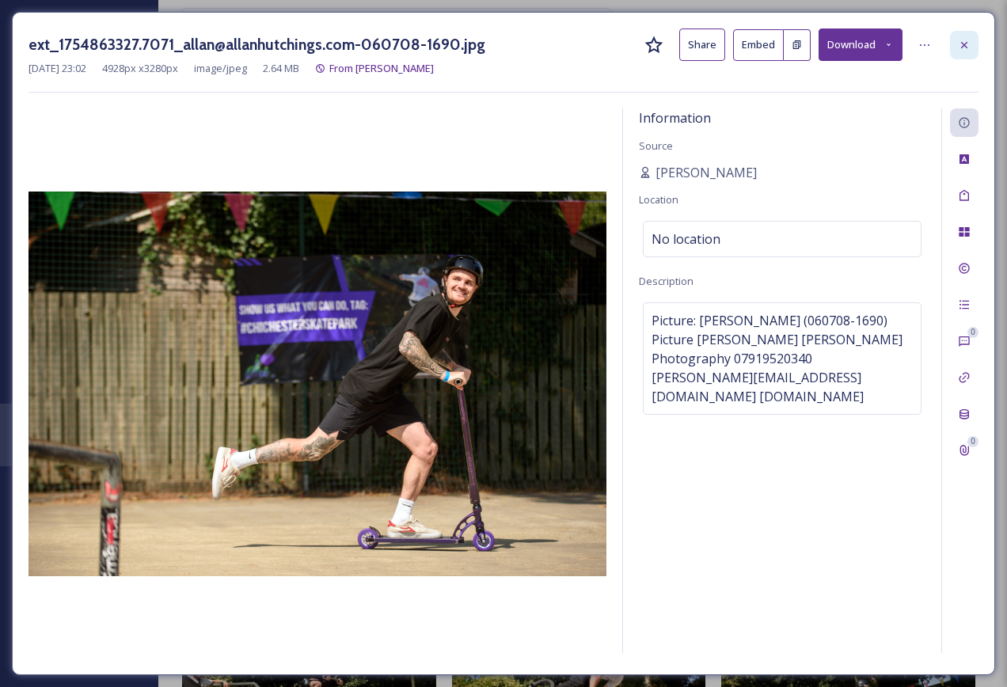
click at [961, 53] on div at bounding box center [964, 45] width 29 height 29
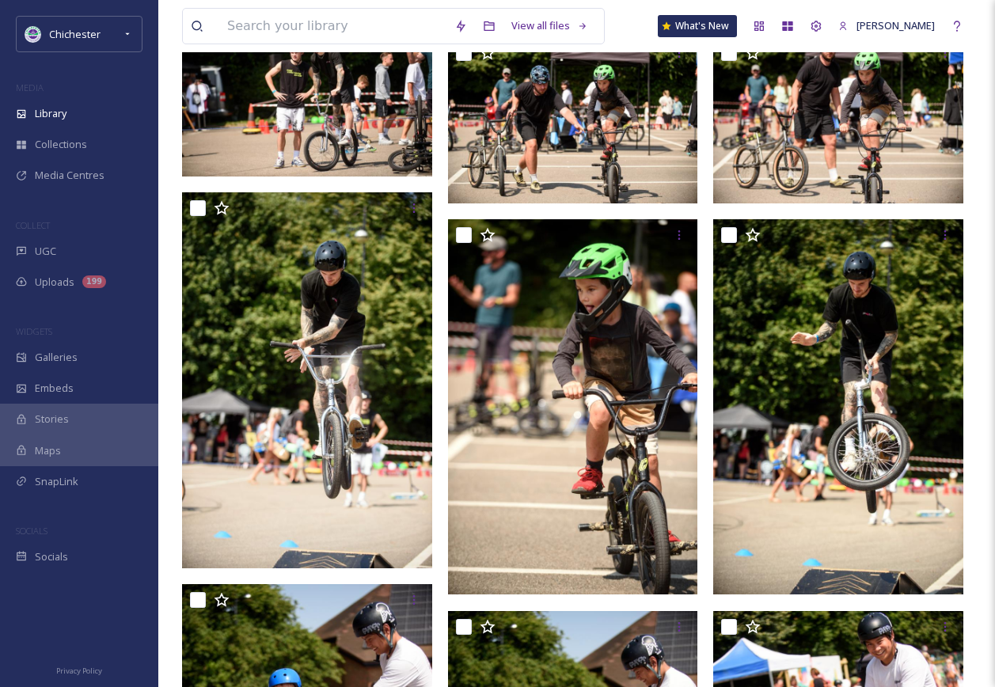
scroll to position [1180, 0]
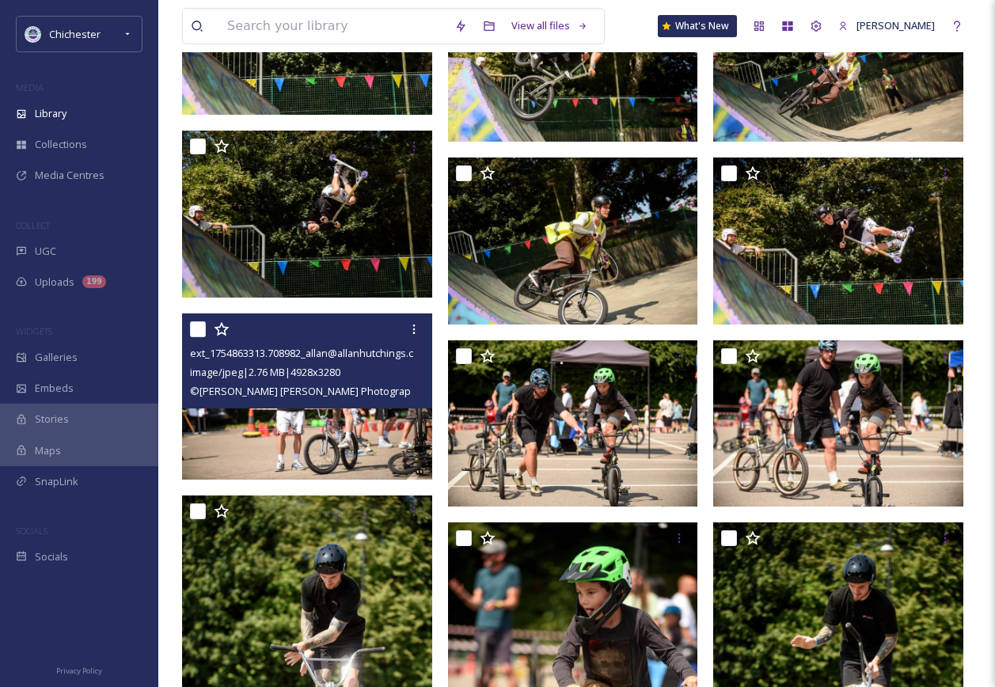
click at [347, 424] on img at bounding box center [307, 397] width 250 height 166
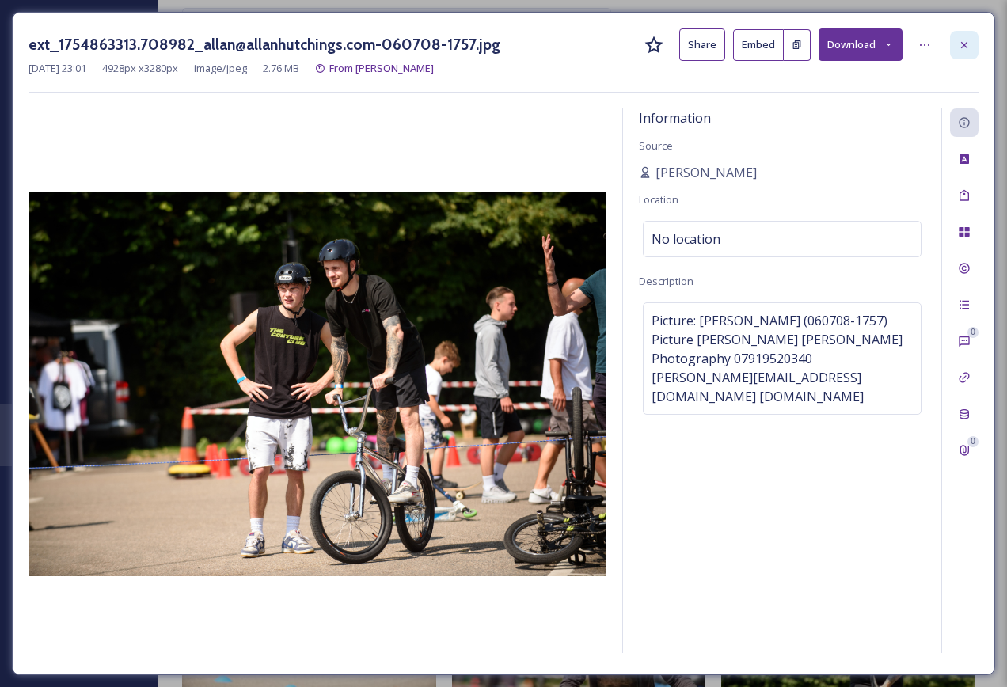
click at [969, 39] on icon at bounding box center [964, 45] width 13 height 13
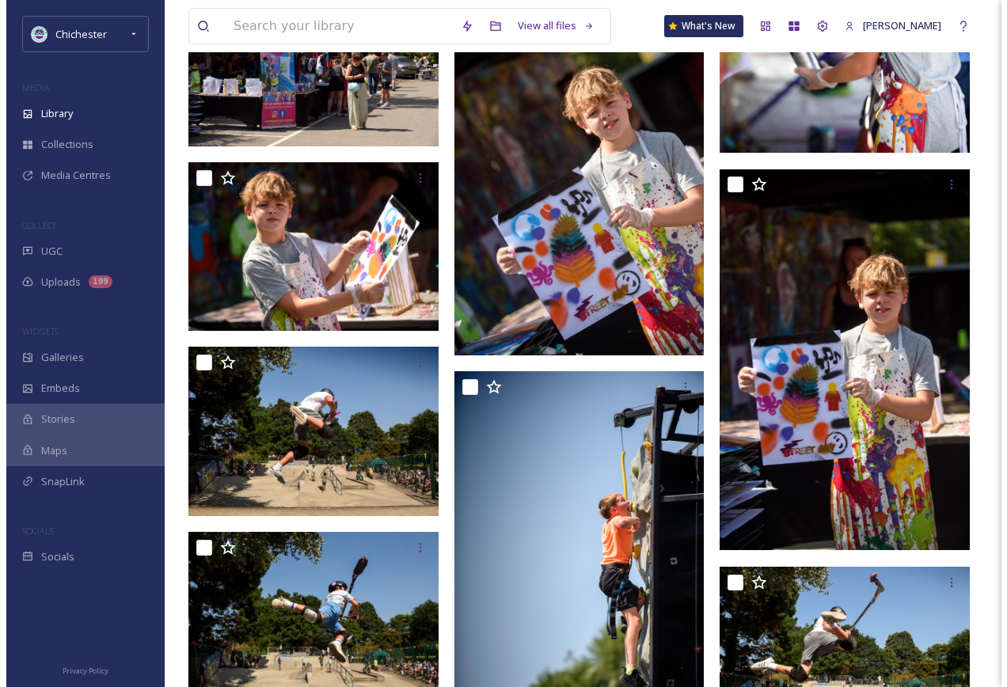
scroll to position [4822, 0]
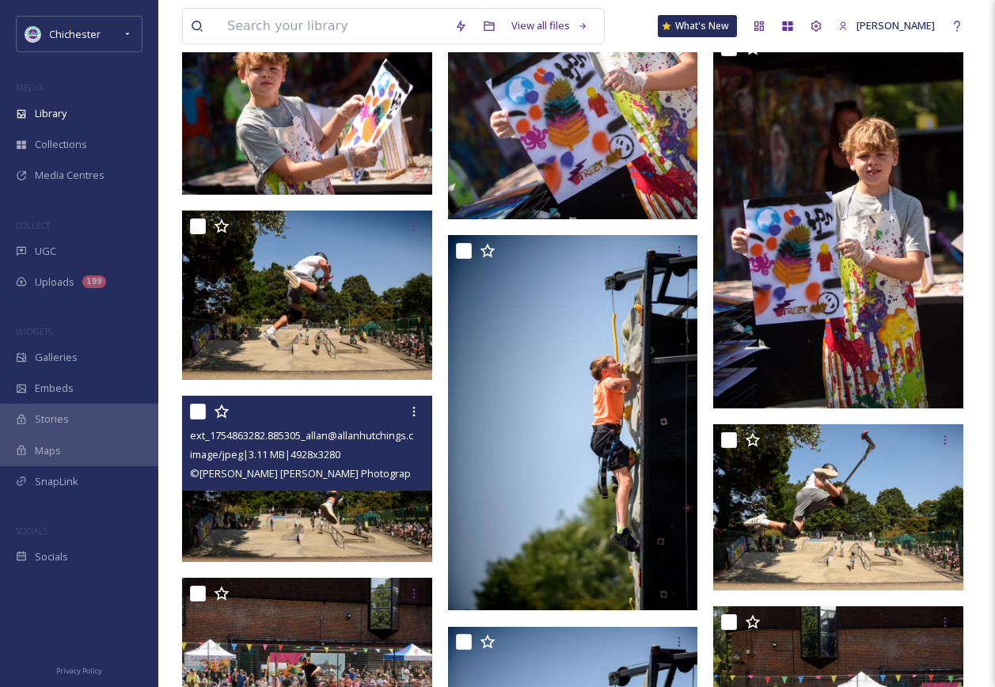
click at [310, 504] on img at bounding box center [307, 479] width 250 height 166
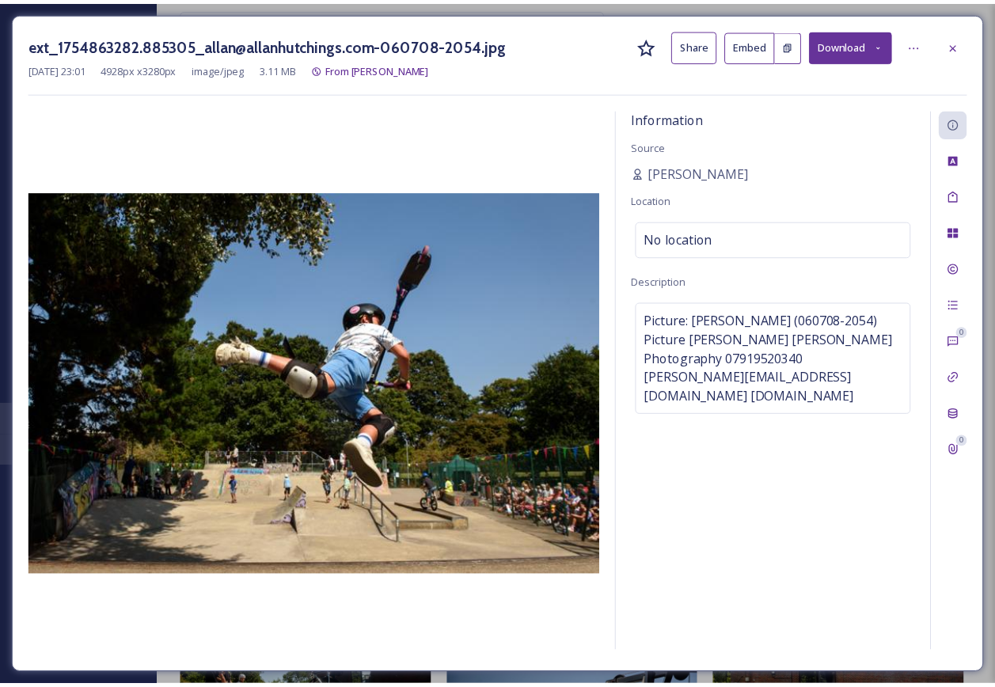
scroll to position [4824, 0]
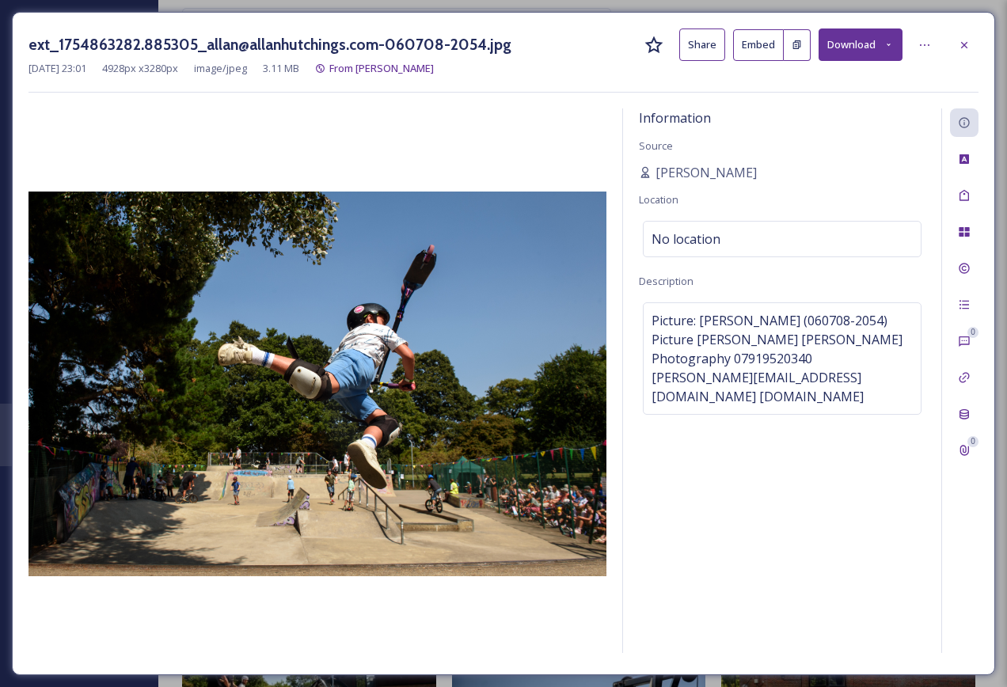
click at [888, 36] on button "Download" at bounding box center [861, 45] width 84 height 32
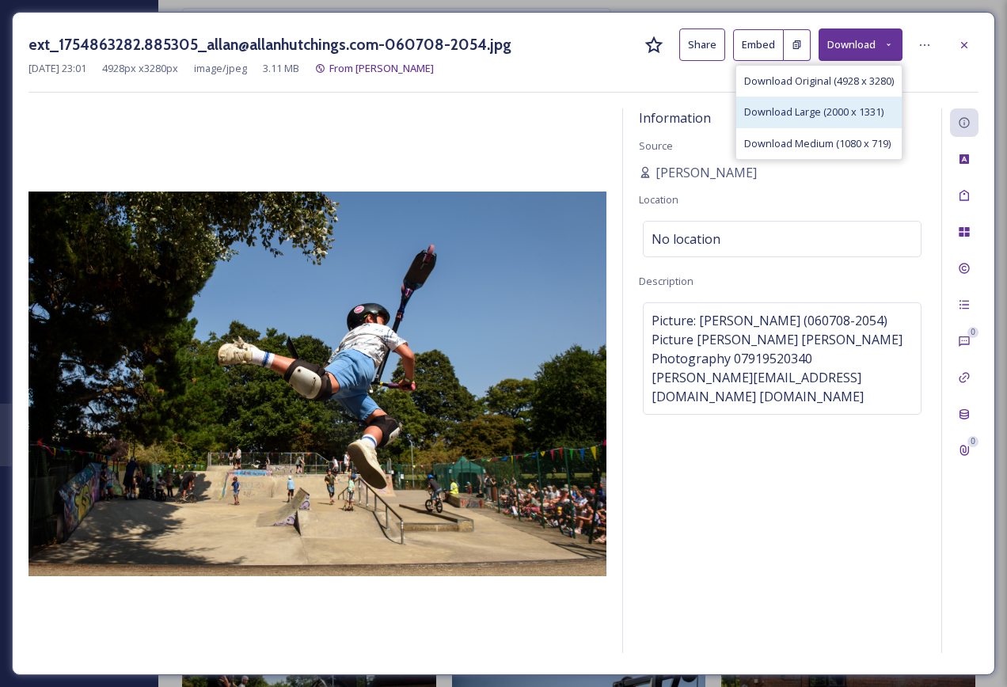
click at [869, 113] on span "Download Large (2000 x 1331)" at bounding box center [813, 112] width 139 height 15
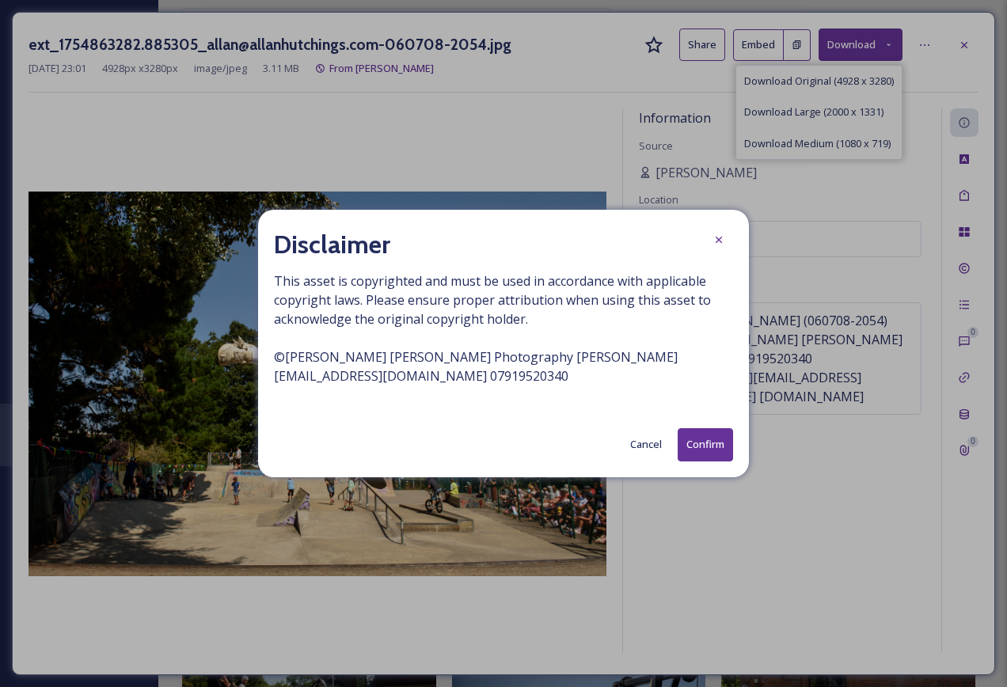
click at [692, 457] on button "Confirm" at bounding box center [705, 444] width 55 height 32
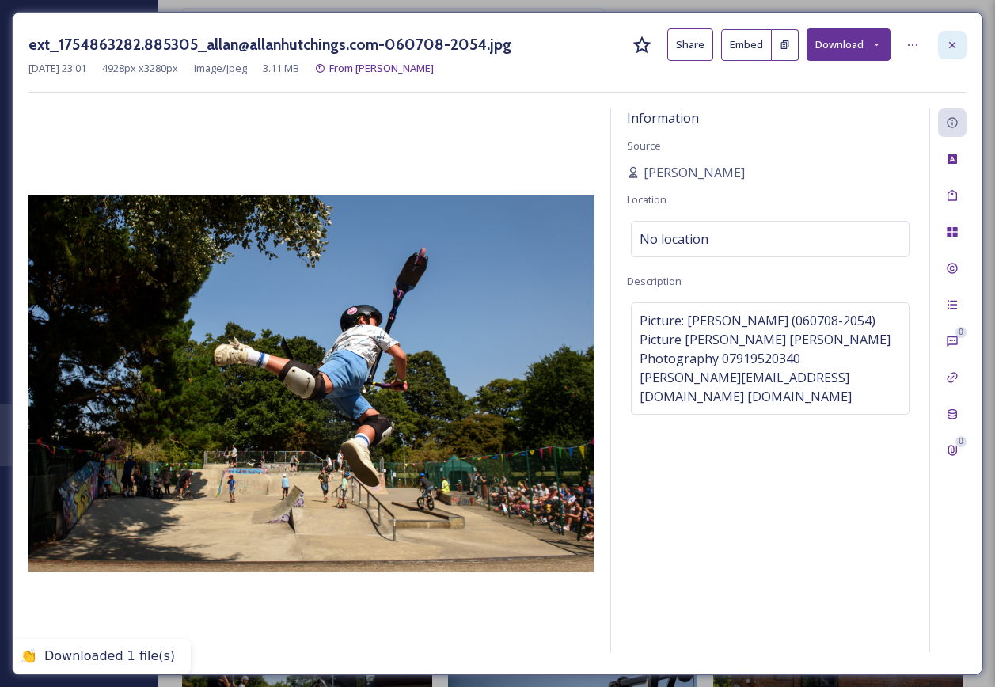
click at [964, 43] on div at bounding box center [952, 45] width 29 height 29
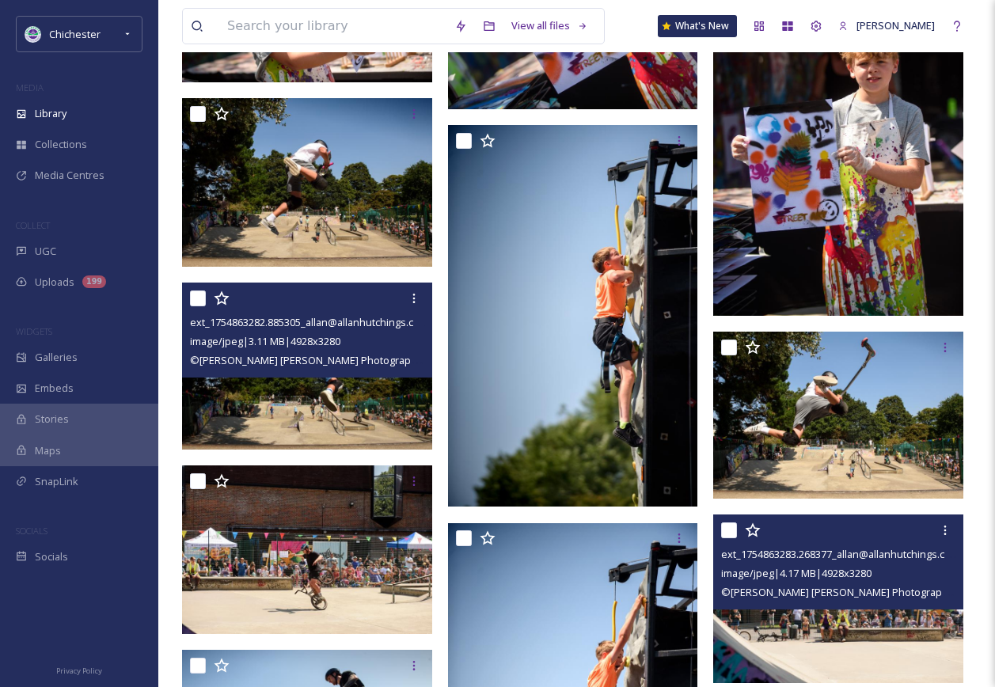
scroll to position [5062, 0]
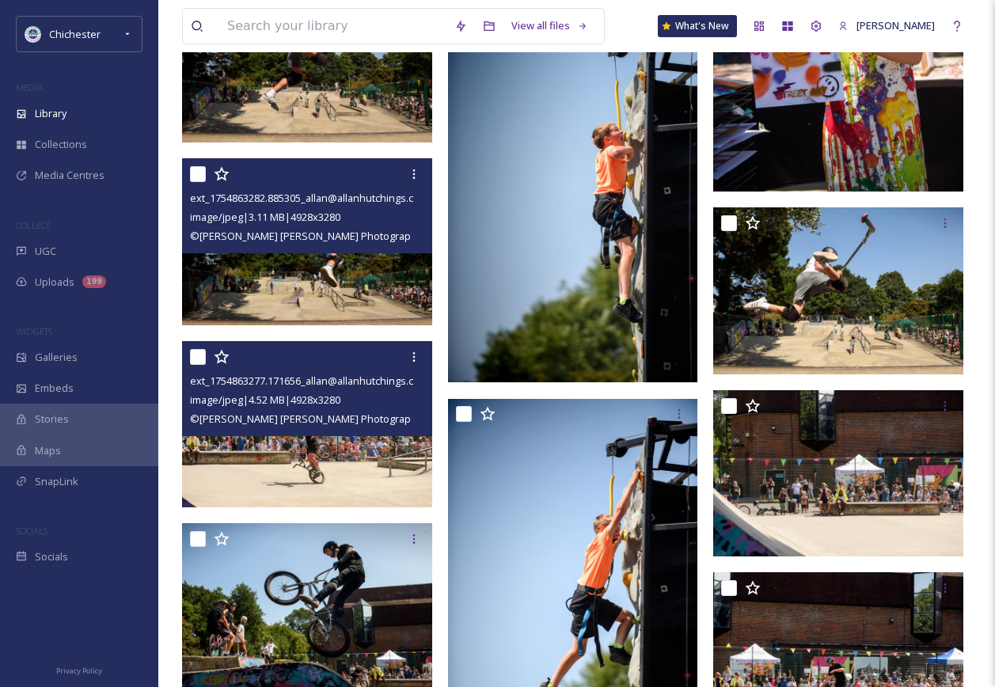
click at [363, 493] on img at bounding box center [307, 424] width 250 height 166
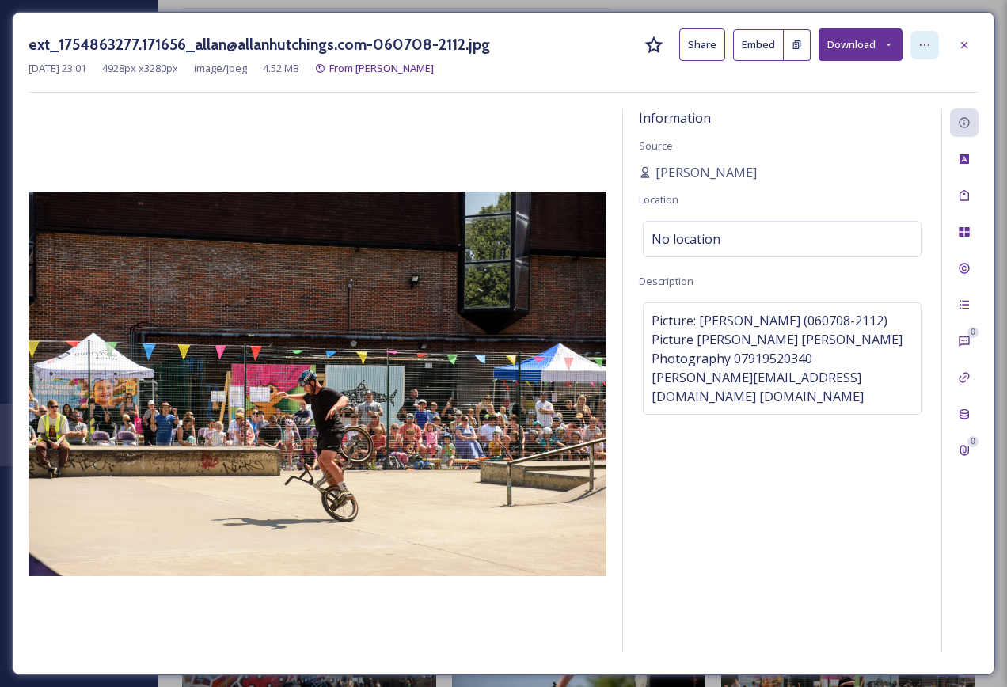
click at [930, 53] on div at bounding box center [924, 45] width 29 height 29
click at [878, 44] on button "Download" at bounding box center [861, 45] width 84 height 32
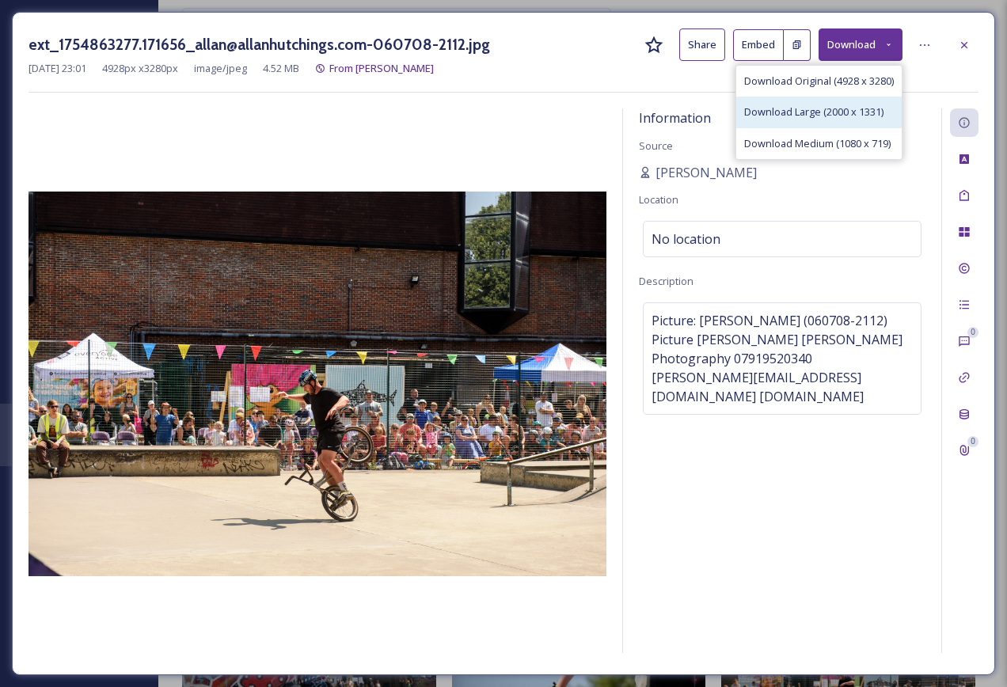
click at [844, 107] on span "Download Large (2000 x 1331)" at bounding box center [813, 112] width 139 height 15
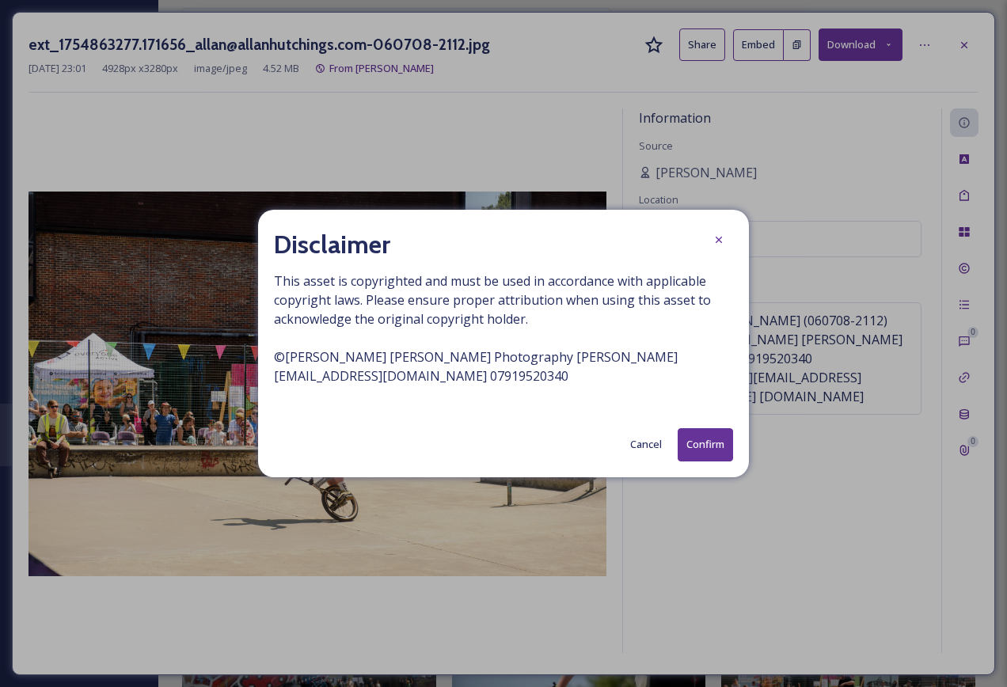
click at [701, 451] on button "Confirm" at bounding box center [705, 444] width 55 height 32
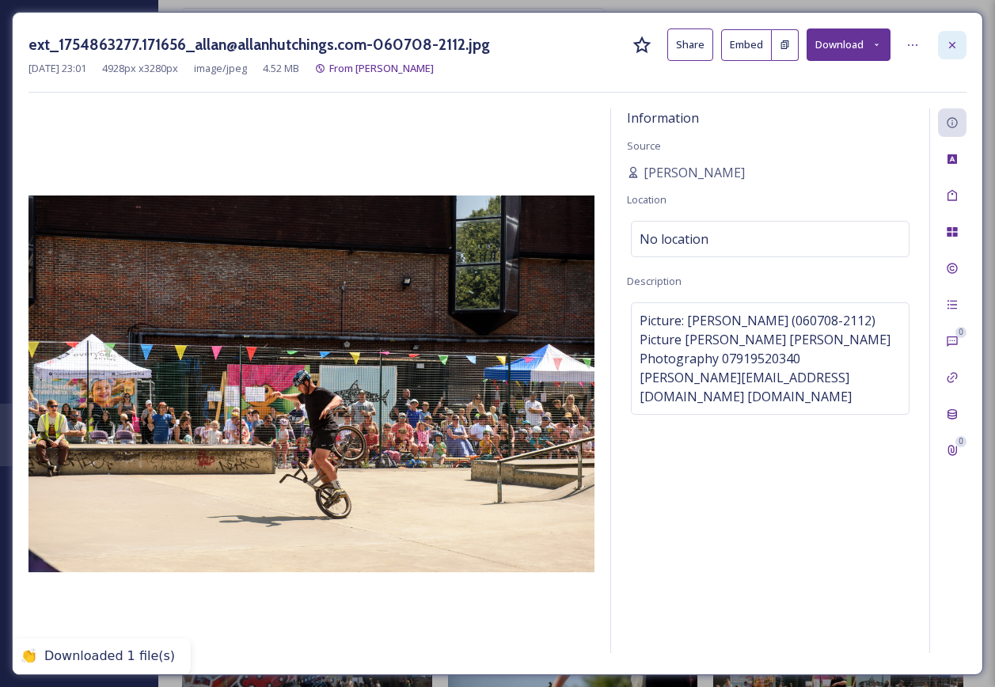
click at [966, 44] on div at bounding box center [952, 45] width 29 height 29
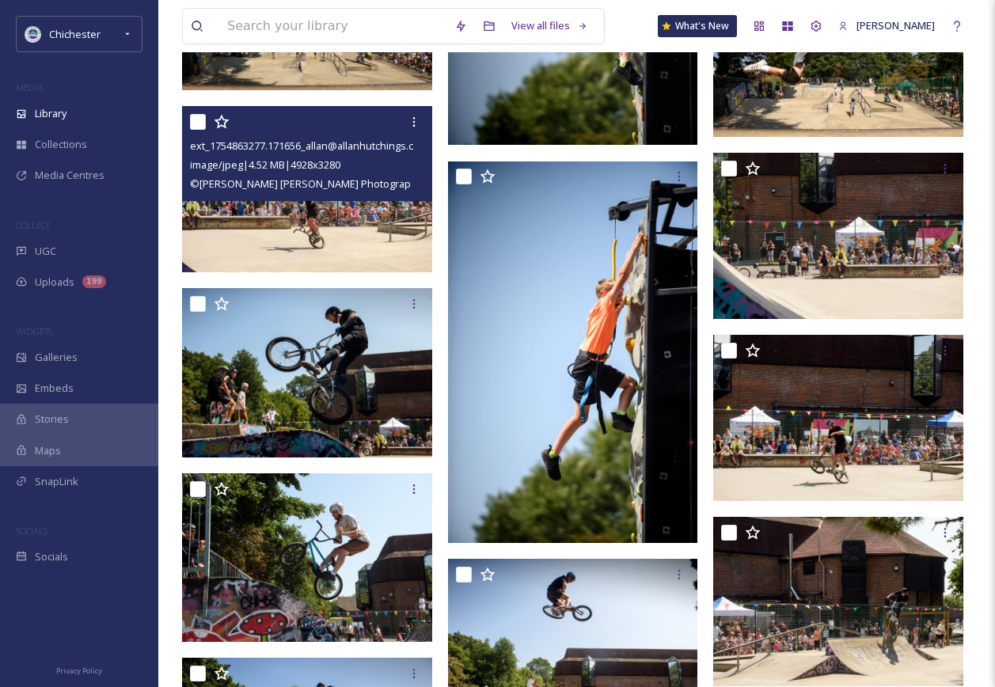
scroll to position [5537, 0]
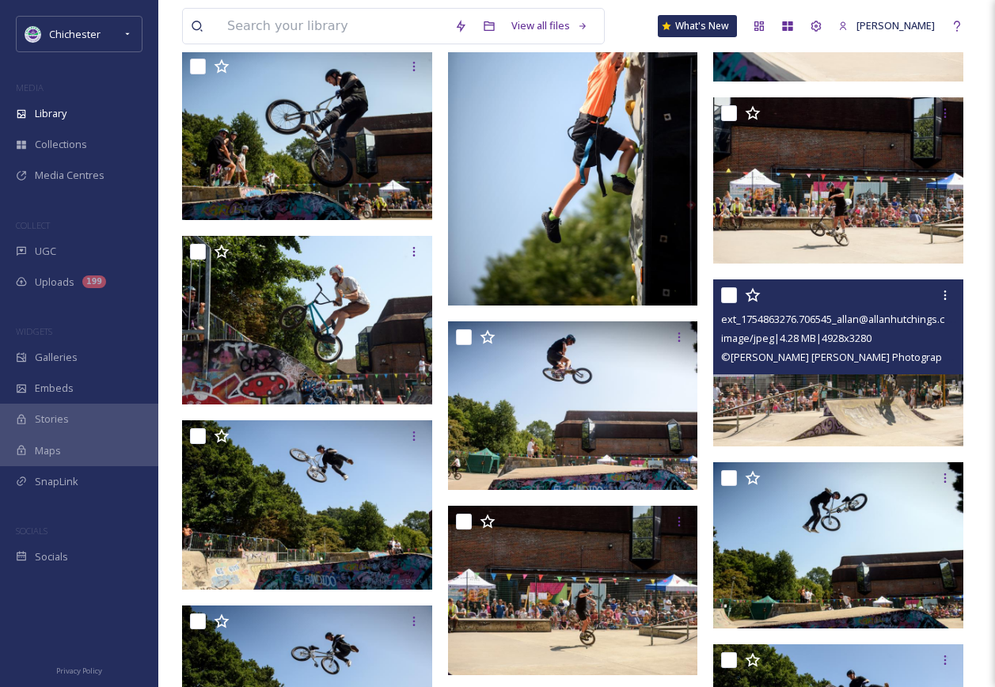
click at [911, 429] on img at bounding box center [838, 362] width 250 height 166
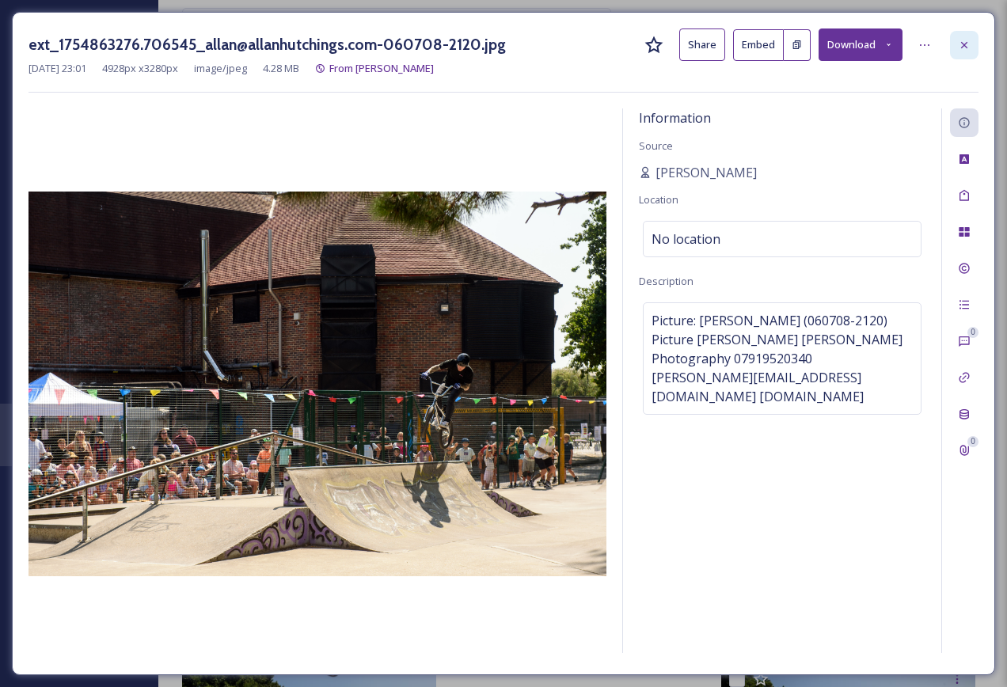
click at [969, 44] on icon at bounding box center [964, 45] width 13 height 13
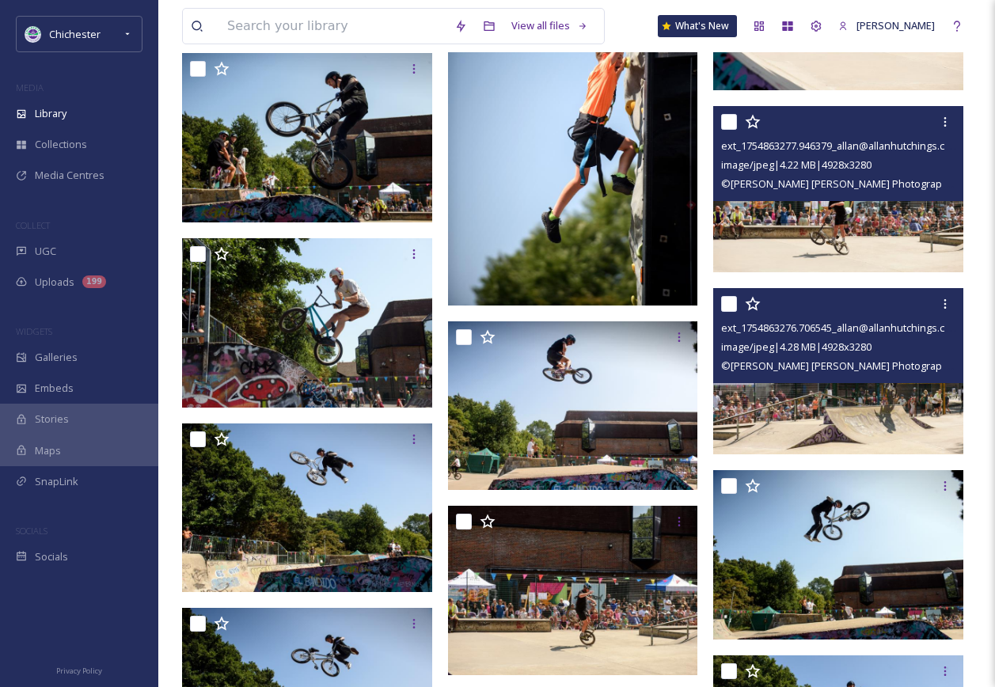
click at [859, 239] on img at bounding box center [838, 189] width 250 height 166
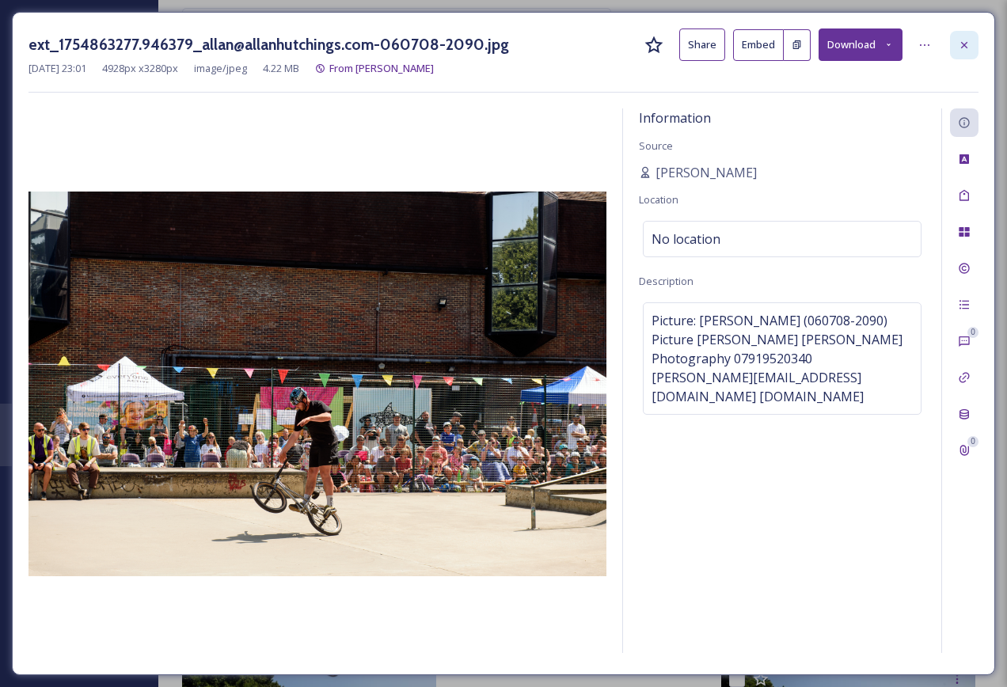
click at [953, 48] on div at bounding box center [964, 45] width 29 height 29
